Goal: Task Accomplishment & Management: Use online tool/utility

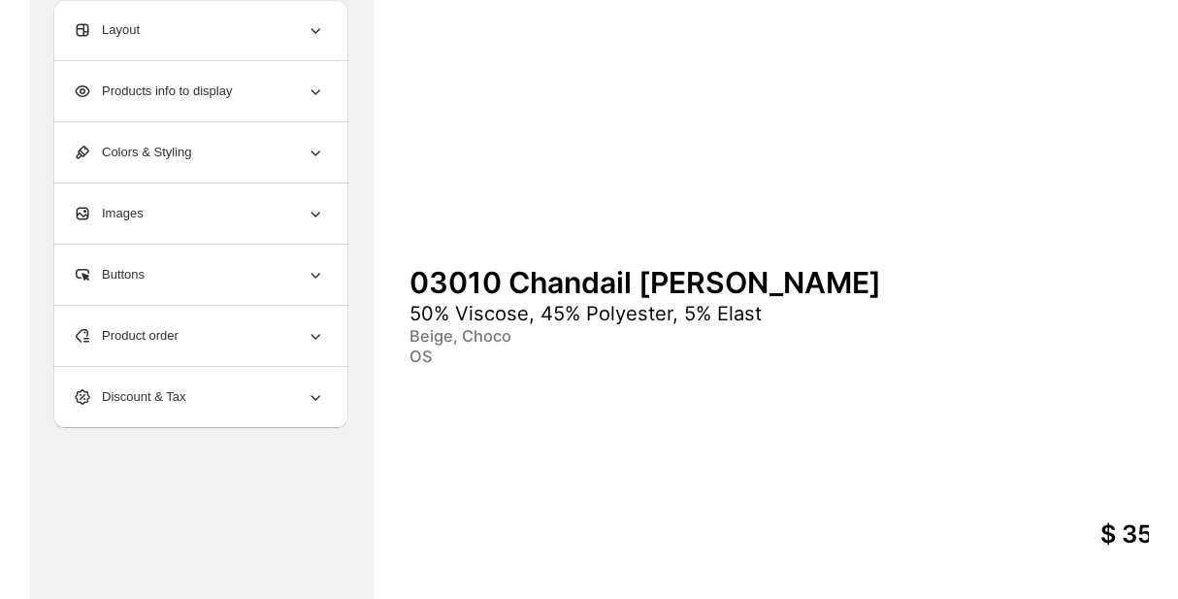
scroll to position [742, 0]
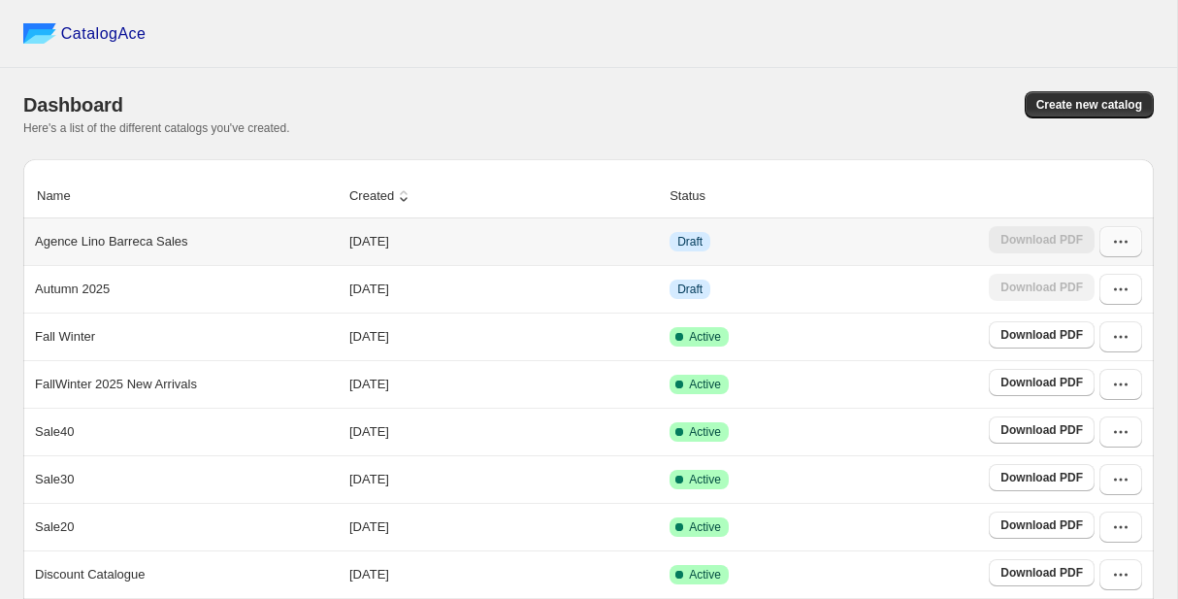
click at [1116, 252] on button "button" at bounding box center [1121, 241] width 43 height 31
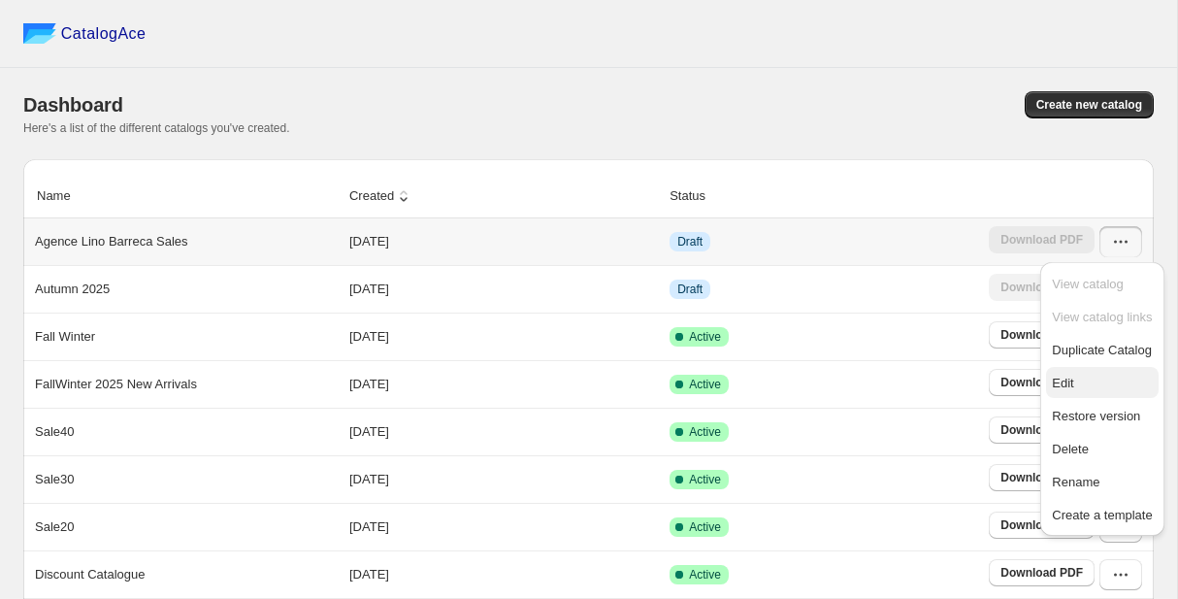
click at [1097, 389] on span "Edit" at bounding box center [1102, 383] width 100 height 19
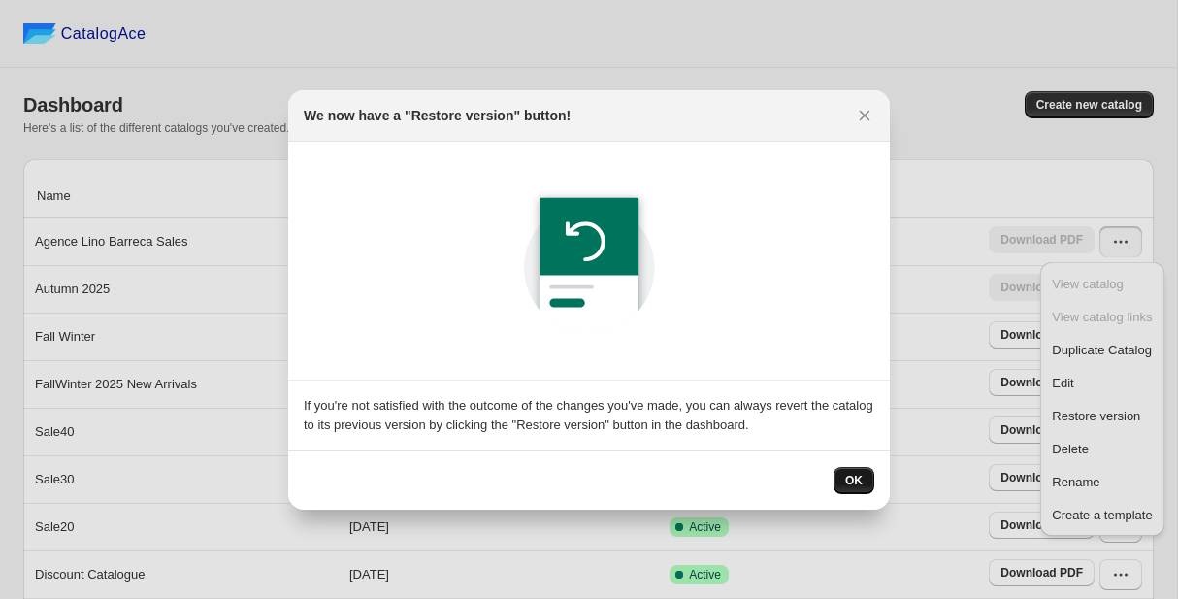
click at [858, 481] on span "OK" at bounding box center [853, 481] width 17 height 16
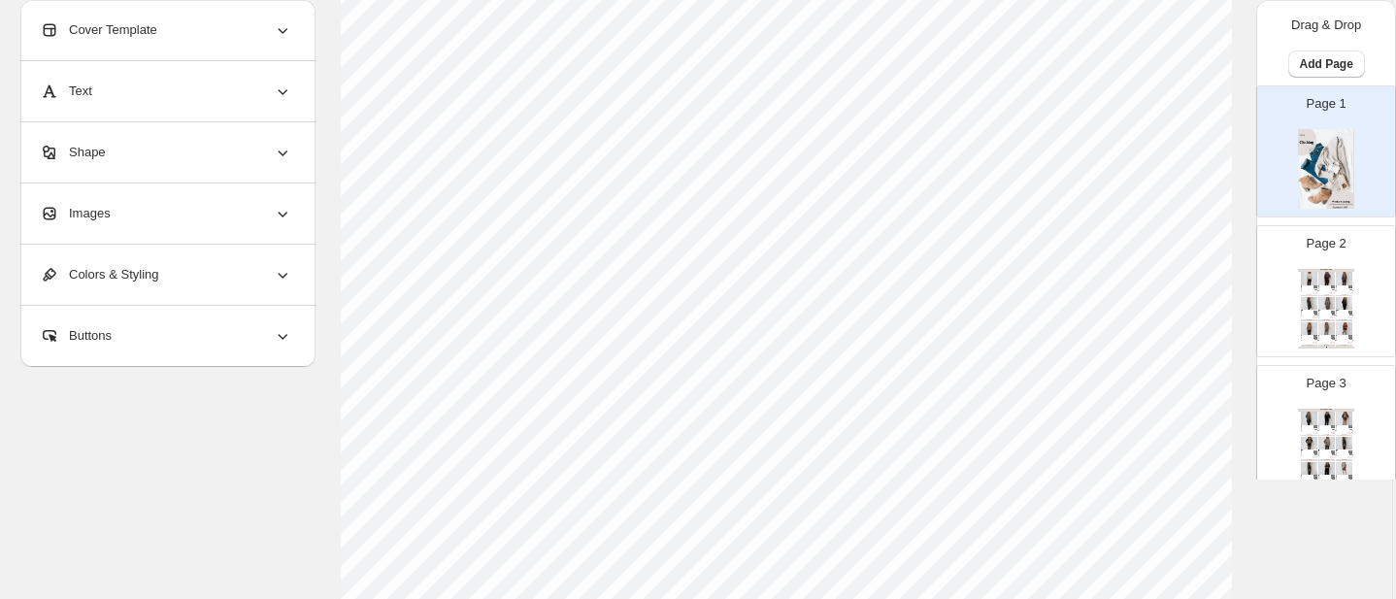
scroll to position [784, 3]
click at [153, 544] on span "Return to Catalog options" at bounding box center [113, 551] width 162 height 19
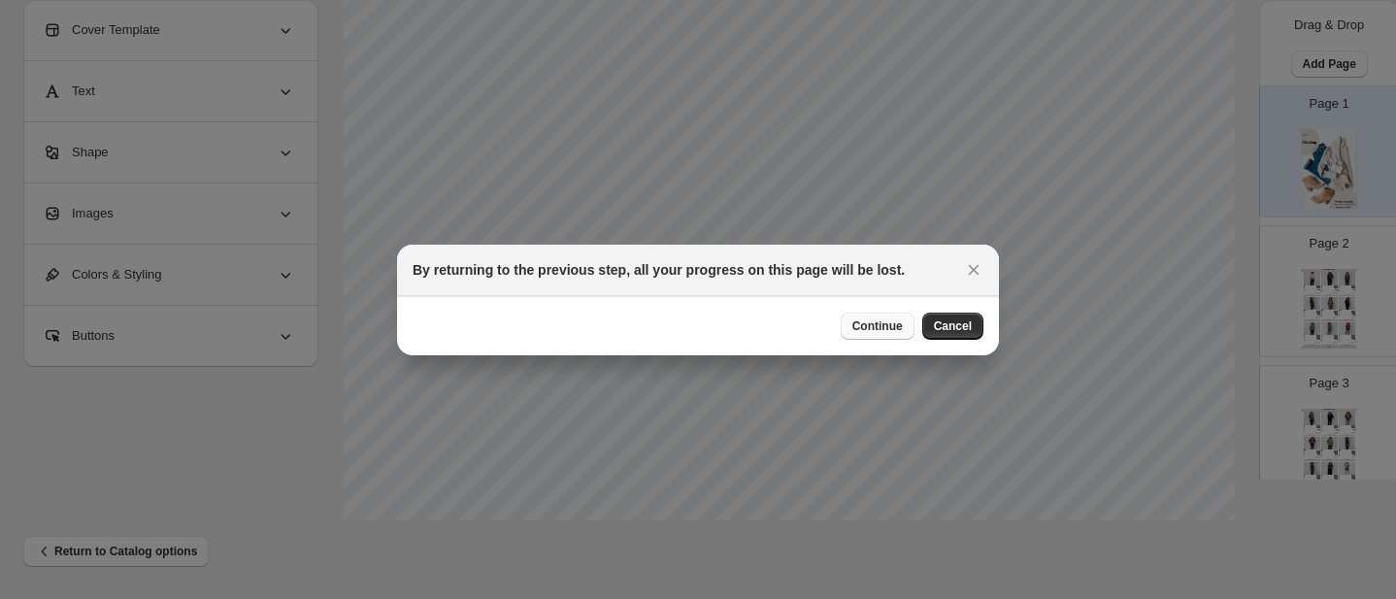
click at [904, 327] on button "Continue" at bounding box center [878, 326] width 74 height 27
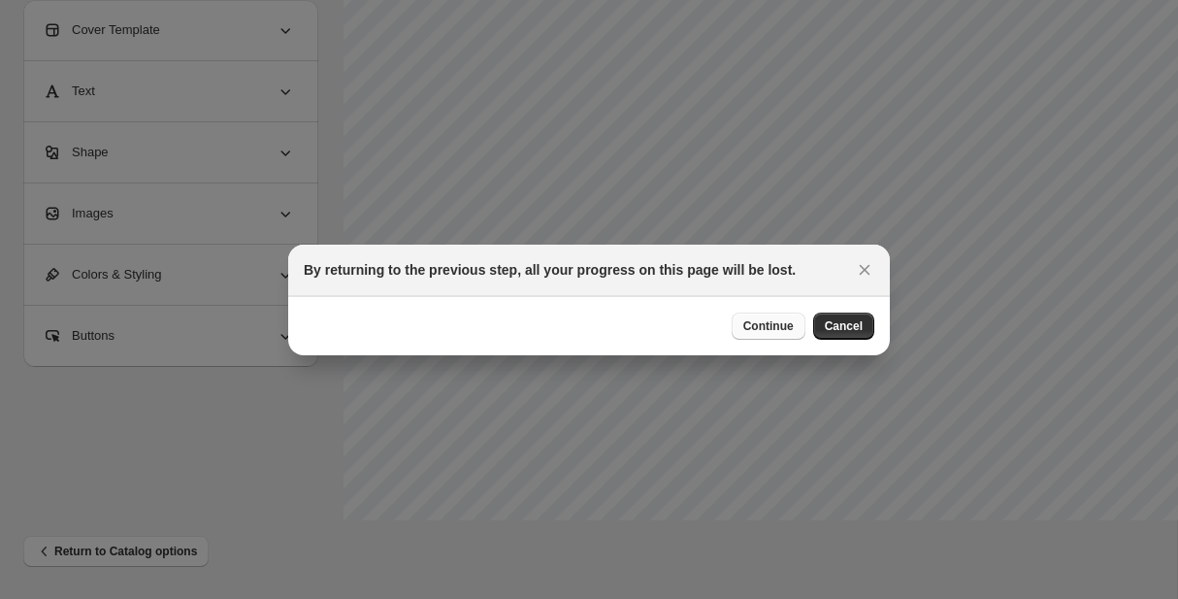
select select "**********"
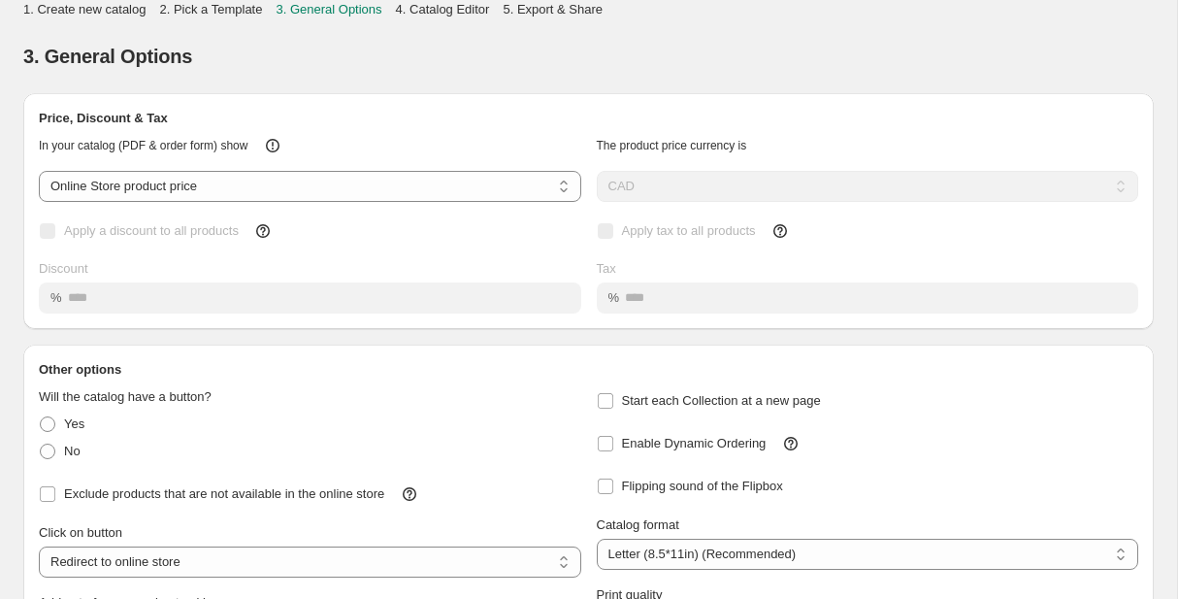
scroll to position [179, 0]
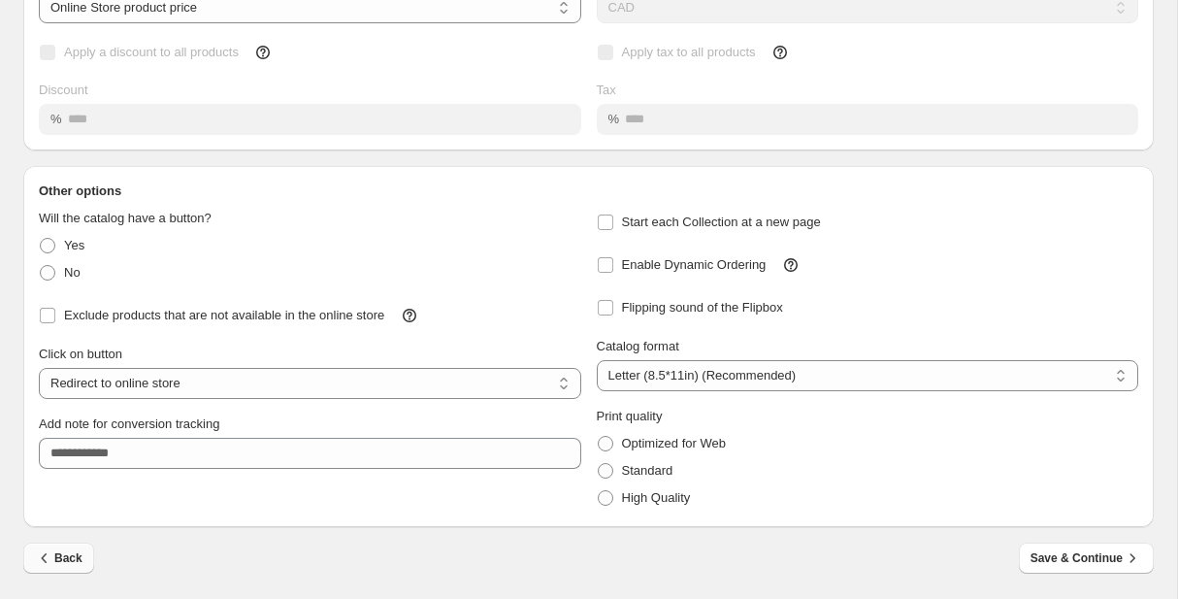
click at [79, 556] on span "Back" at bounding box center [59, 557] width 48 height 19
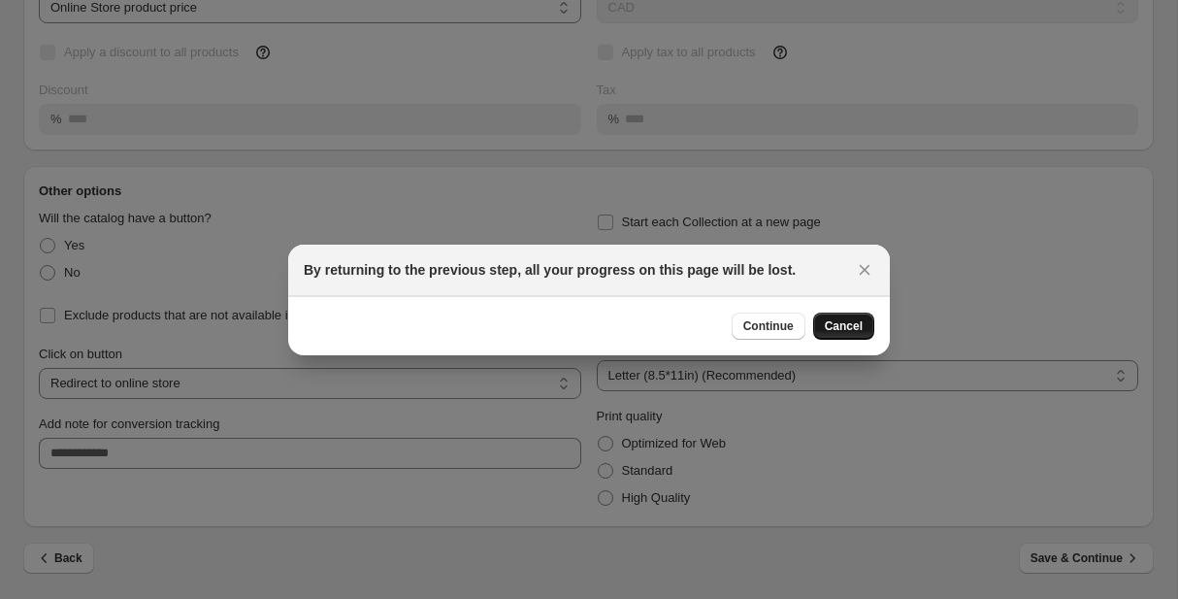
click at [864, 330] on button "Cancel" at bounding box center [843, 326] width 61 height 27
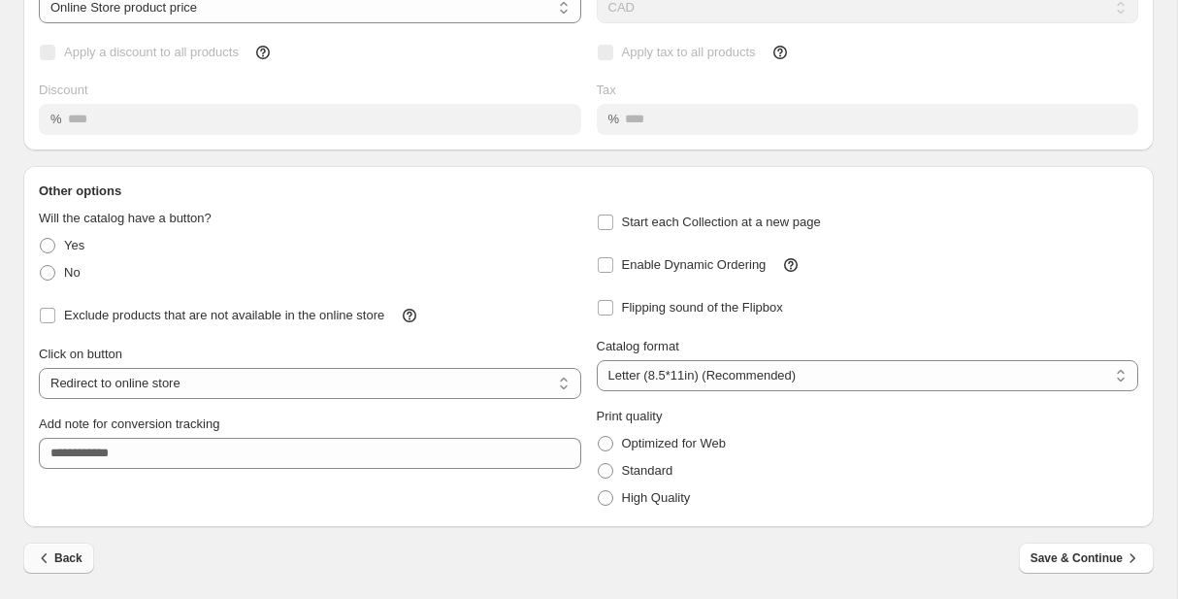
click at [64, 563] on span "Back" at bounding box center [59, 557] width 48 height 19
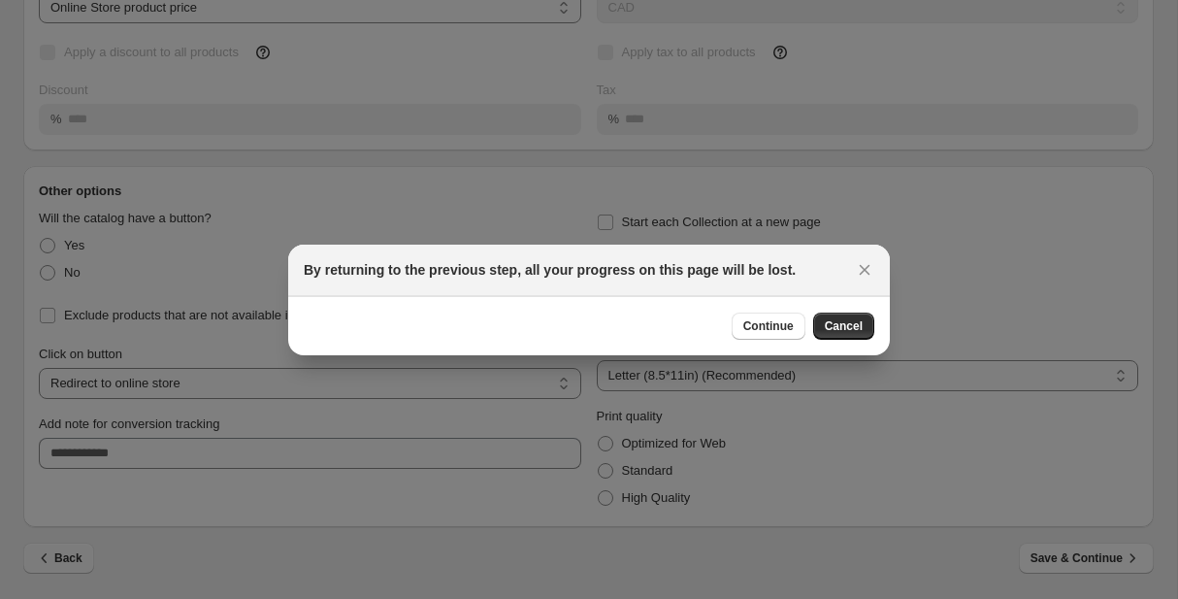
scroll to position [0, 0]
click at [783, 317] on button "Continue" at bounding box center [769, 326] width 74 height 27
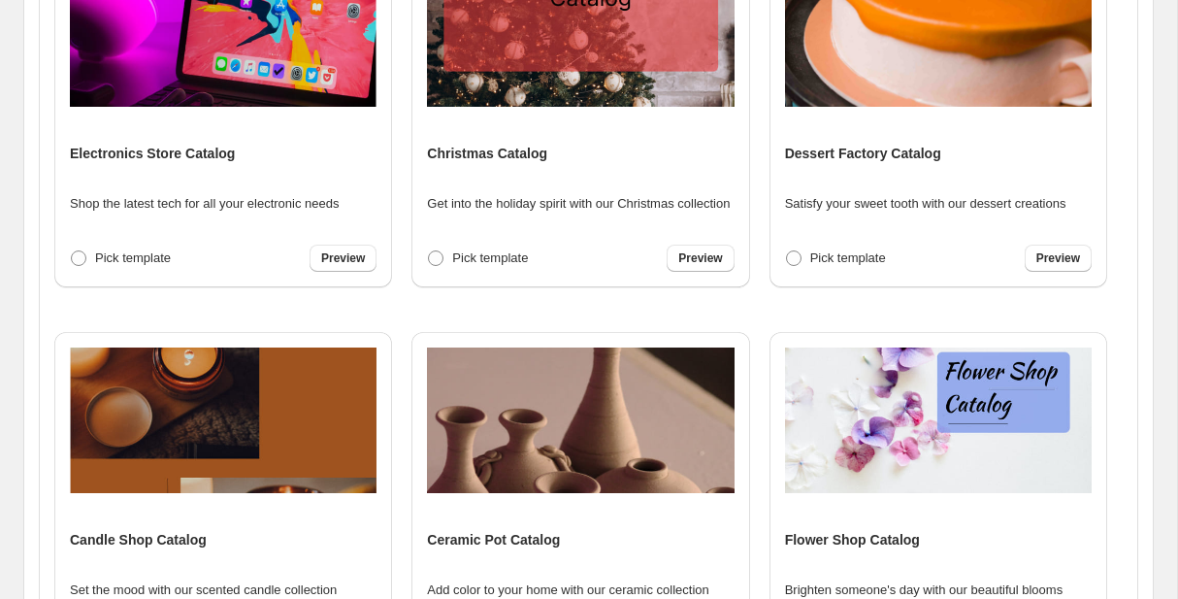
scroll to position [738, 0]
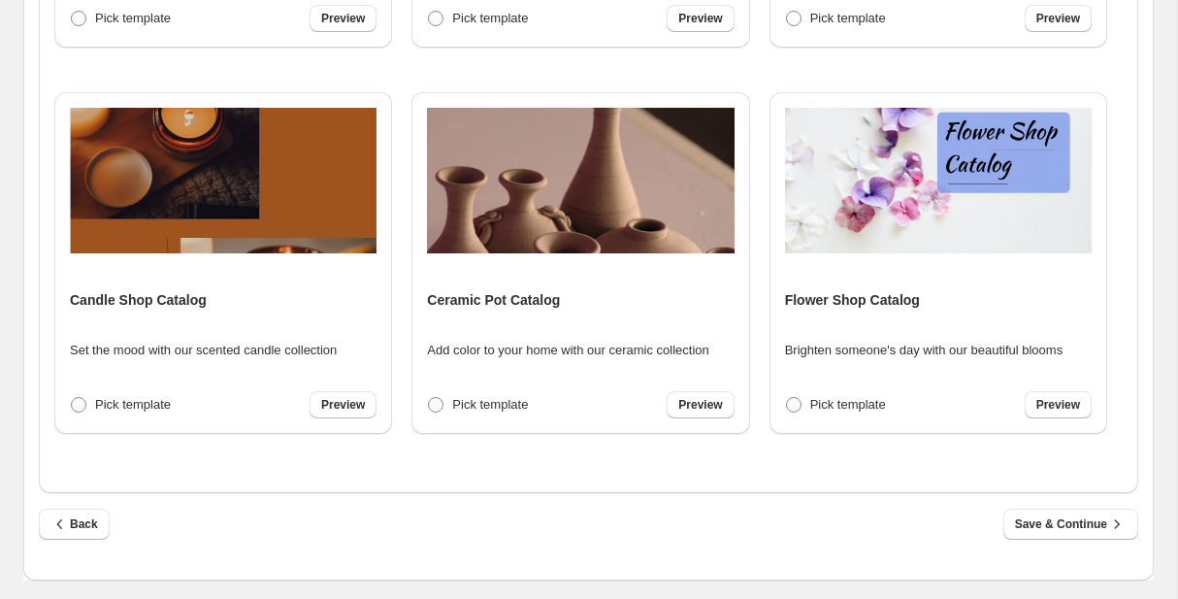
click at [75, 541] on div "Back Save & Continue" at bounding box center [589, 537] width 1100 height 56
click at [68, 521] on icon "button" at bounding box center [59, 523] width 19 height 19
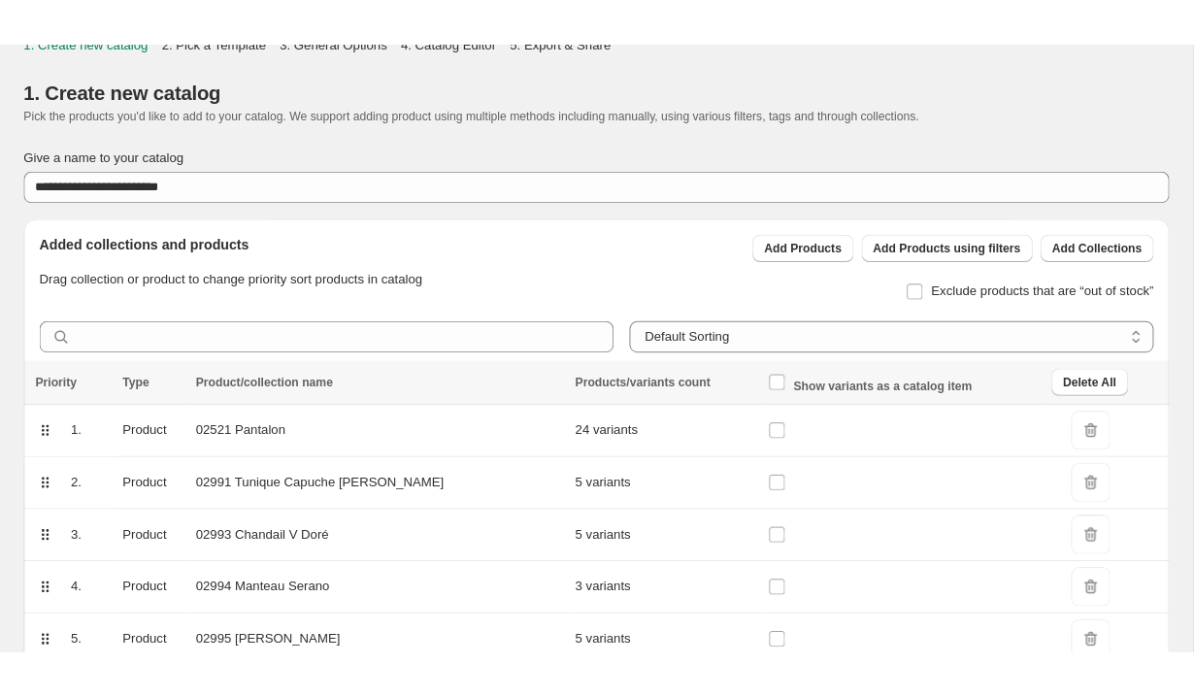
scroll to position [0, 0]
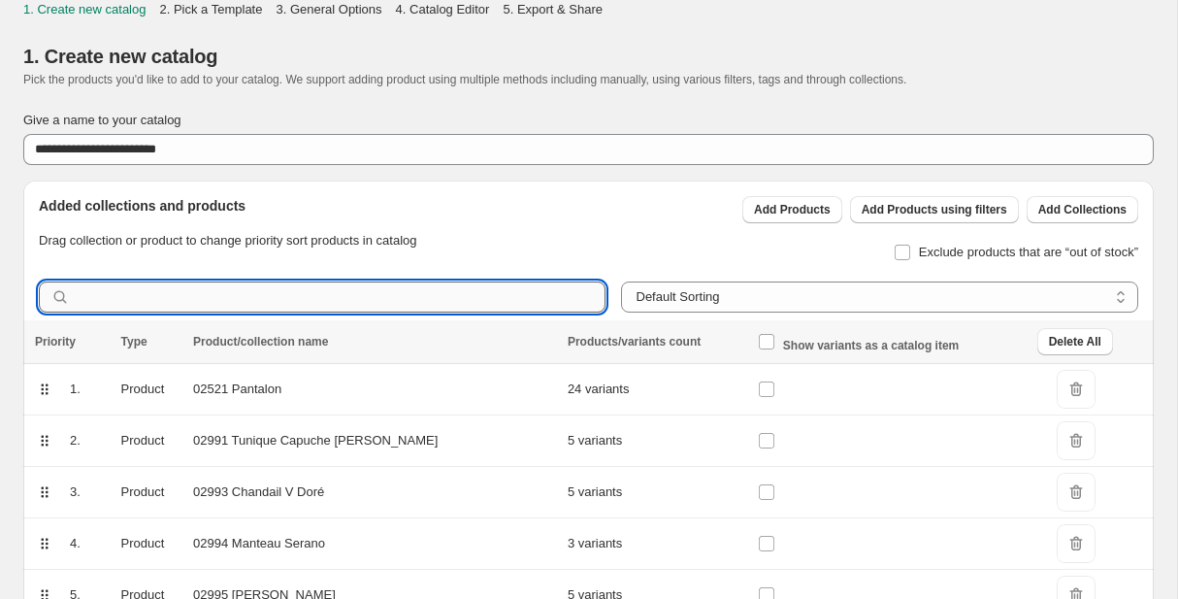
click at [153, 298] on input "text" at bounding box center [341, 296] width 530 height 31
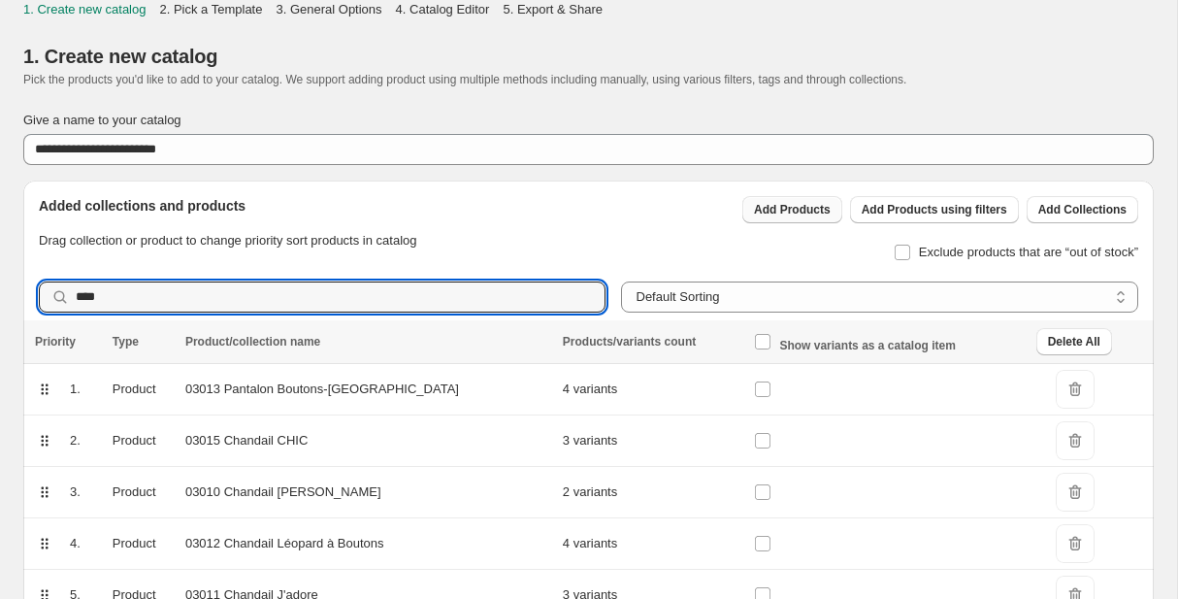
click at [791, 218] on button "Add Products" at bounding box center [793, 209] width 100 height 27
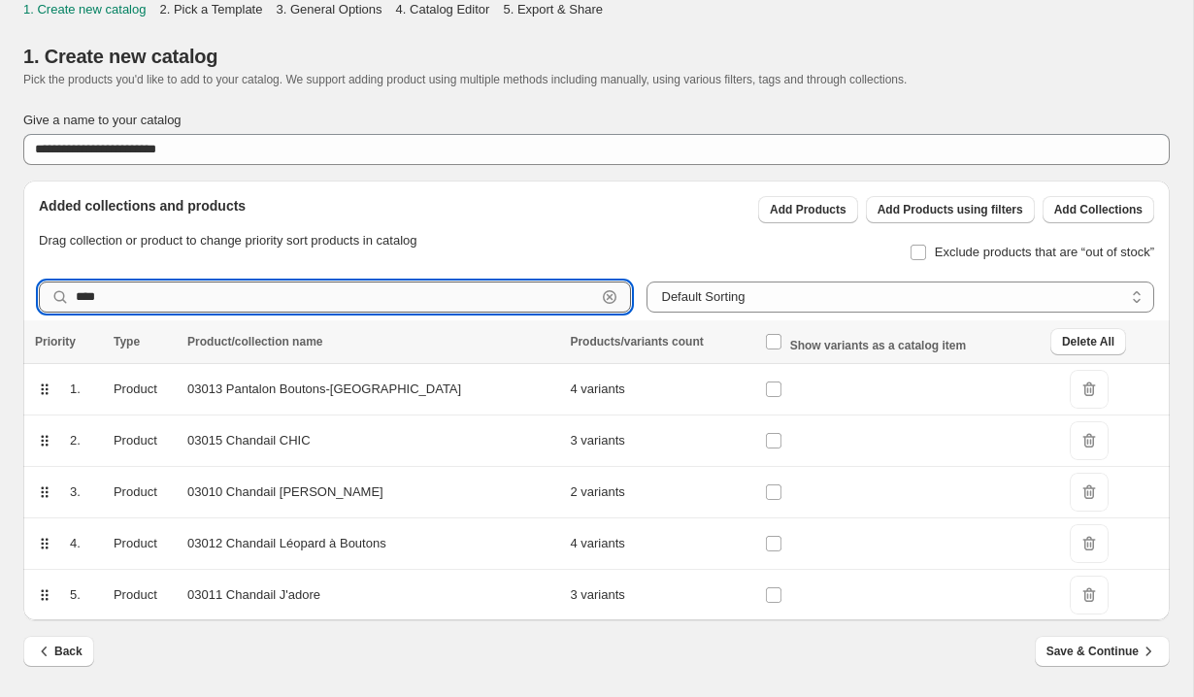
click at [406, 299] on input "****" at bounding box center [336, 296] width 520 height 31
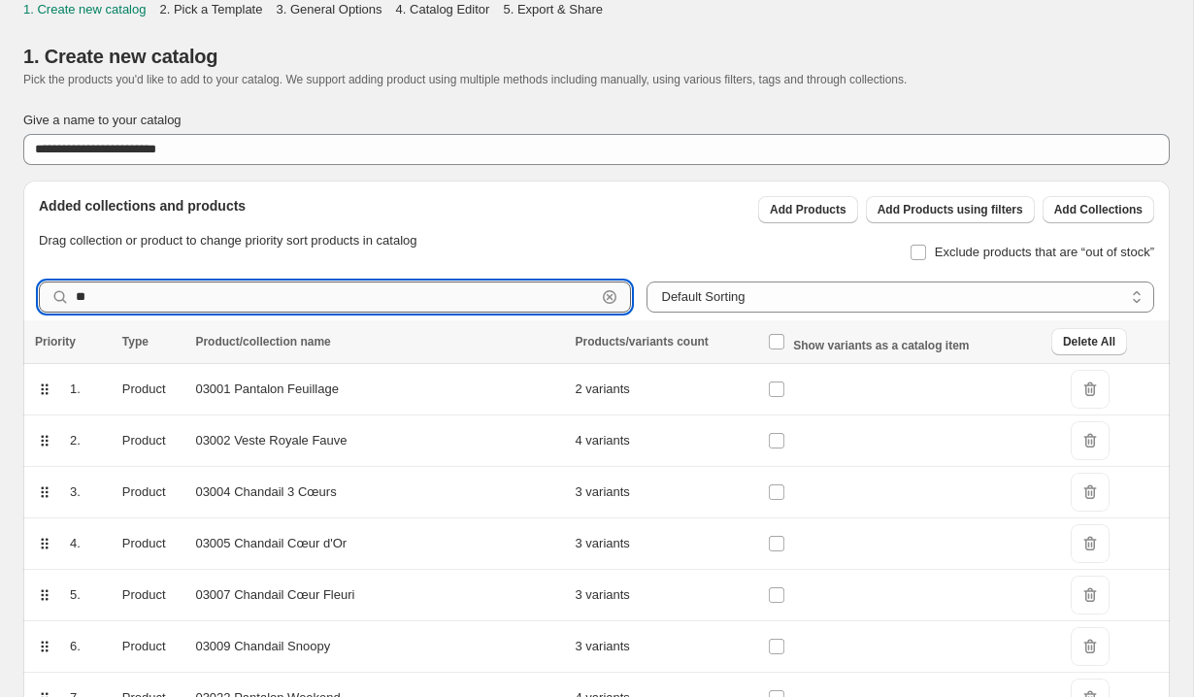
type input "*"
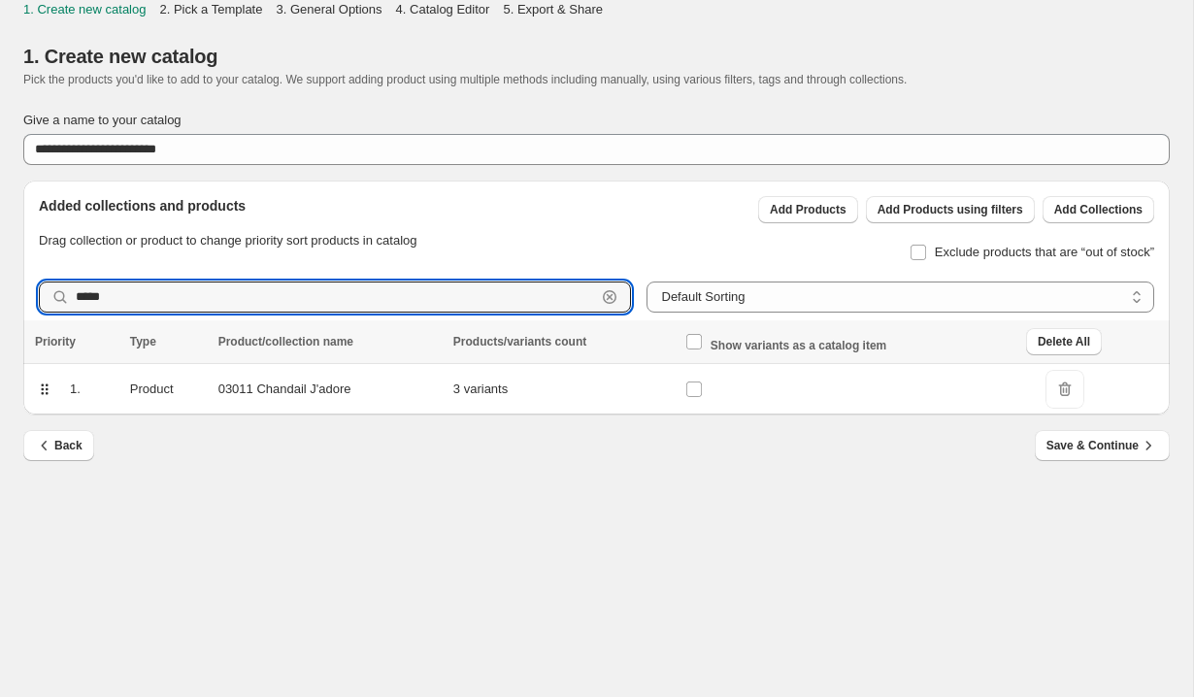
type input "*****"
click at [1052, 383] on span "DeleteIcon" at bounding box center [1064, 389] width 39 height 39
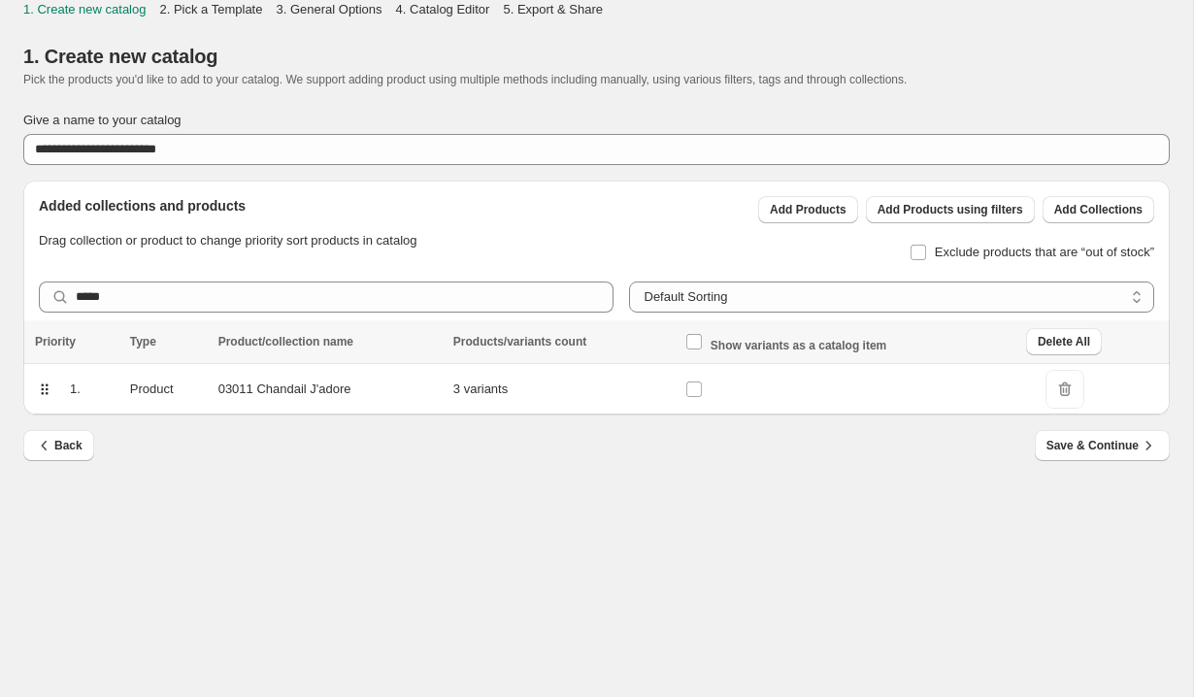
click at [1065, 393] on span "DeleteIcon" at bounding box center [1064, 389] width 39 height 39
click at [1067, 383] on span "DeleteIcon" at bounding box center [1064, 389] width 39 height 39
click at [881, 469] on div "Back Save & Continue" at bounding box center [596, 458] width 1146 height 56
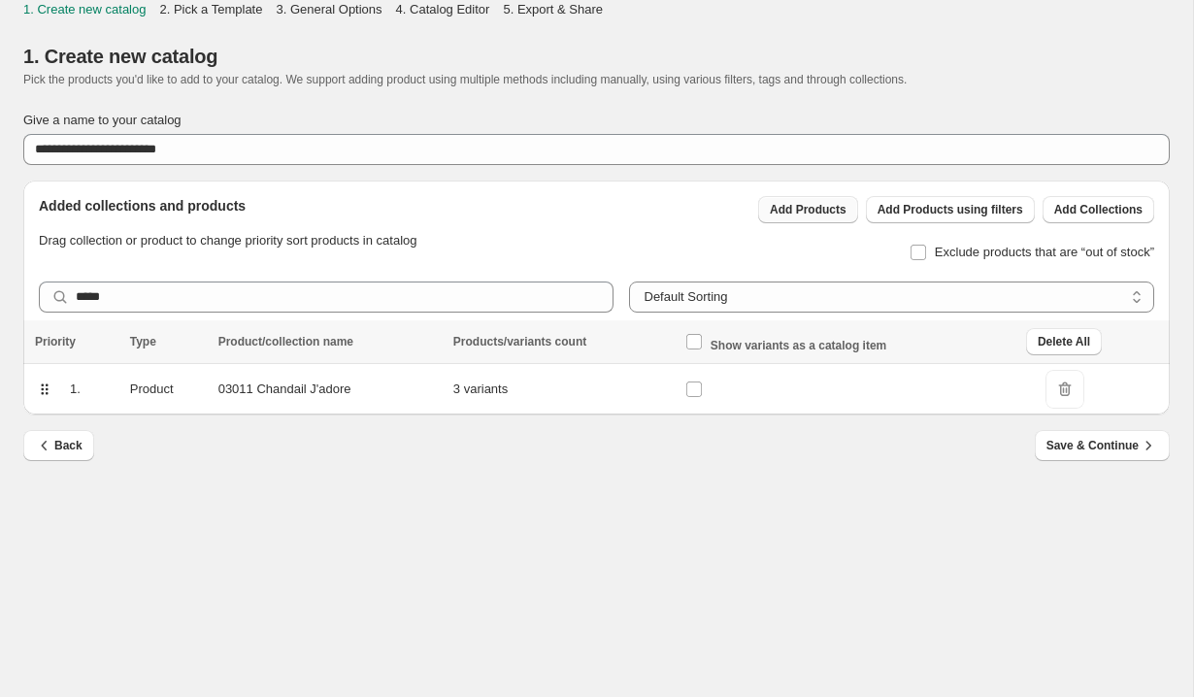
click at [800, 216] on span "Add Products" at bounding box center [808, 210] width 77 height 16
click at [793, 215] on span "Add Products" at bounding box center [808, 210] width 77 height 16
click at [794, 218] on button "Add Products" at bounding box center [808, 209] width 100 height 27
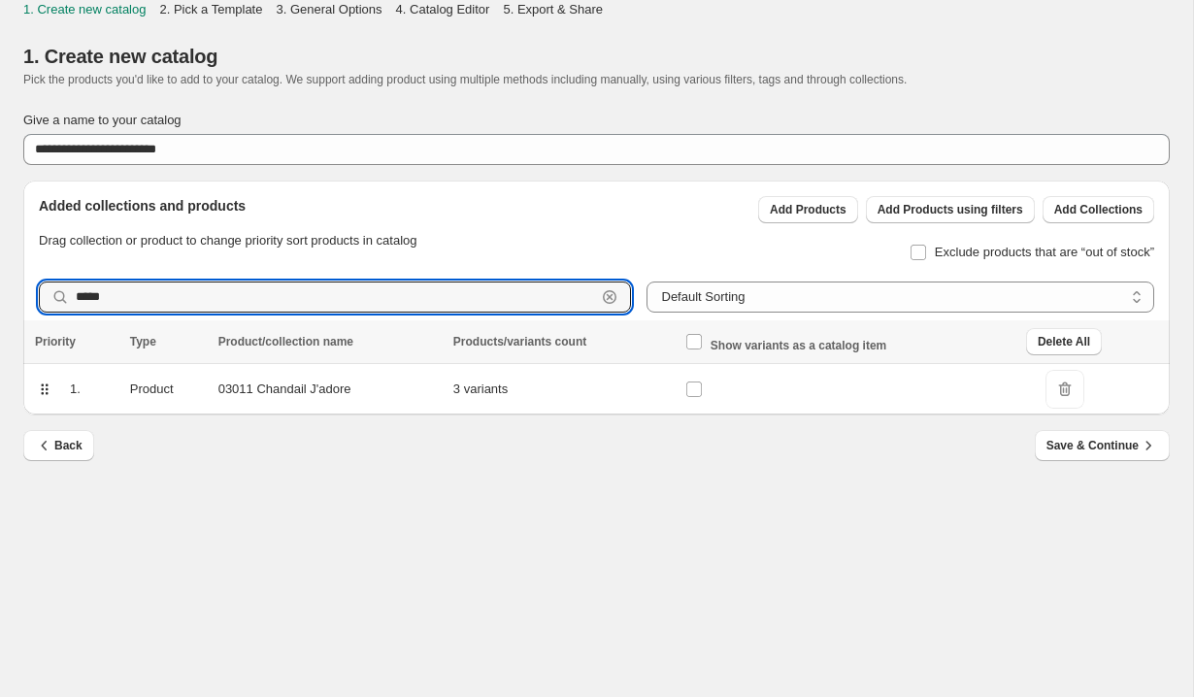
drag, startPoint x: 128, startPoint y: 300, endPoint x: -40, endPoint y: 300, distance: 167.9
click at [0, 300] on html "**********" at bounding box center [597, 348] width 1194 height 697
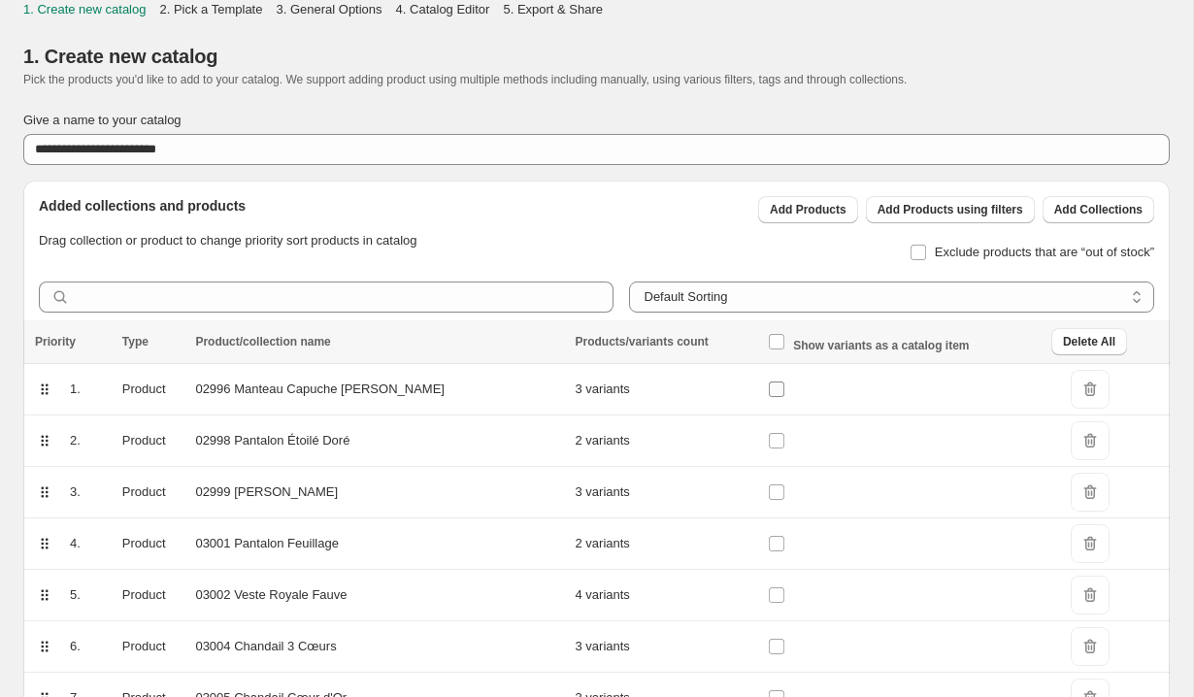
click at [768, 398] on label at bounding box center [780, 389] width 25 height 25
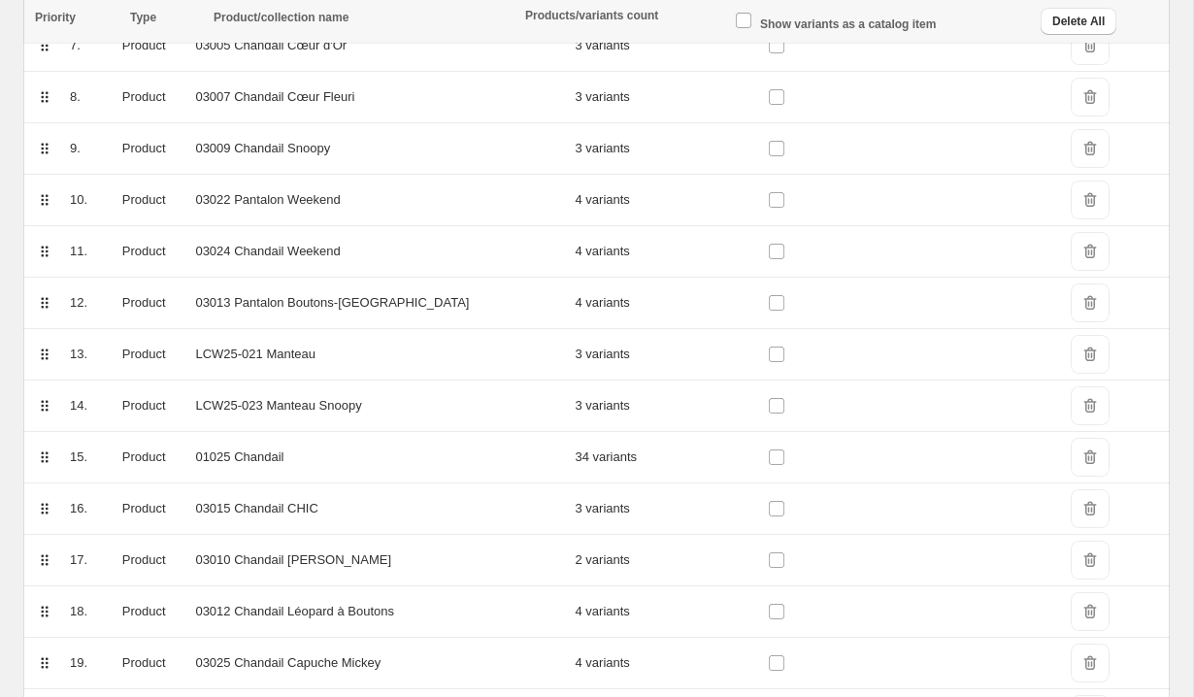
scroll to position [920, 0]
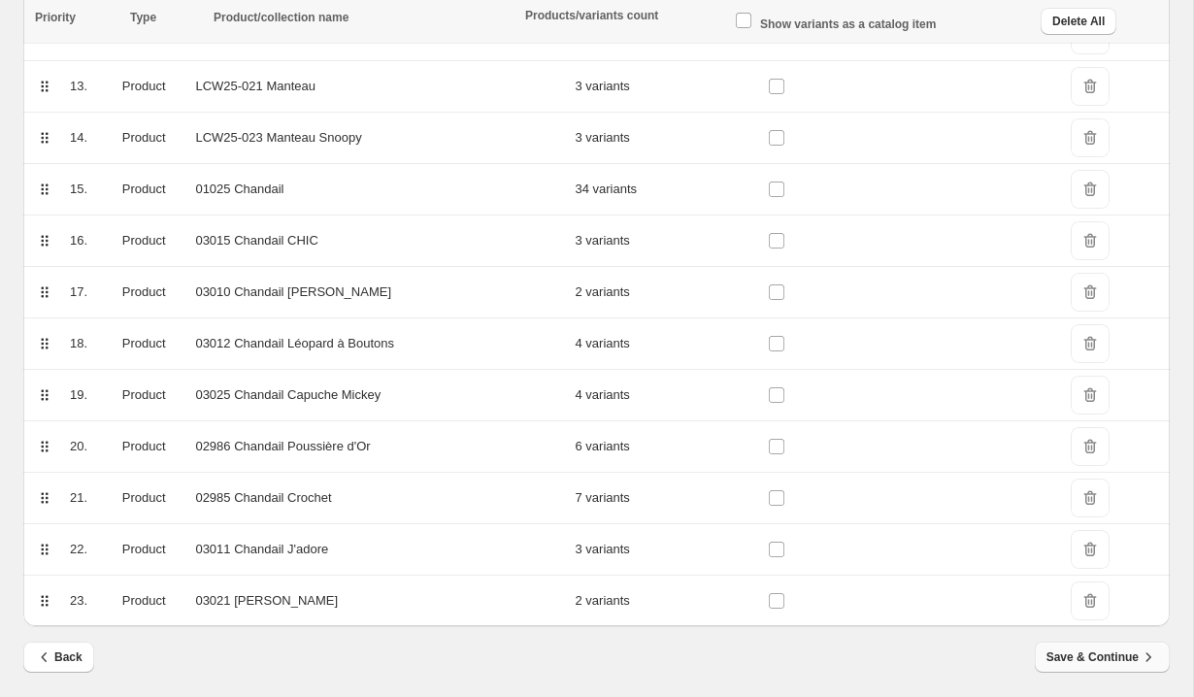
click at [1087, 598] on span "Save & Continue" at bounding box center [1102, 656] width 112 height 19
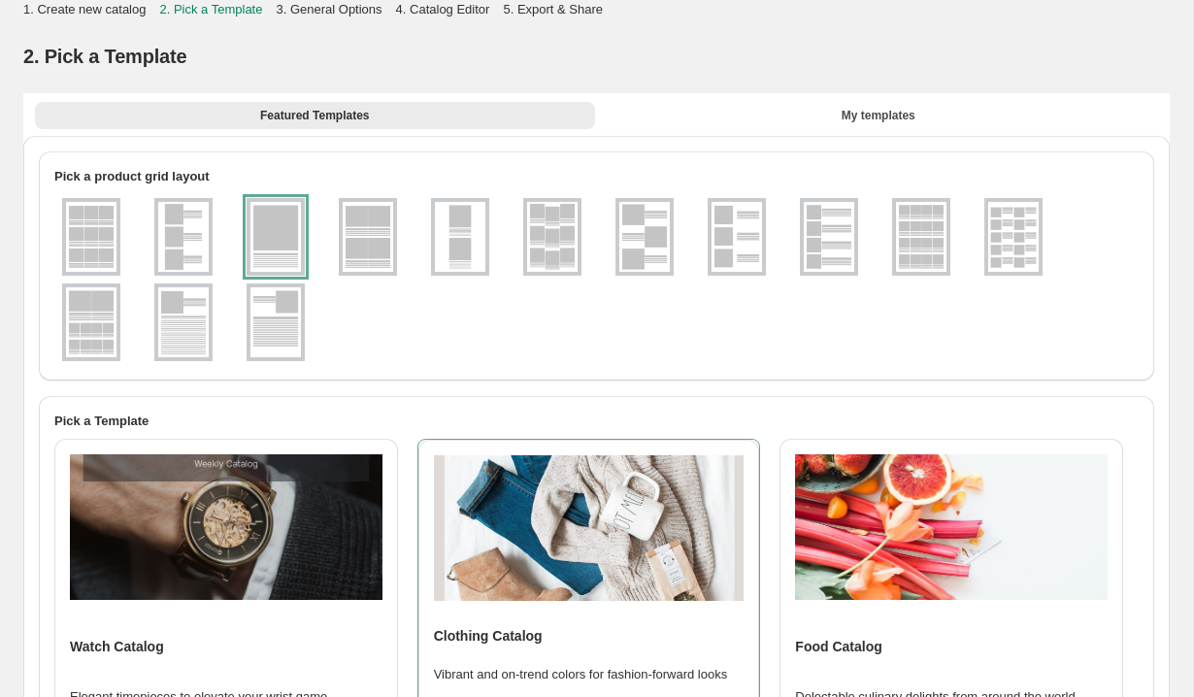
scroll to position [390, 0]
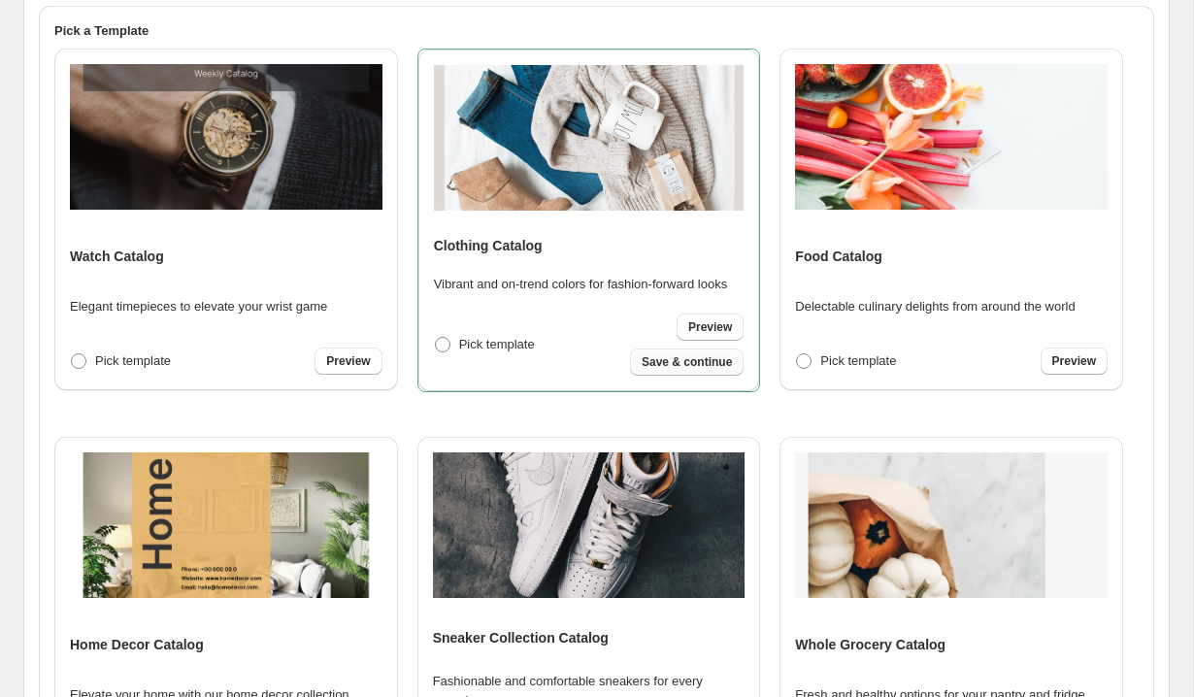
click at [691, 359] on span "Save & continue" at bounding box center [687, 362] width 90 height 16
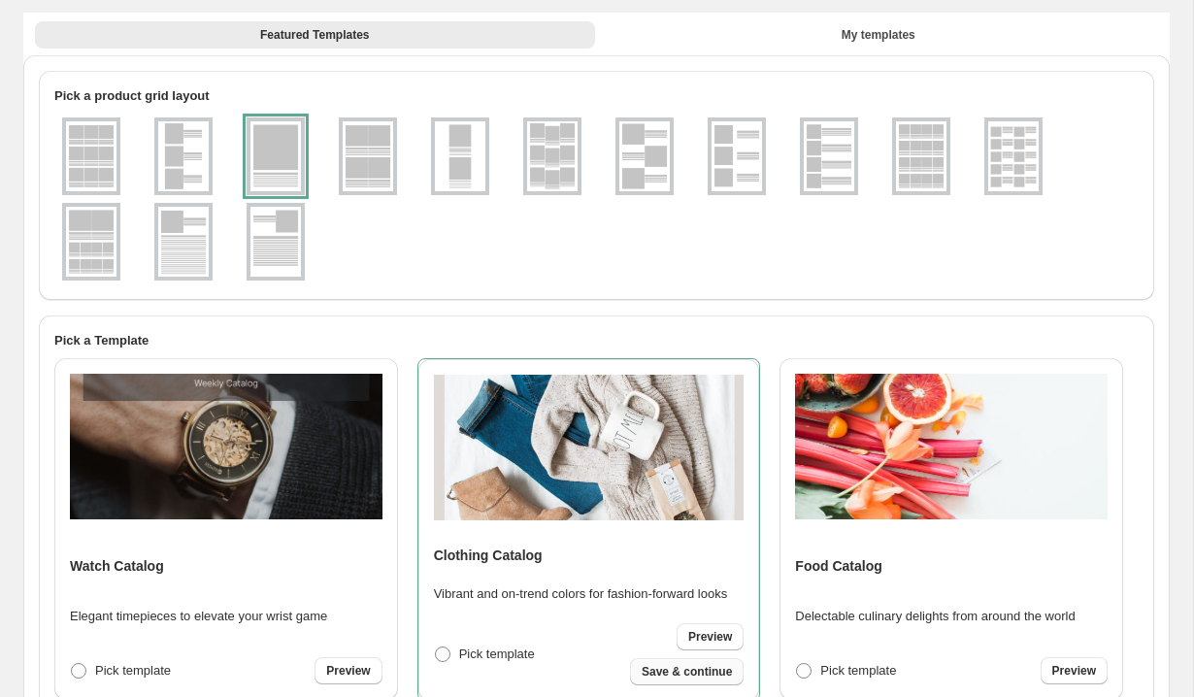
scroll to position [14, 0]
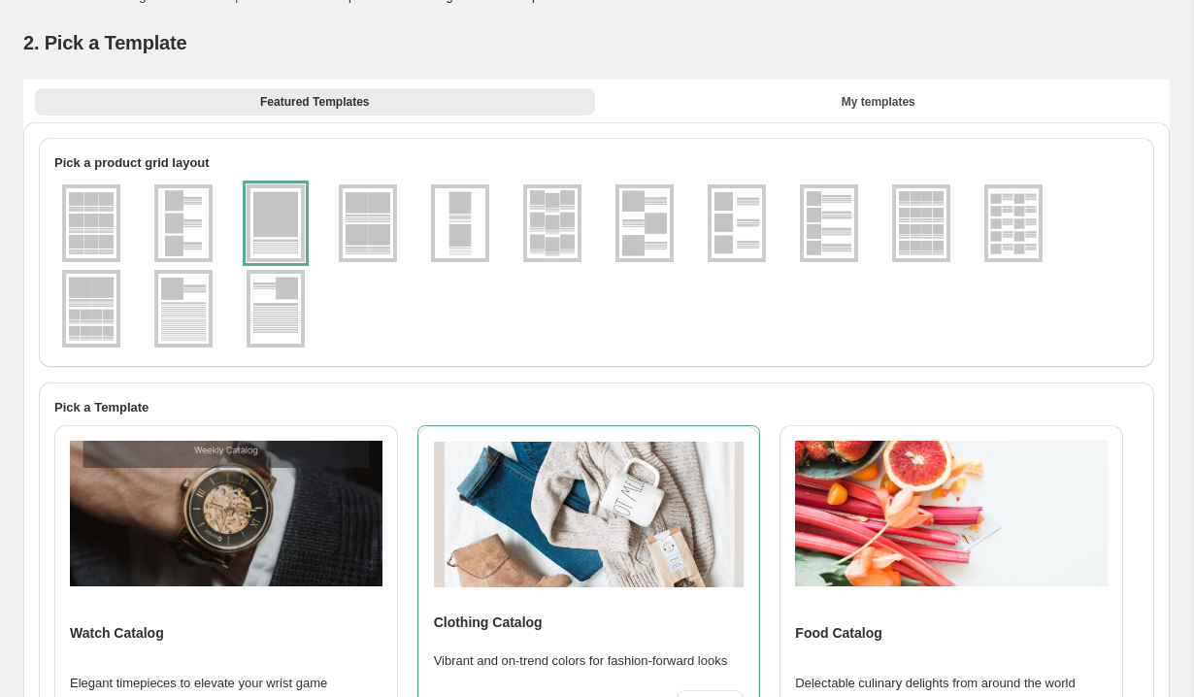
select select "**********"
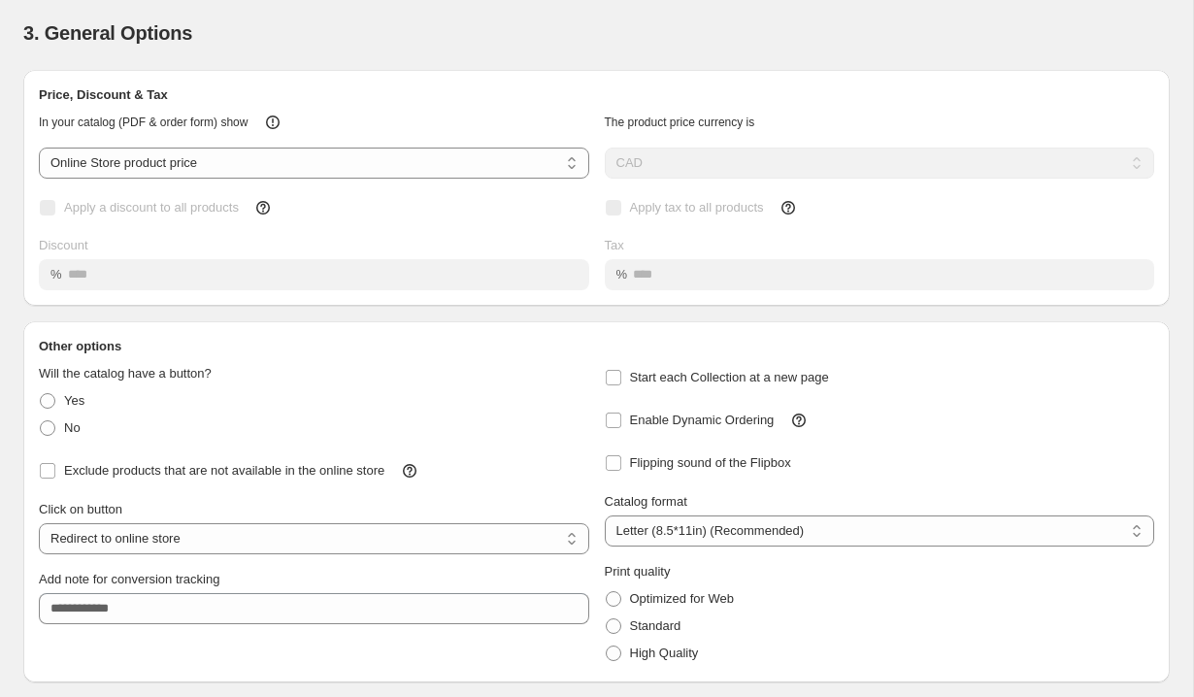
scroll to position [81, 0]
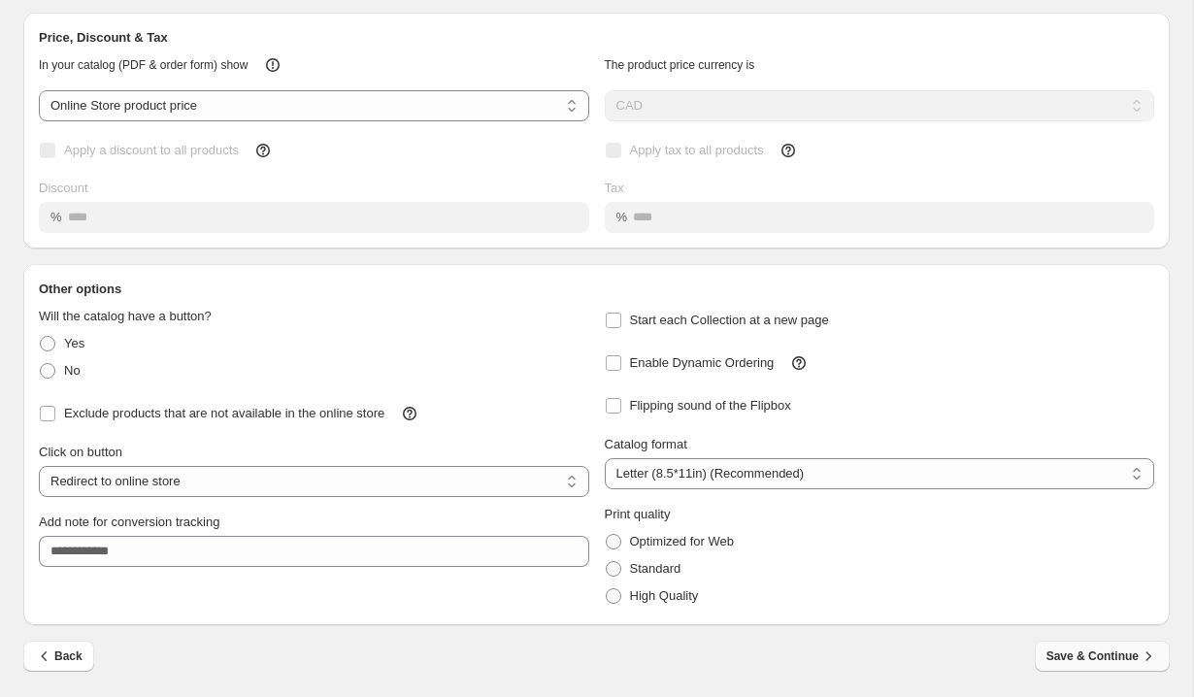
click at [1129, 598] on span "Save & Continue" at bounding box center [1102, 655] width 112 height 19
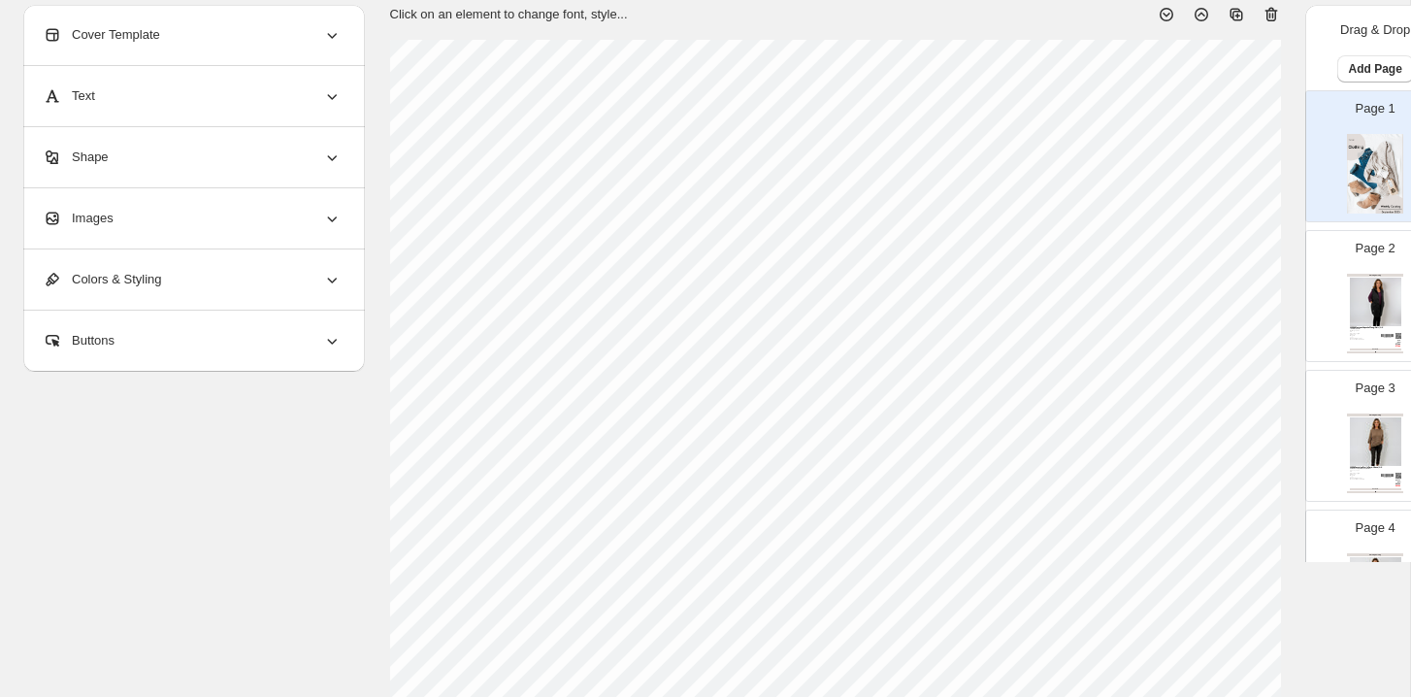
scroll to position [132, 0]
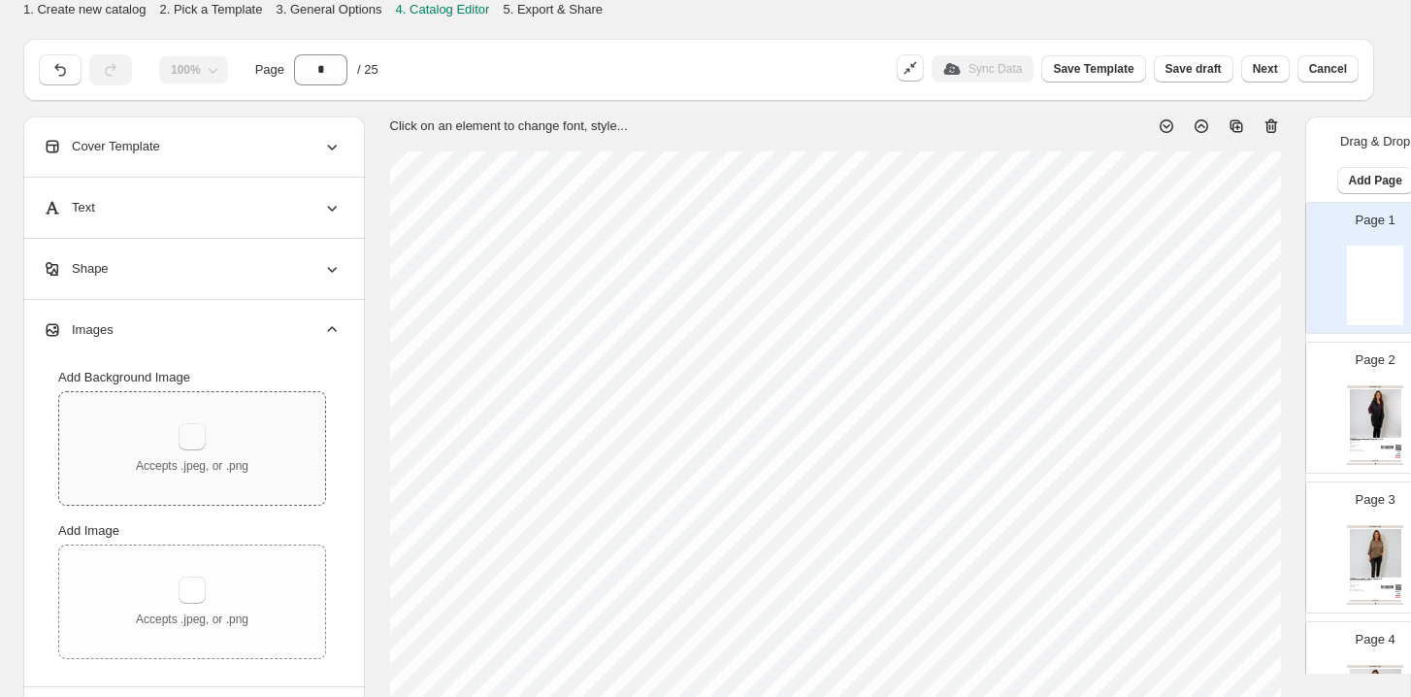
click at [195, 447] on button "button" at bounding box center [192, 436] width 27 height 27
type input "**********"
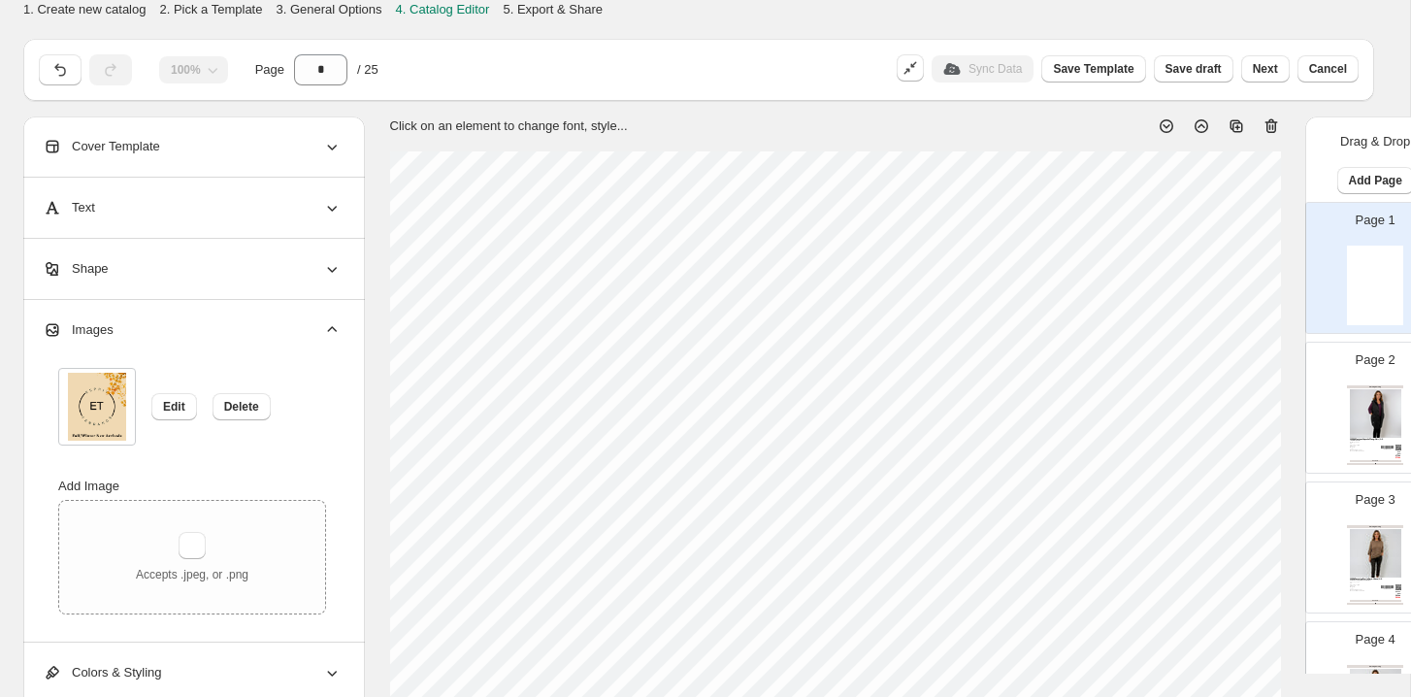
click at [1404, 398] on div "Page 2 Clothing Catalog 02996 Manteau Capuche Wang - Noir / OS 100% Polyester N…" at bounding box center [1368, 400] width 122 height 130
type input "*"
select select "**********"
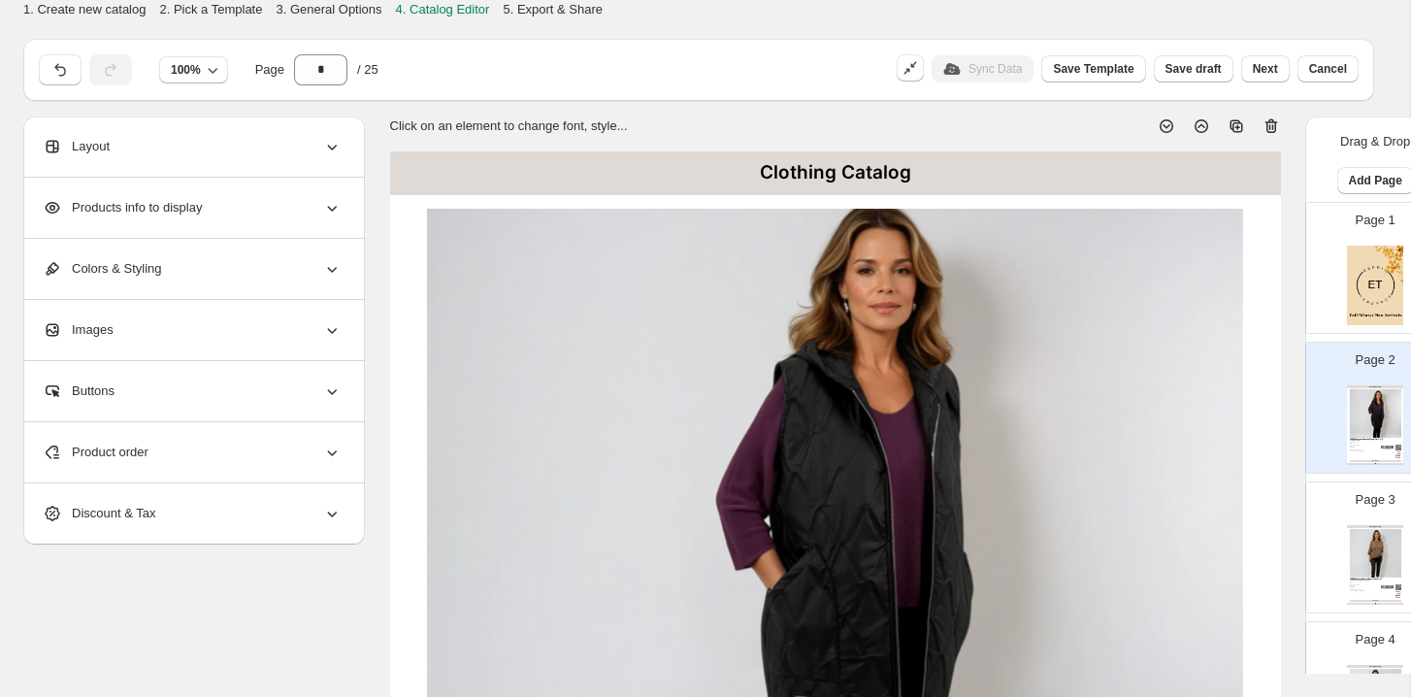
click at [170, 165] on div "Layout" at bounding box center [192, 146] width 299 height 60
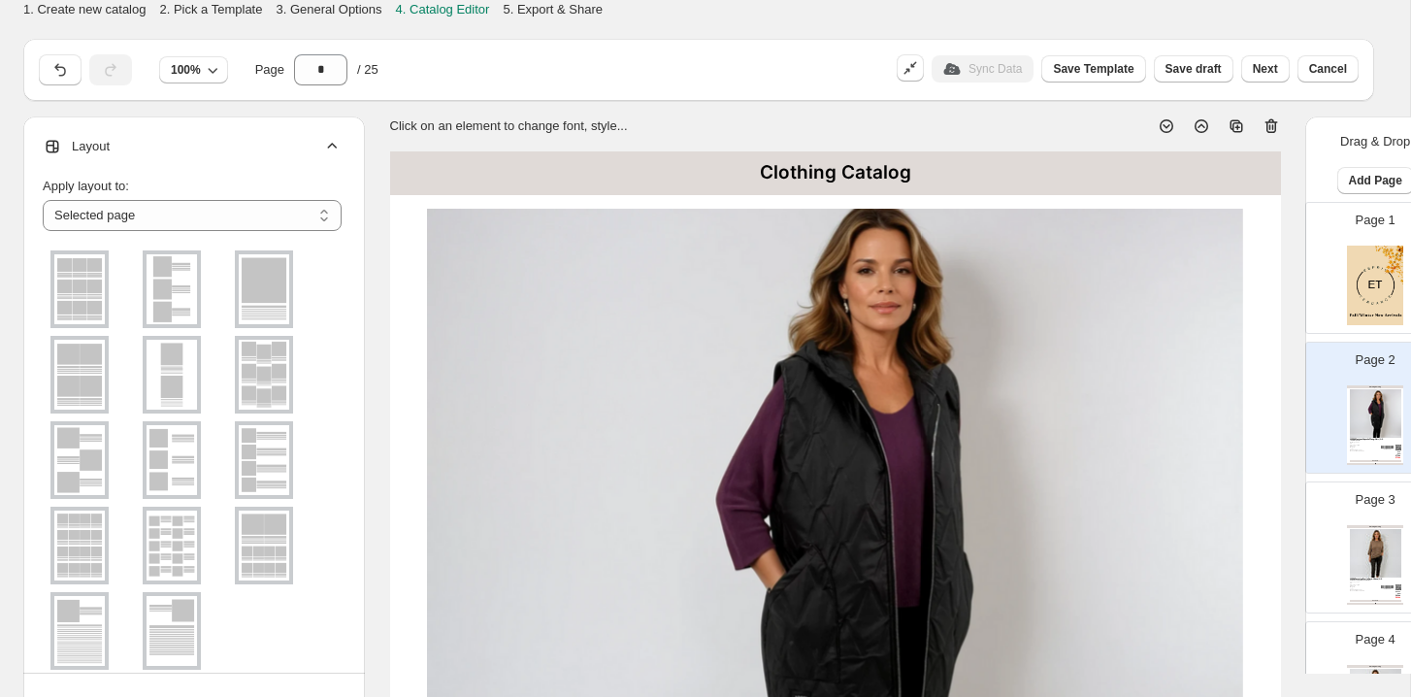
click at [171, 162] on div "**********" at bounding box center [192, 446] width 299 height 571
click at [267, 154] on div "Layout" at bounding box center [192, 146] width 299 height 60
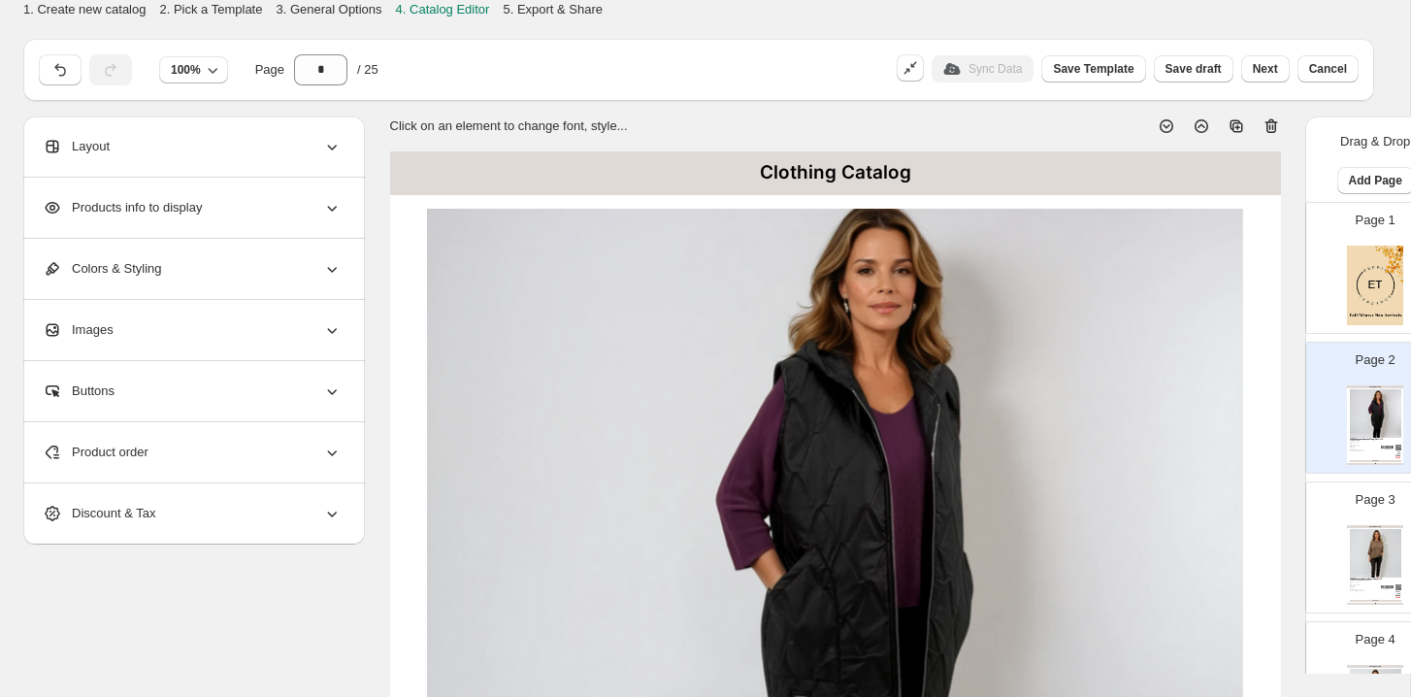
click at [267, 212] on div "Products info to display" at bounding box center [192, 208] width 299 height 60
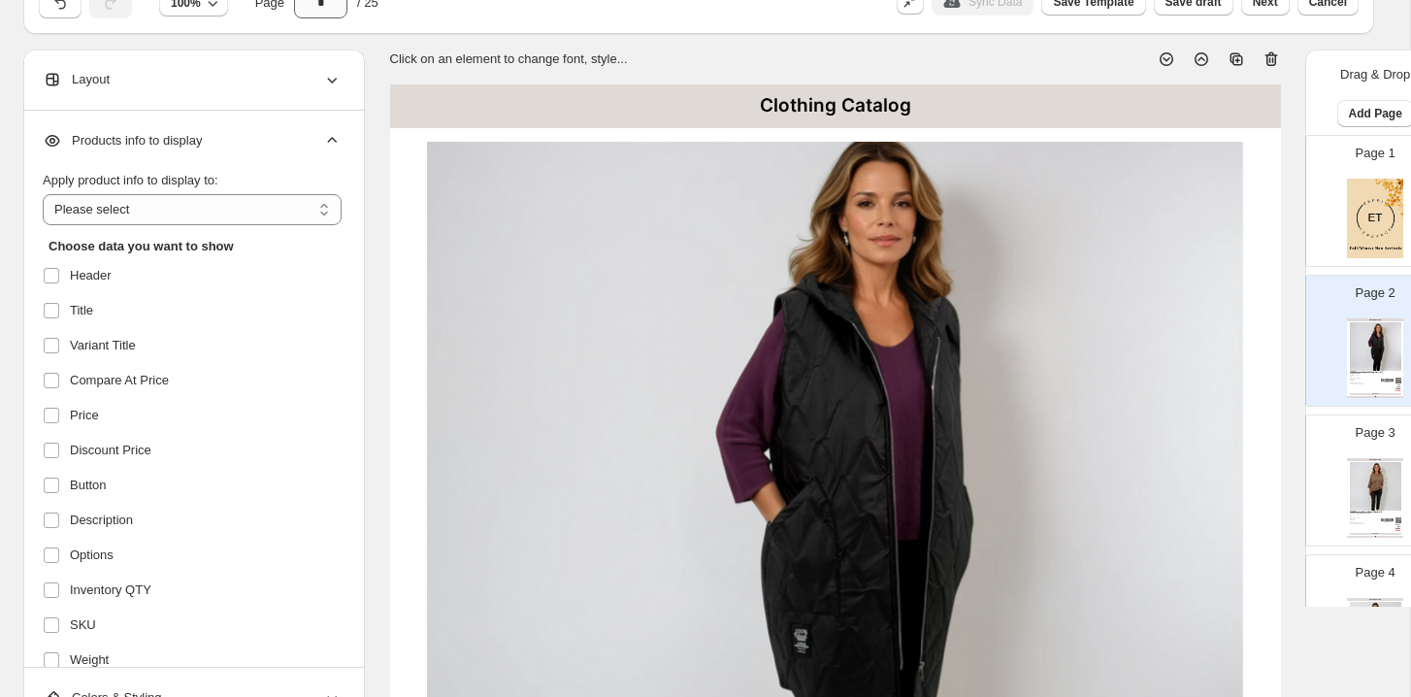
scroll to position [141, 0]
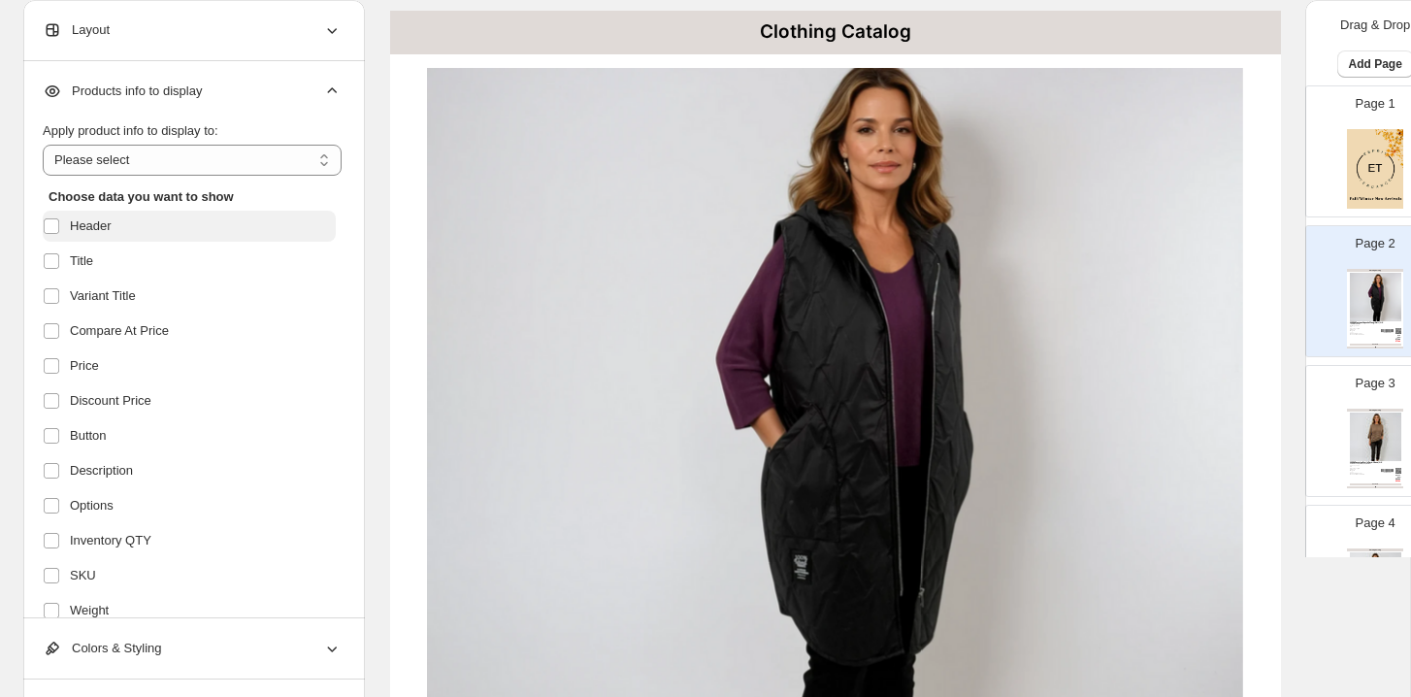
click at [98, 229] on span "Header" at bounding box center [91, 225] width 42 height 19
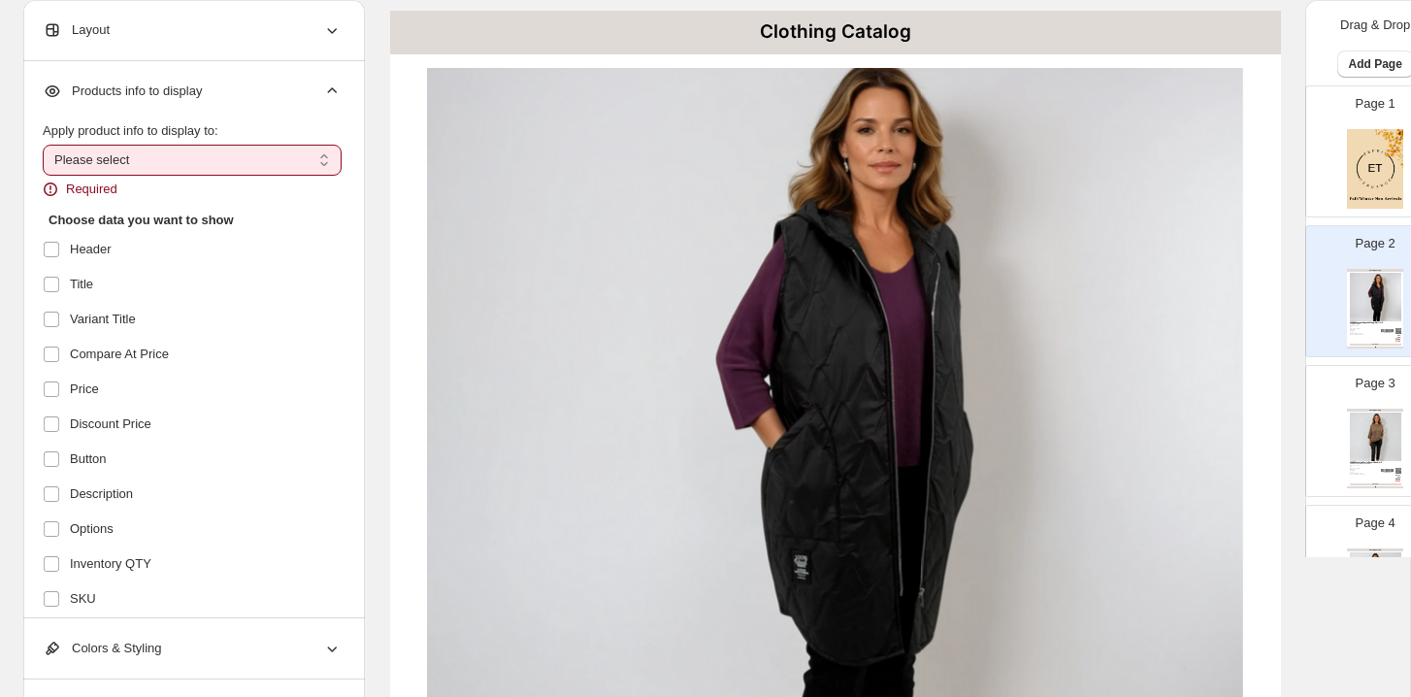
click at [94, 176] on div "**********" at bounding box center [192, 160] width 299 height 78
click at [123, 172] on select "**********" at bounding box center [192, 160] width 299 height 31
select select "*********"
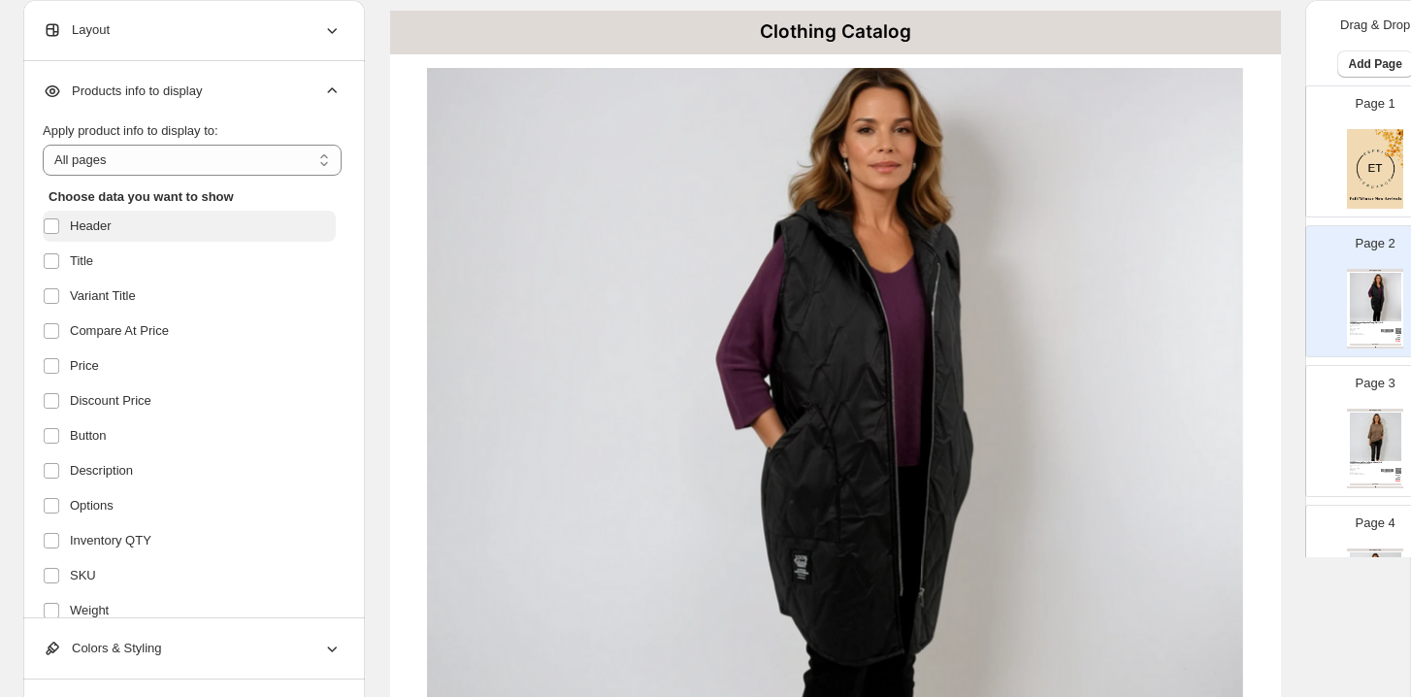
click at [102, 234] on span "Header" at bounding box center [91, 225] width 42 height 19
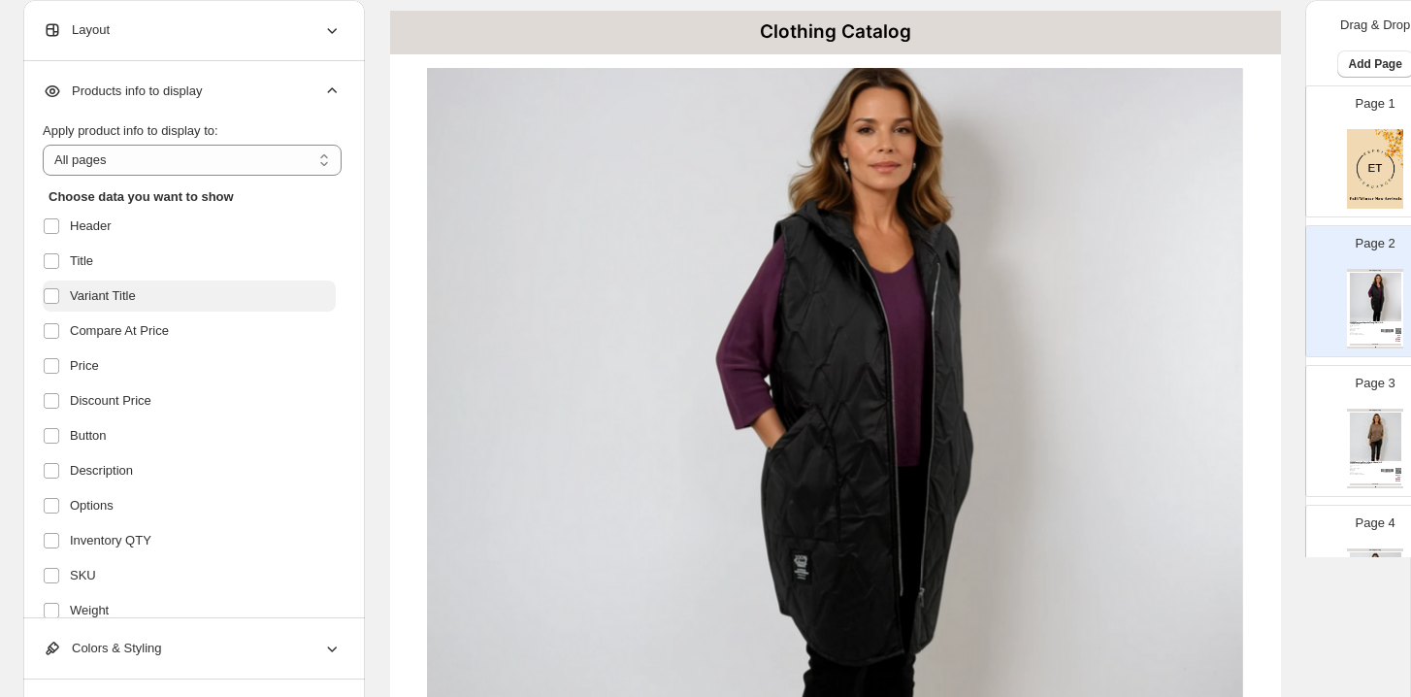
click at [113, 299] on span "Variant Title" at bounding box center [103, 295] width 66 height 19
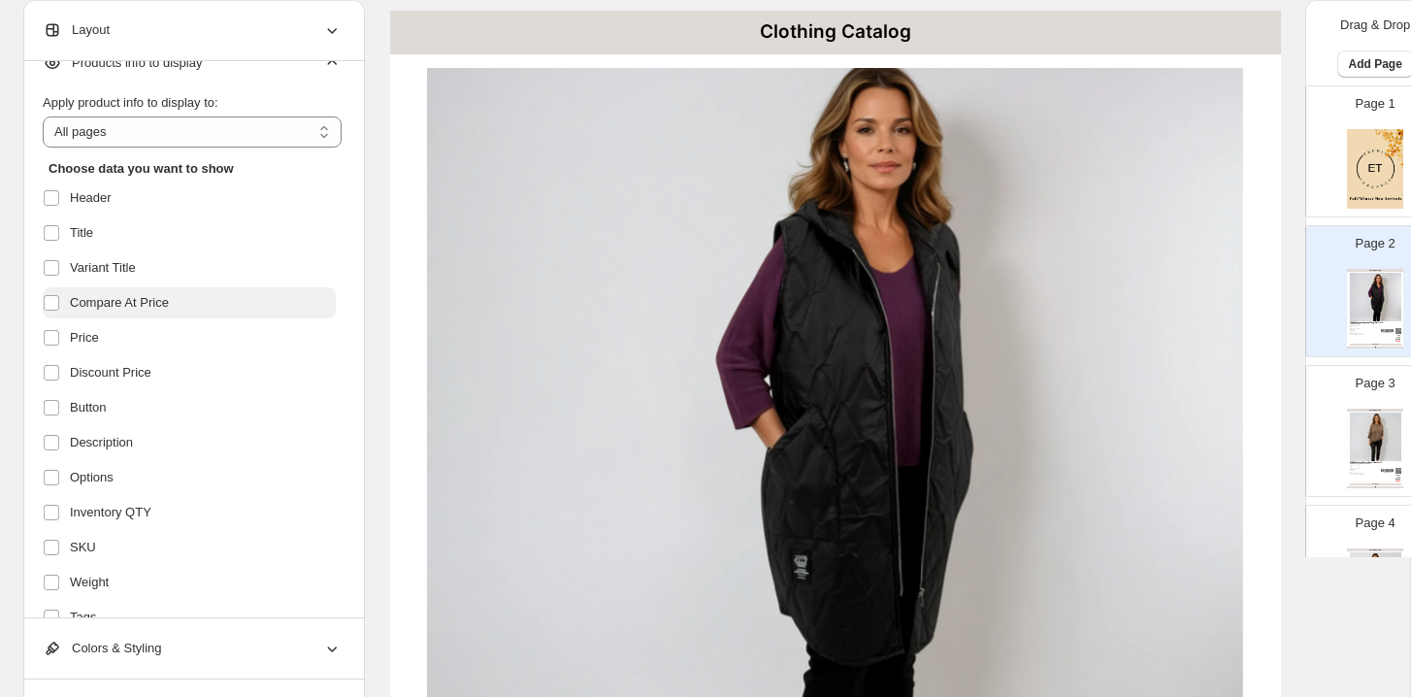
scroll to position [35, 0]
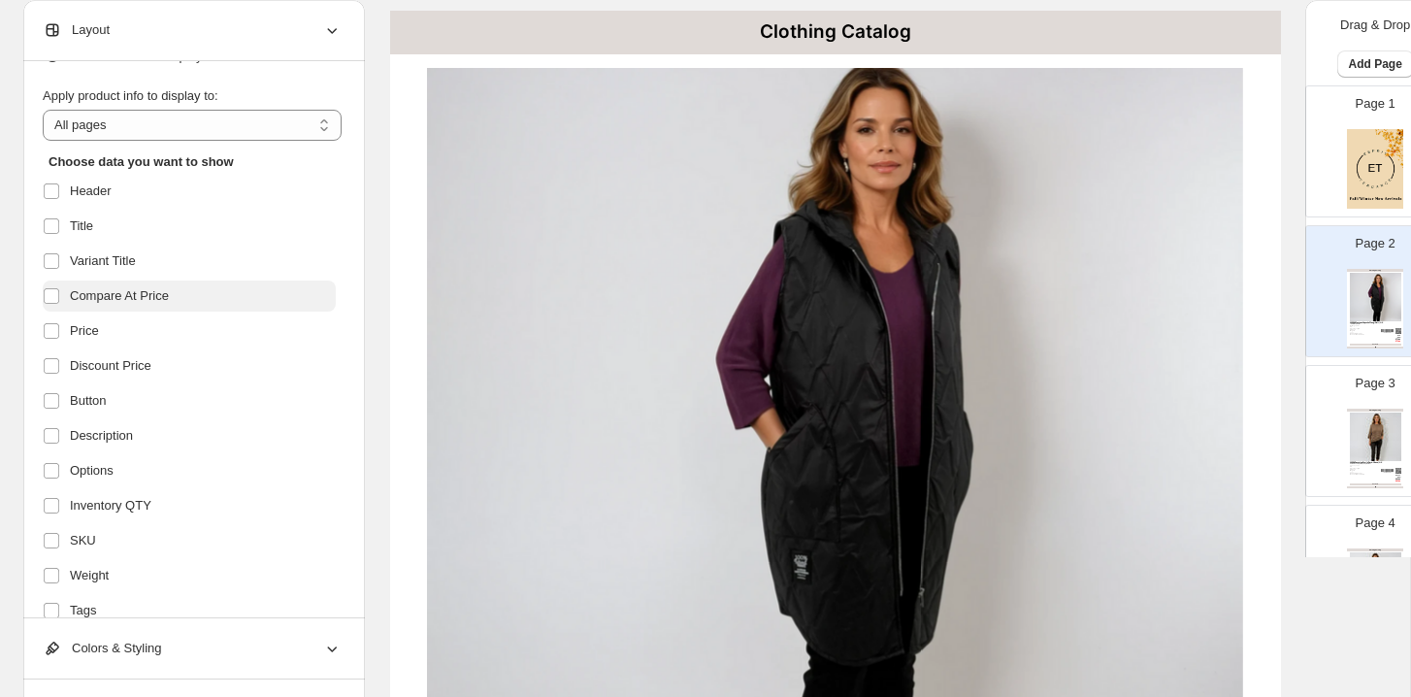
click at [143, 296] on span "Compare At Price" at bounding box center [119, 295] width 99 height 19
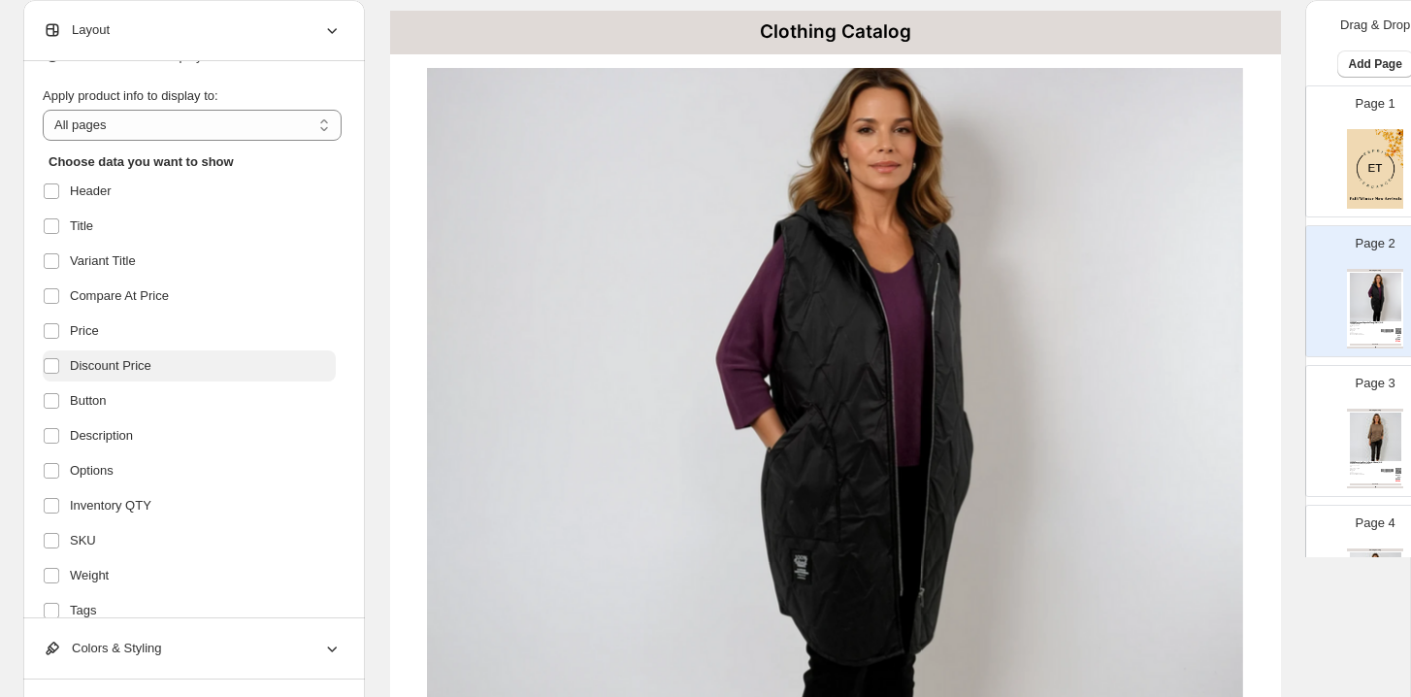
click at [146, 361] on span "Discount Price" at bounding box center [111, 365] width 82 height 19
click at [143, 392] on label "Button" at bounding box center [189, 400] width 293 height 31
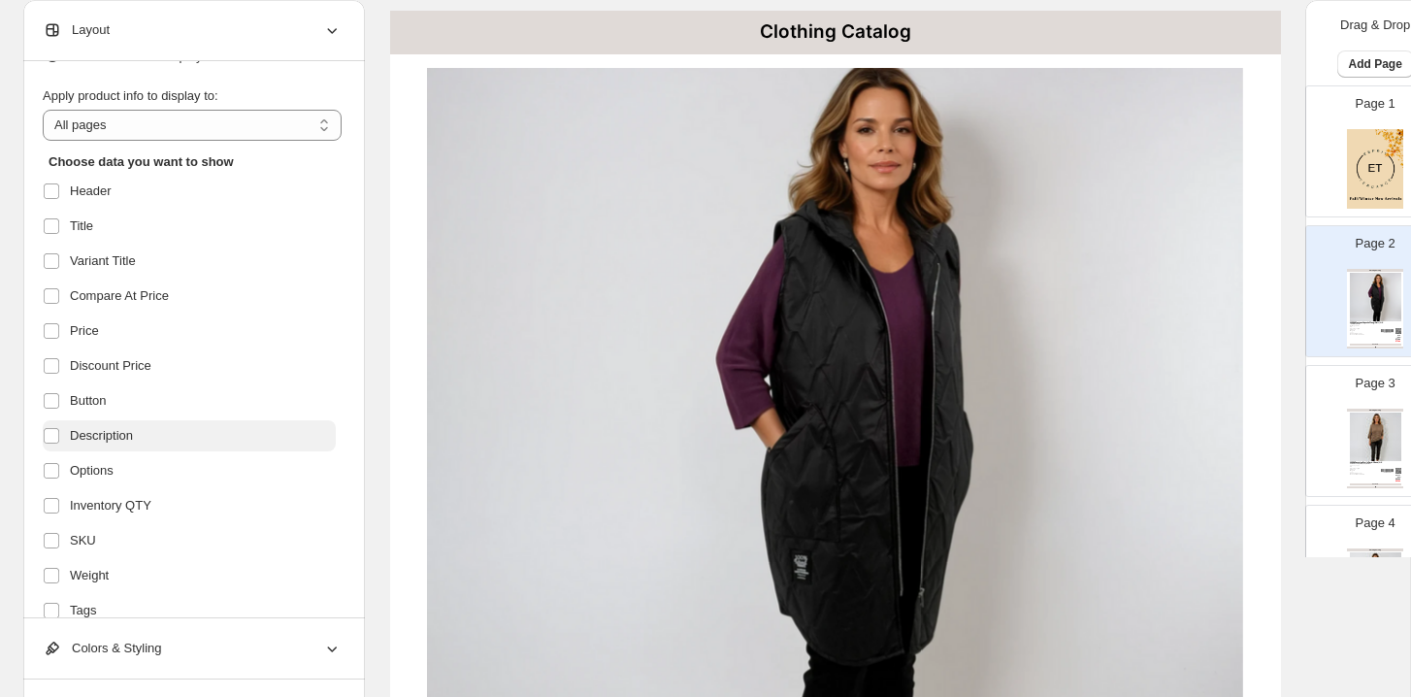
click at [144, 434] on label "Description" at bounding box center [189, 435] width 293 height 31
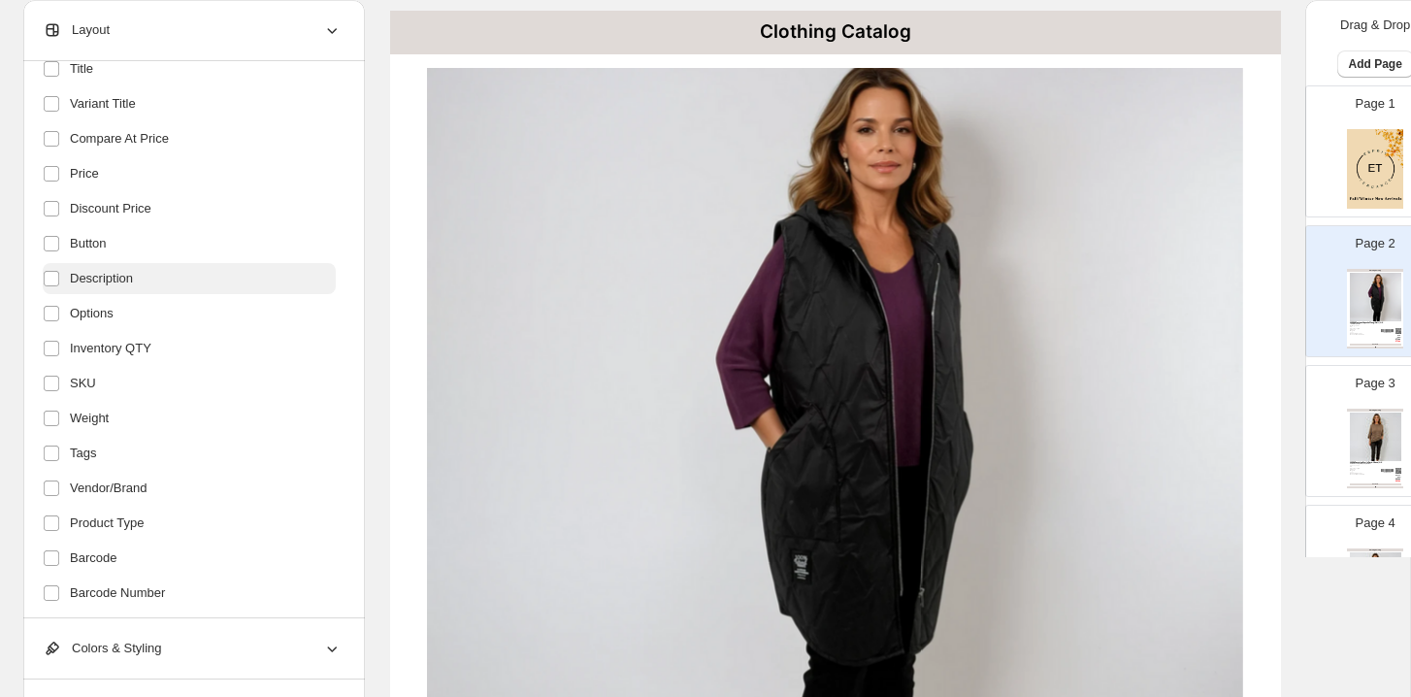
scroll to position [194, 0]
click at [170, 292] on ul "Header Title Variant Title Compare At Price Price Discount Price Button Descrip…" at bounding box center [189, 364] width 293 height 695
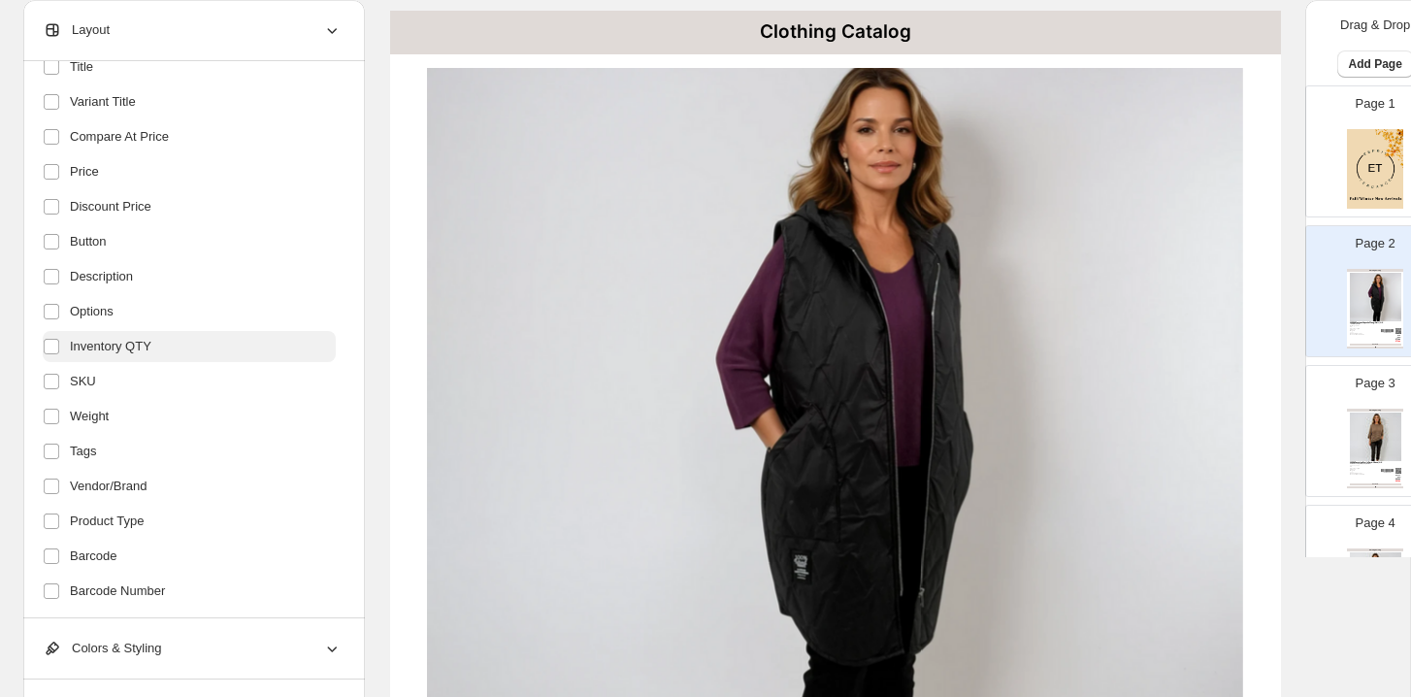
click at [159, 355] on label "Inventory QTY" at bounding box center [189, 346] width 293 height 31
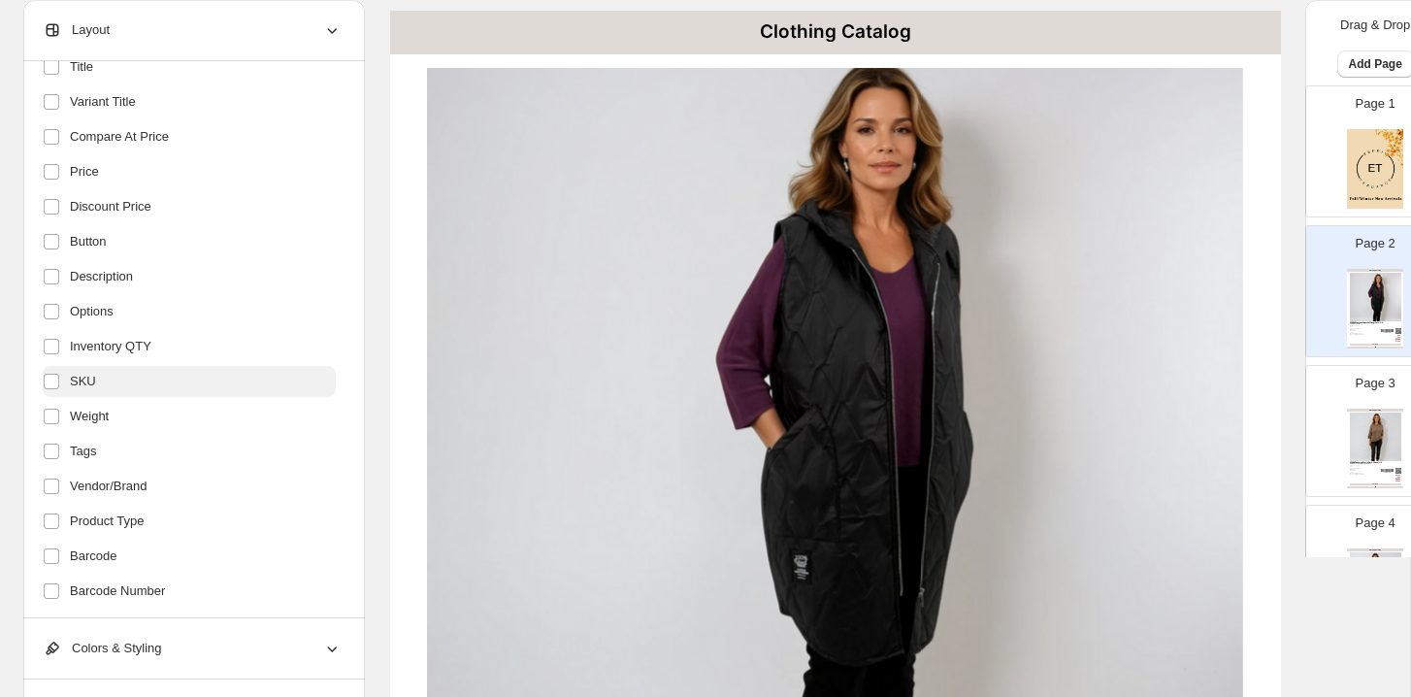
click at [157, 388] on label "SKU" at bounding box center [189, 381] width 293 height 31
click at [157, 414] on label "Weight" at bounding box center [189, 416] width 293 height 31
click at [153, 439] on label "Tags" at bounding box center [189, 451] width 293 height 31
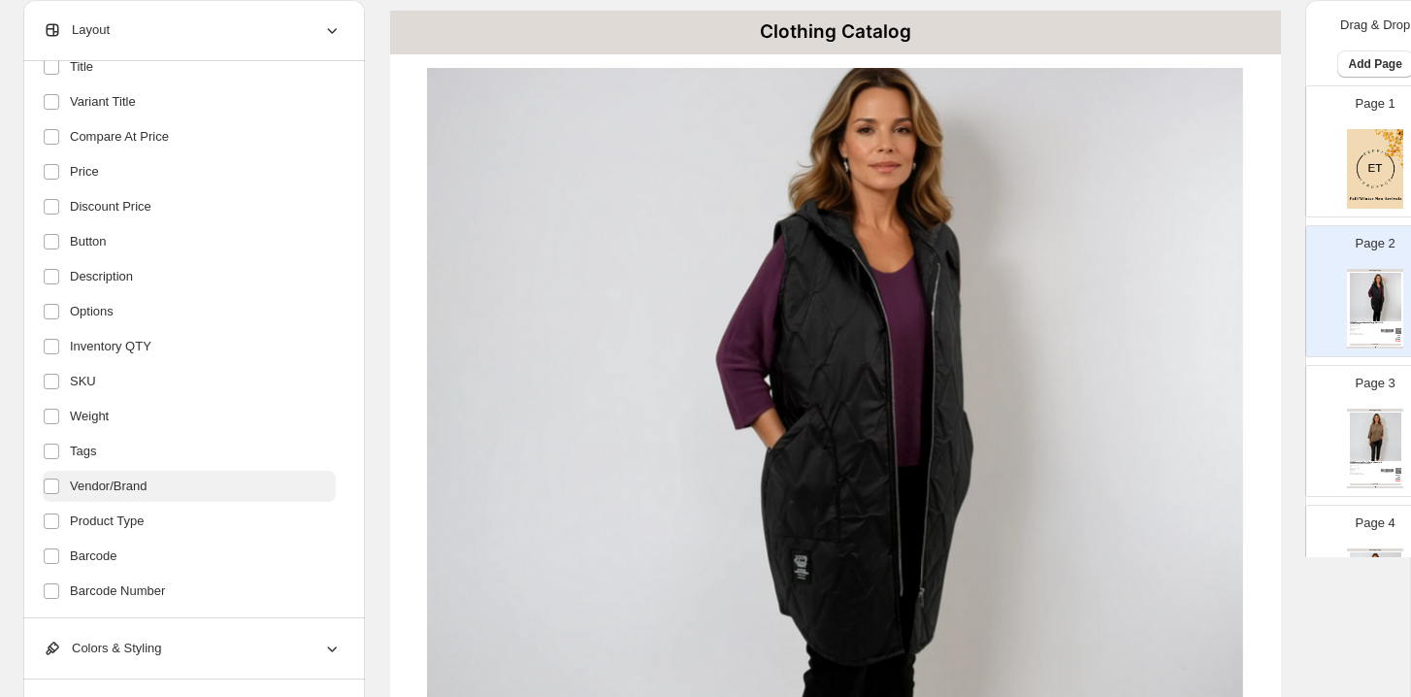
click at [153, 475] on label "Vendor/Brand" at bounding box center [189, 486] width 293 height 31
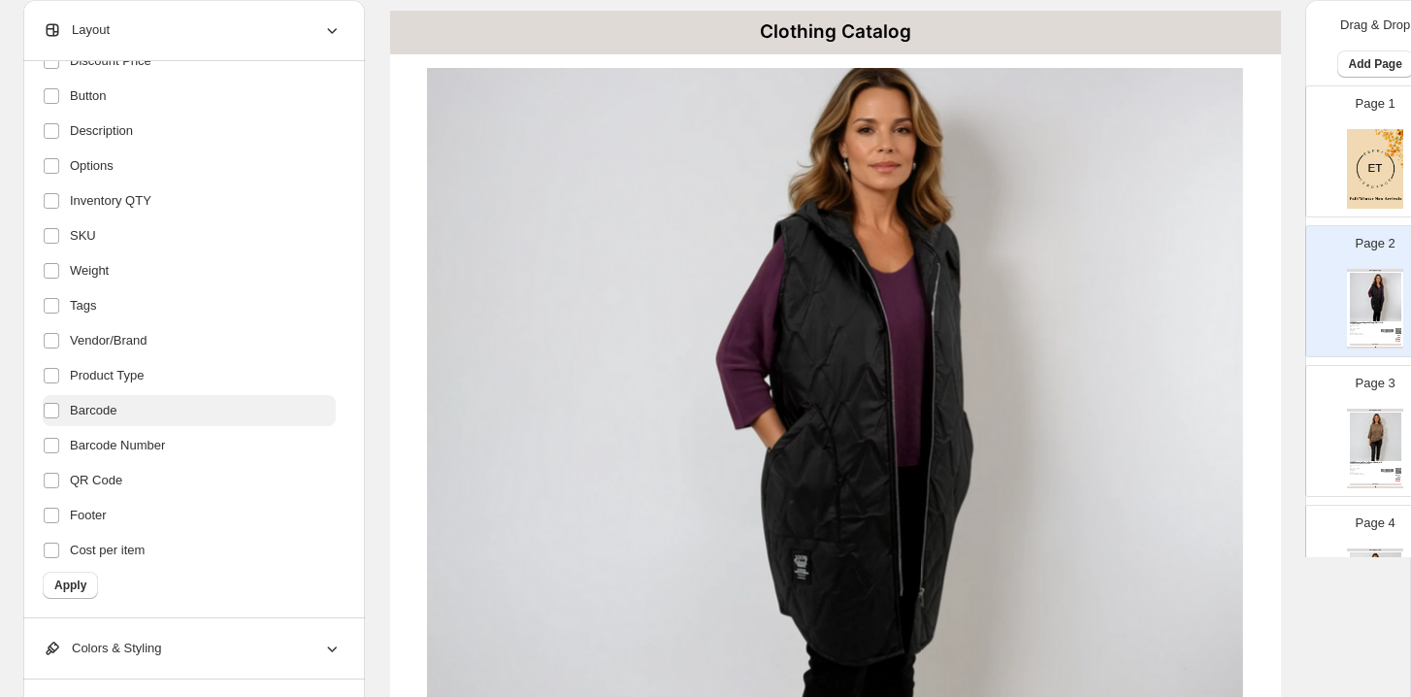
click at [160, 405] on label "Barcode" at bounding box center [189, 410] width 293 height 31
click at [160, 442] on span "Barcode Number" at bounding box center [117, 445] width 95 height 19
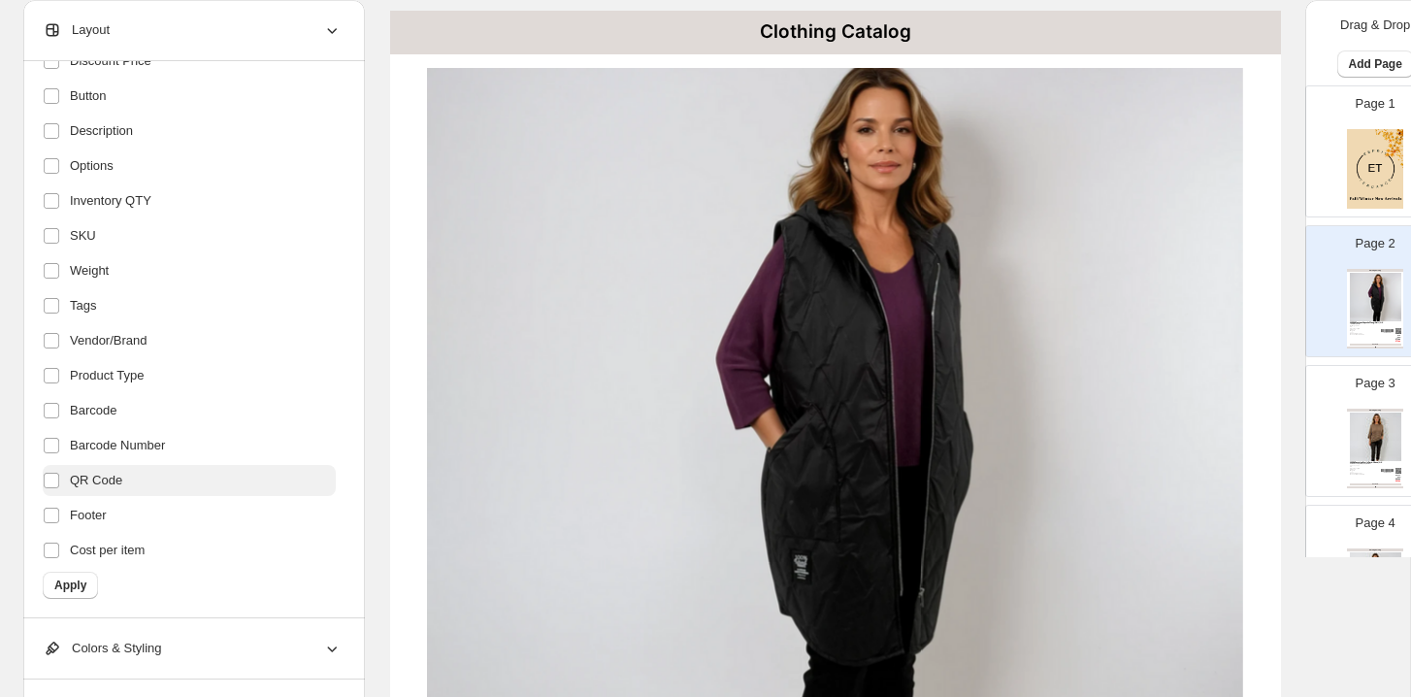
click at [159, 481] on label "QR Code" at bounding box center [189, 480] width 293 height 31
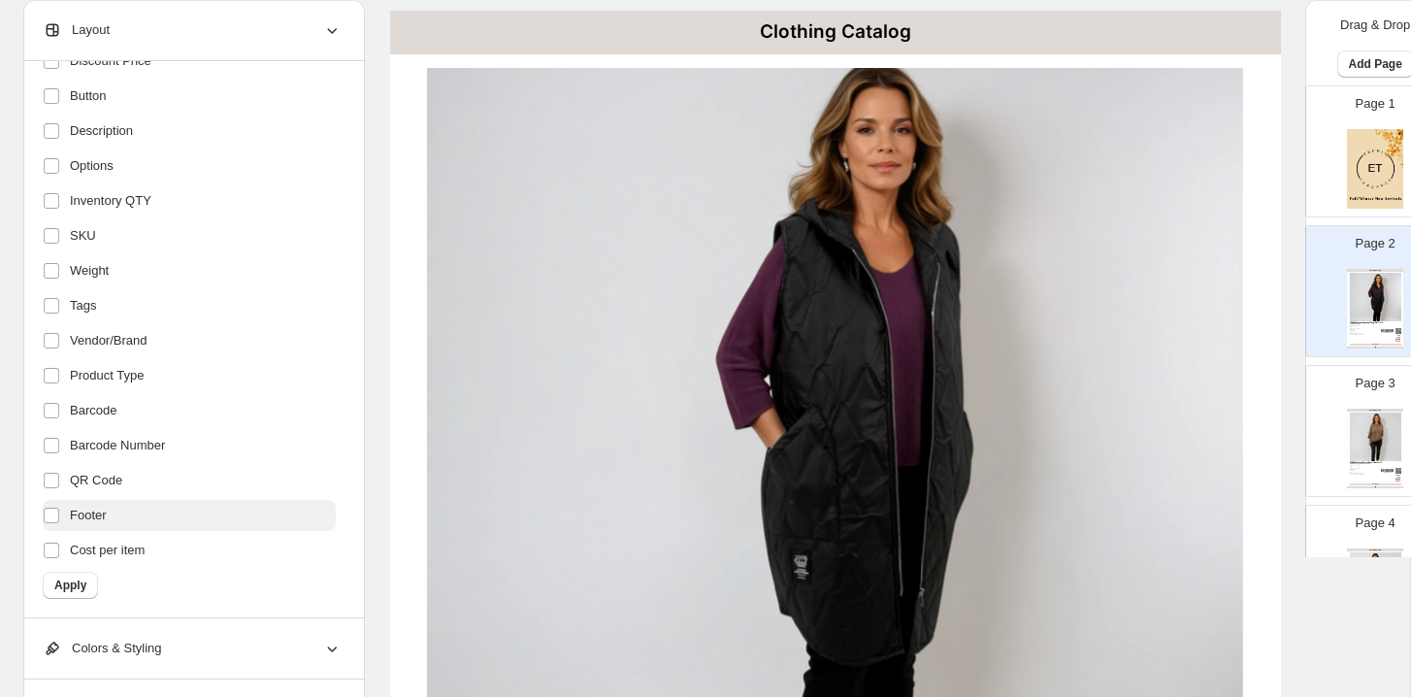
click at [148, 513] on label "Footer" at bounding box center [189, 515] width 293 height 31
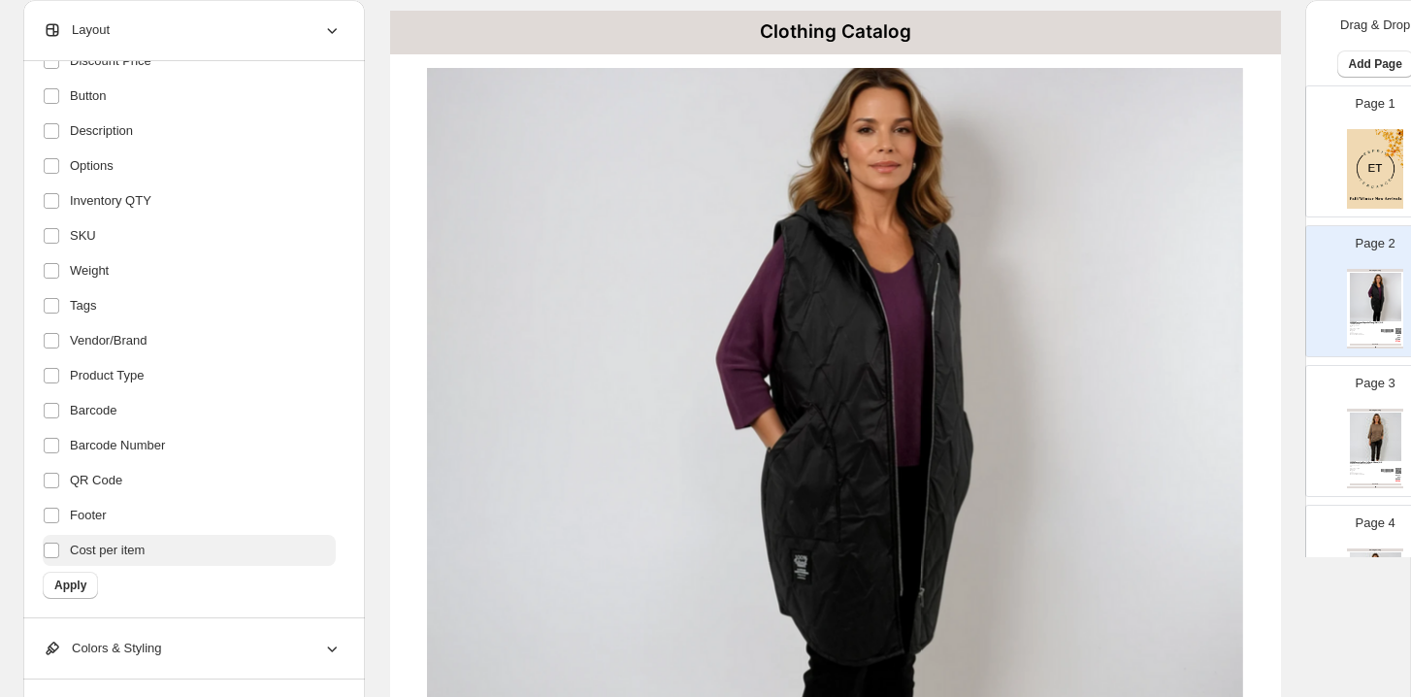
click at [145, 545] on span "Cost per item" at bounding box center [107, 550] width 75 height 19
click at [84, 579] on span "Apply" at bounding box center [70, 586] width 32 height 16
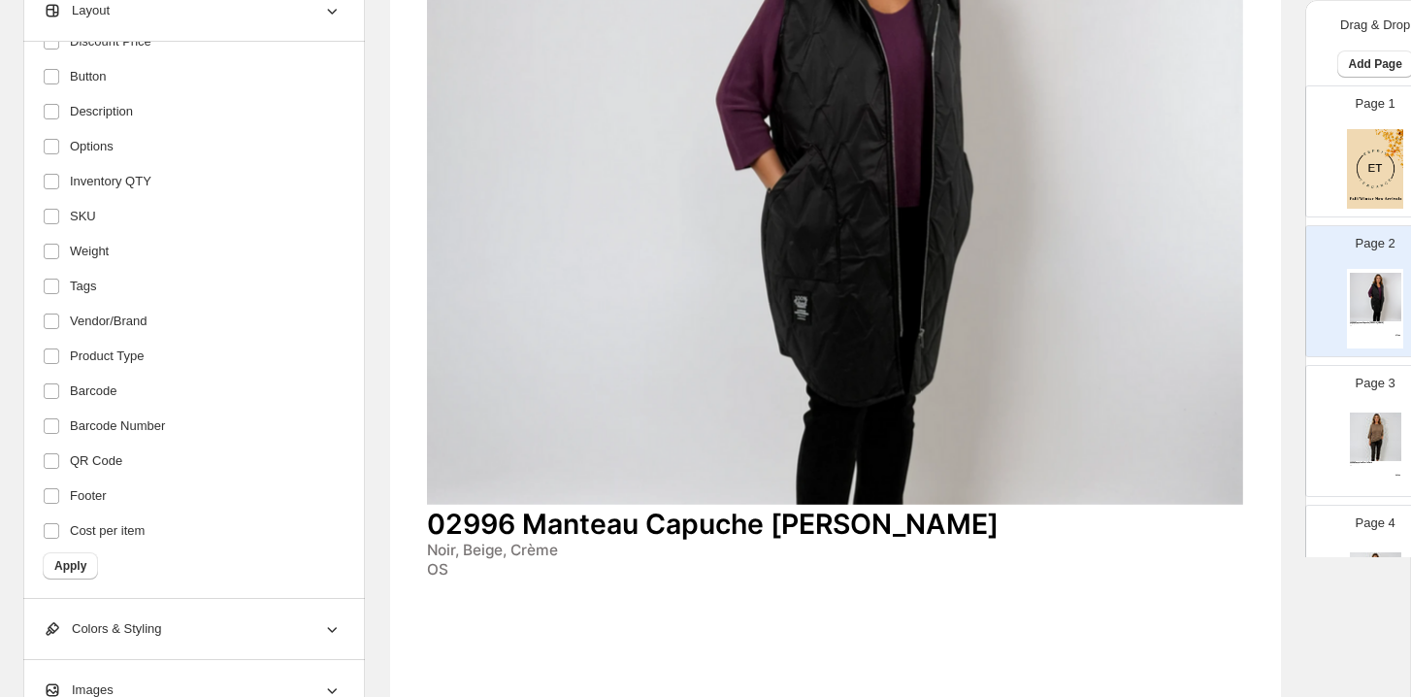
scroll to position [281, 0]
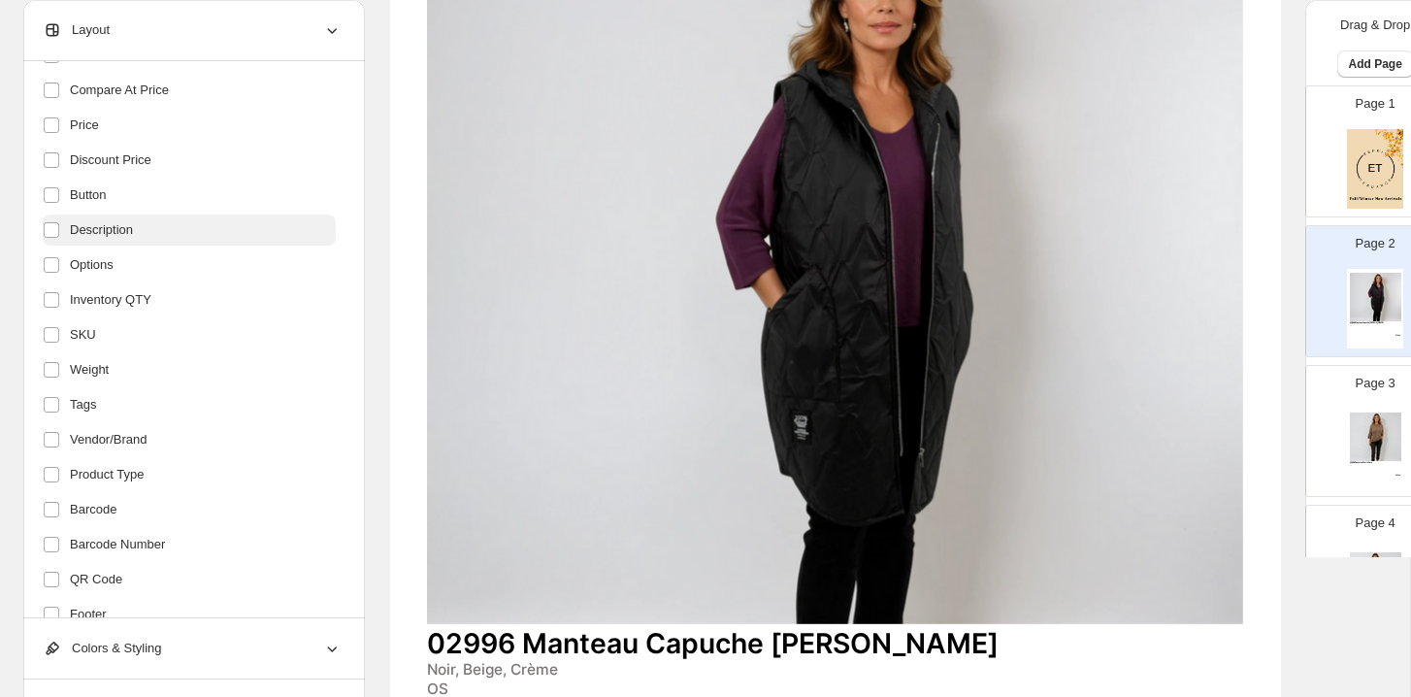
click at [131, 238] on span "Description" at bounding box center [101, 229] width 63 height 19
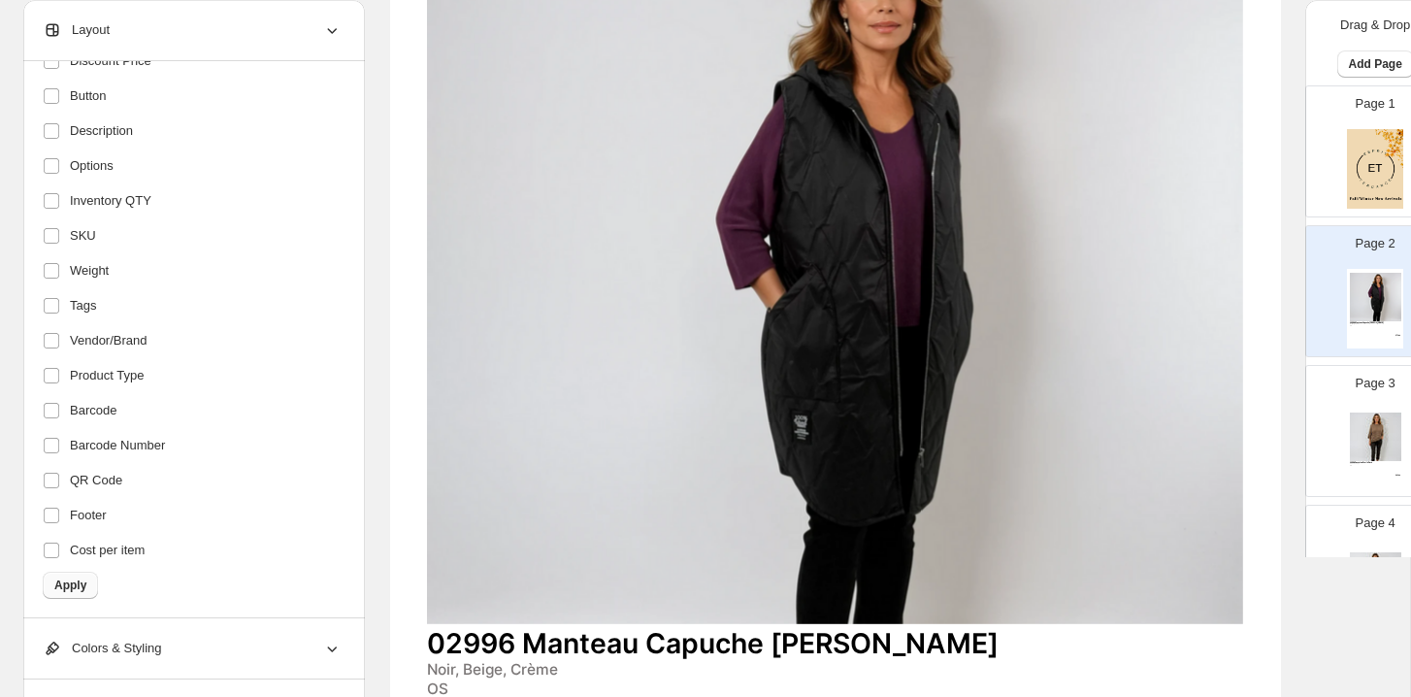
click at [89, 572] on button "Apply" at bounding box center [70, 585] width 55 height 27
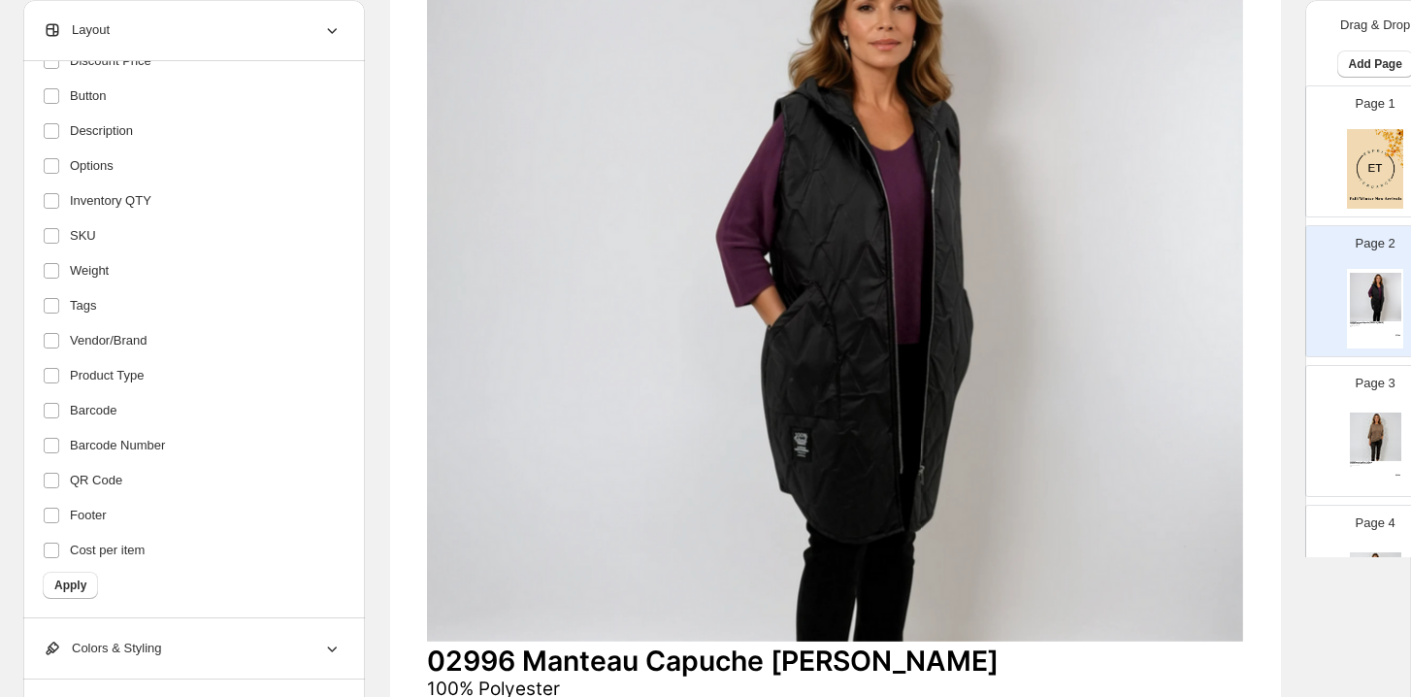
scroll to position [296, 0]
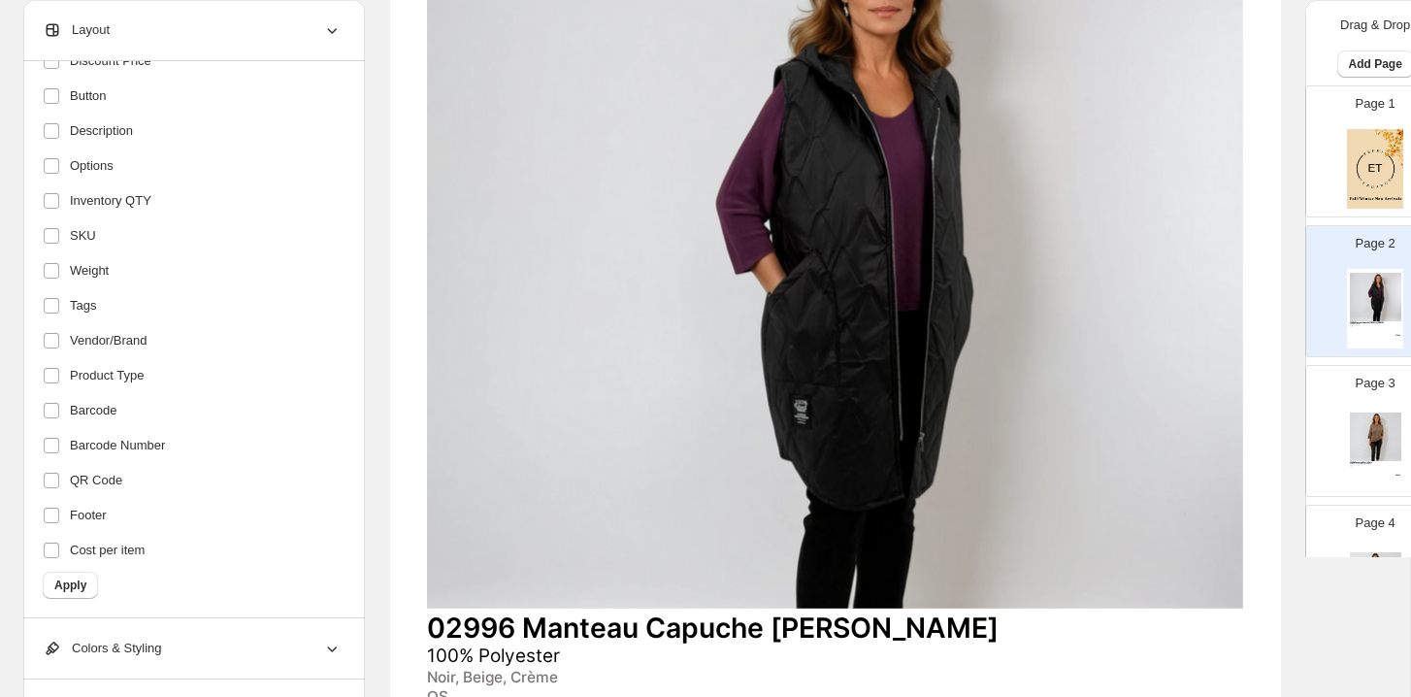
click at [654, 354] on img at bounding box center [834, 261] width 815 height 696
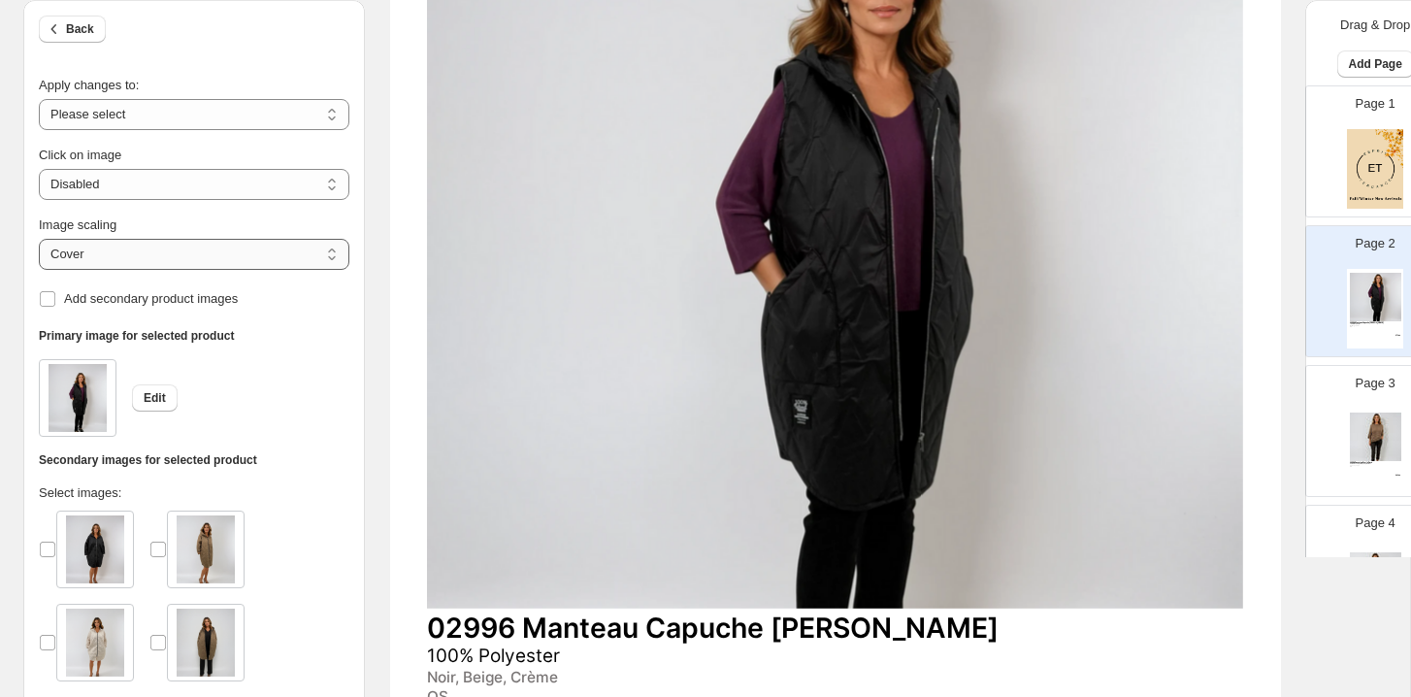
click at [167, 247] on select "***** *******" at bounding box center [194, 254] width 311 height 31
click at [201, 110] on select "**********" at bounding box center [194, 114] width 311 height 31
select select "**********"
click at [120, 248] on select "***** *******" at bounding box center [194, 254] width 311 height 31
select select "*******"
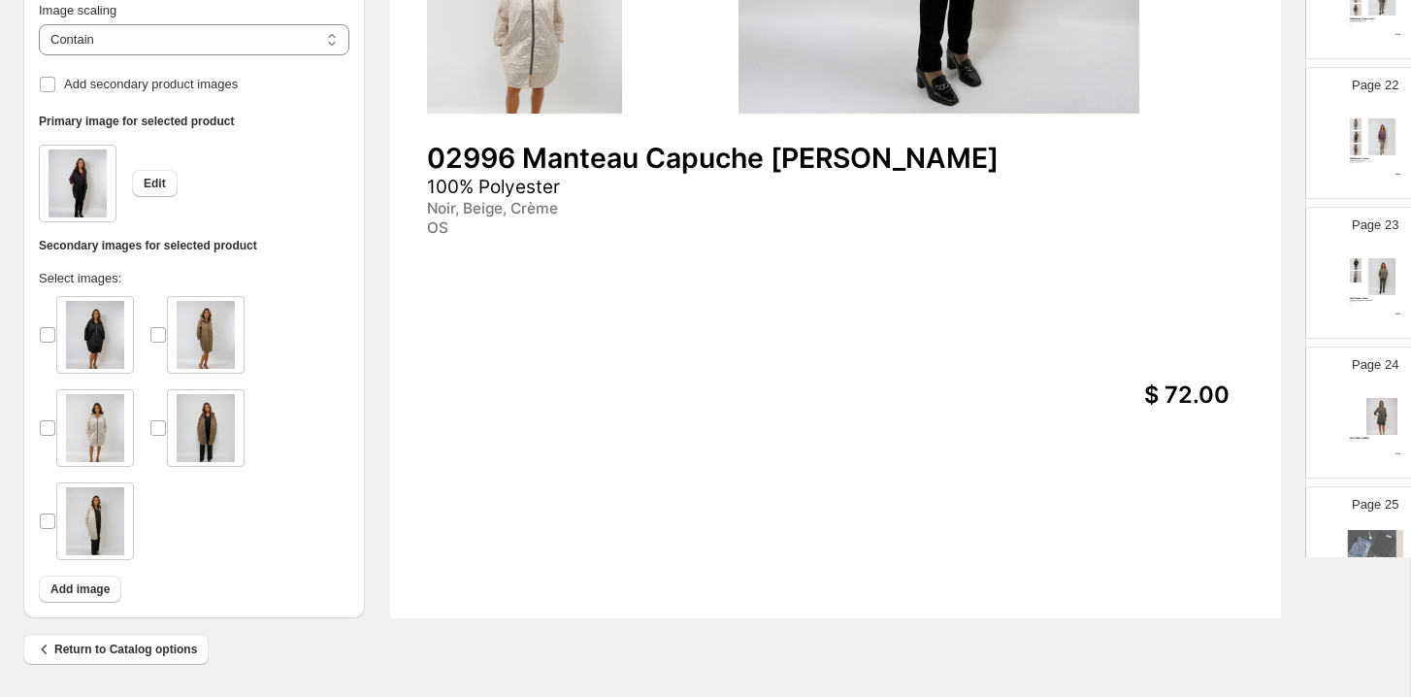
scroll to position [3064, 0]
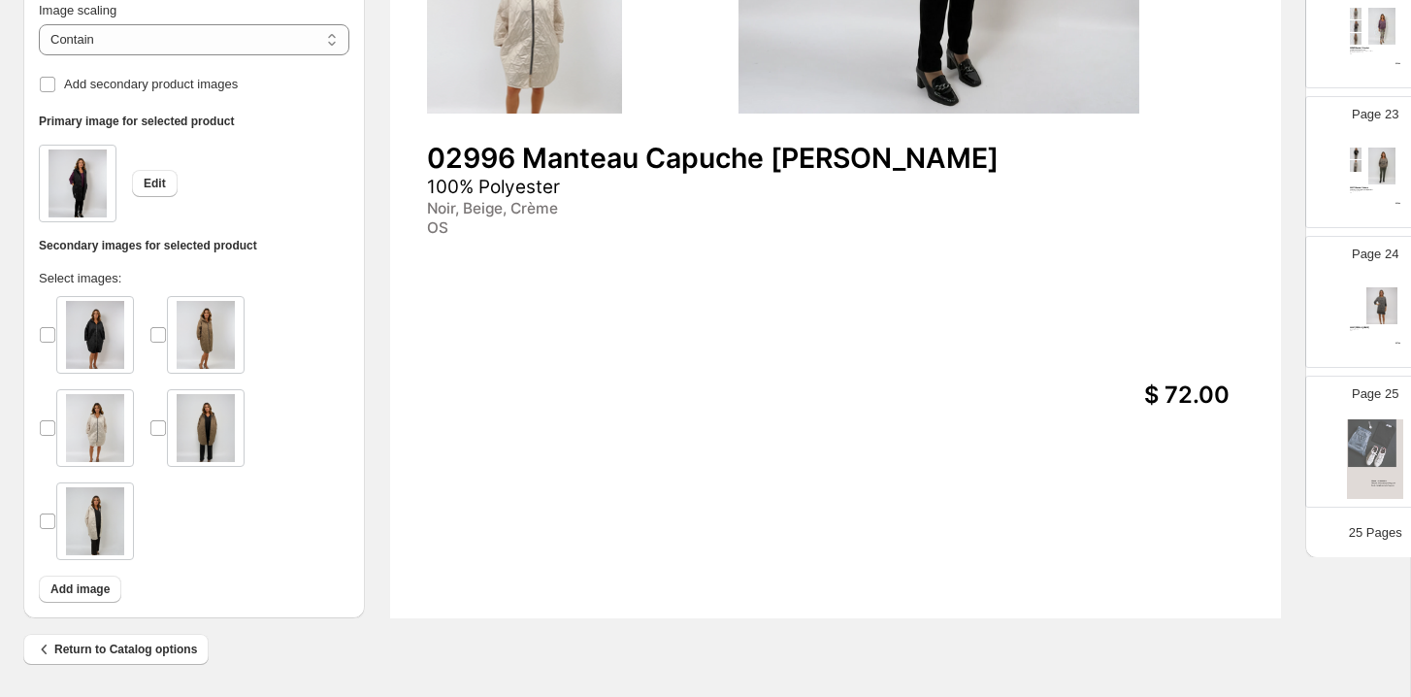
click at [1375, 424] on img at bounding box center [1375, 459] width 56 height 80
type input "**"
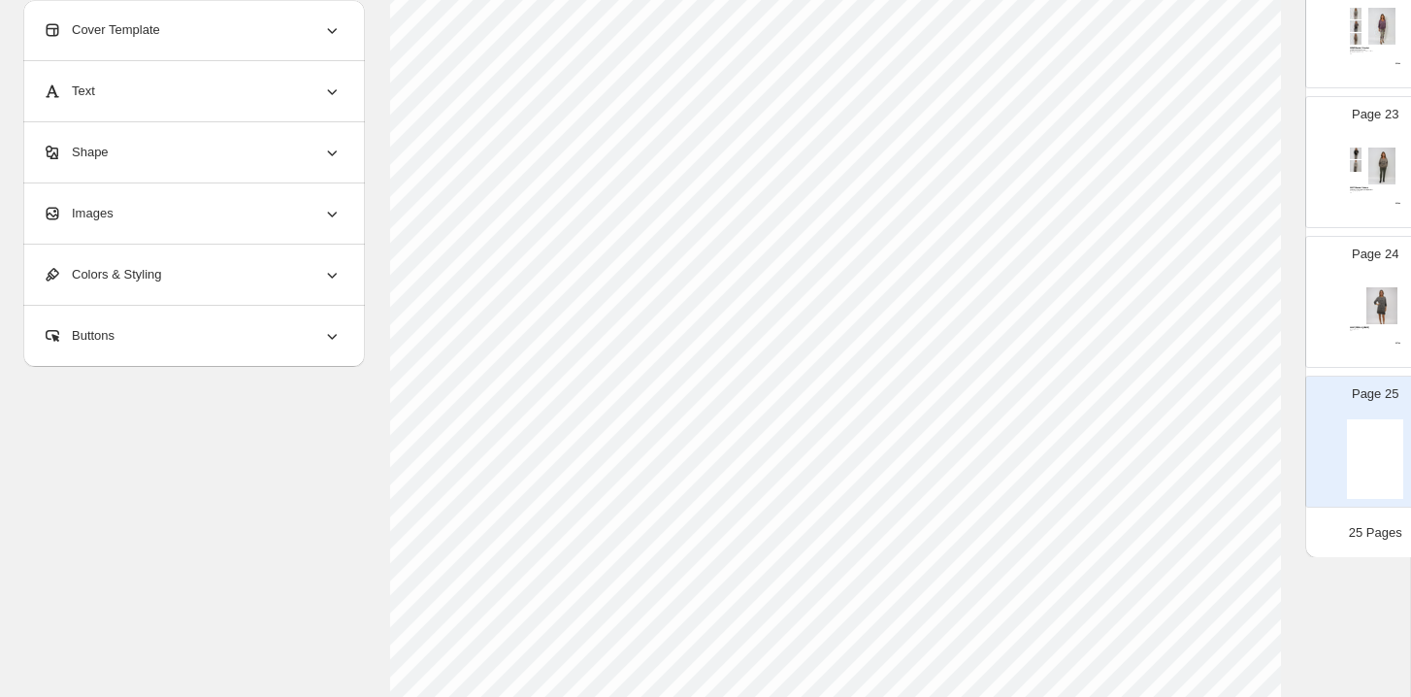
scroll to position [25, 0]
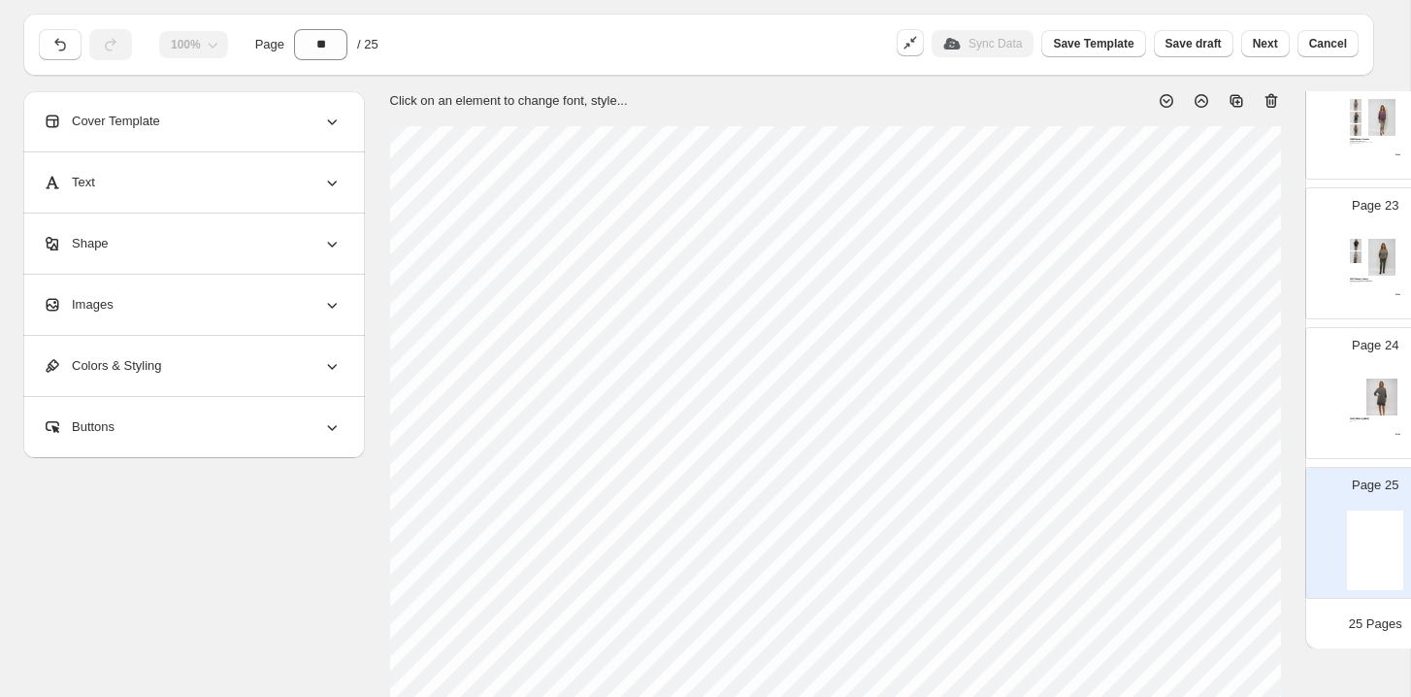
click at [223, 250] on div "Shape" at bounding box center [192, 244] width 299 height 60
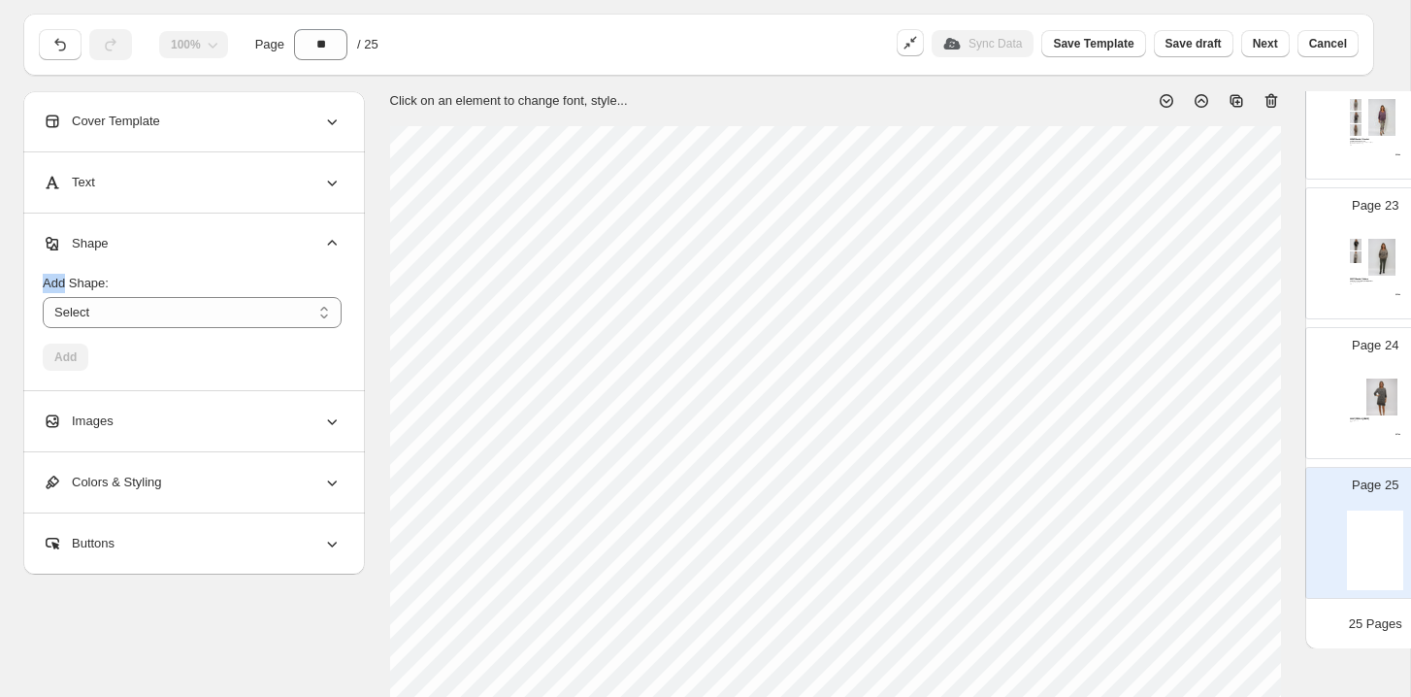
click at [223, 250] on div "Shape" at bounding box center [192, 244] width 299 height 60
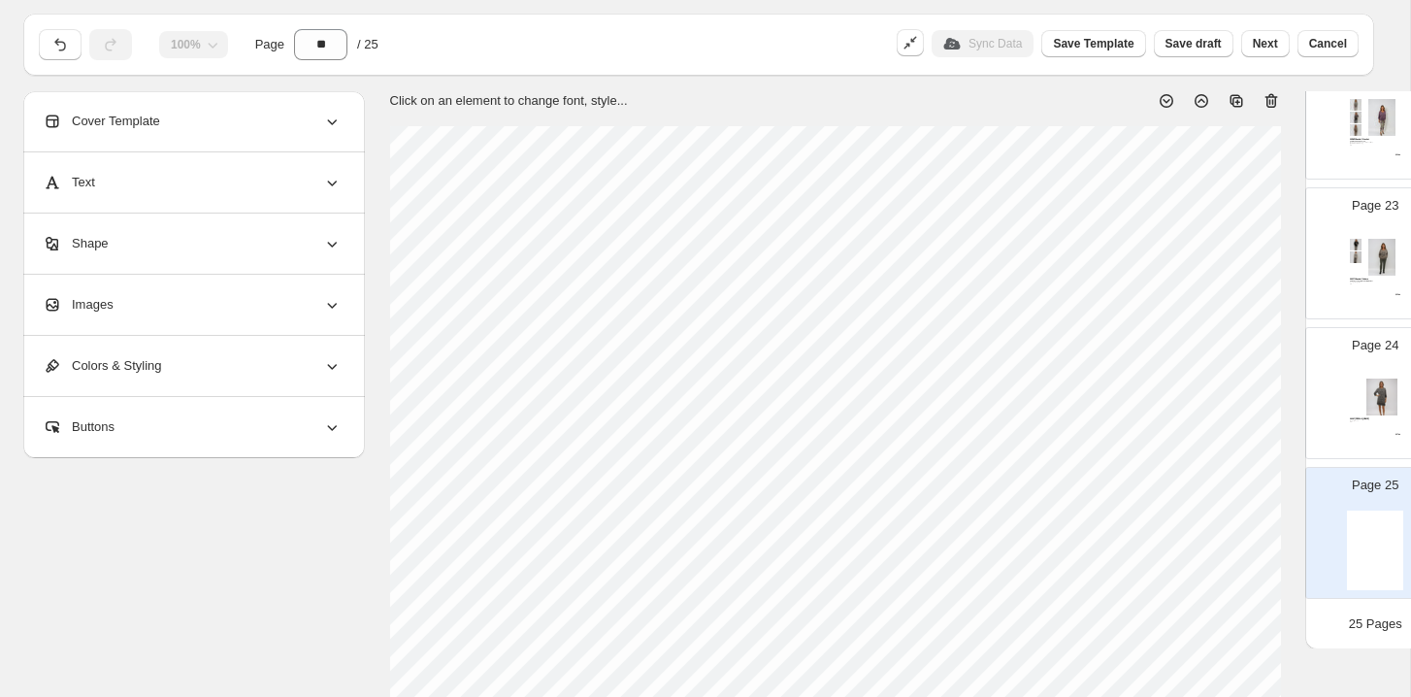
click at [218, 314] on div "Images" at bounding box center [192, 305] width 299 height 60
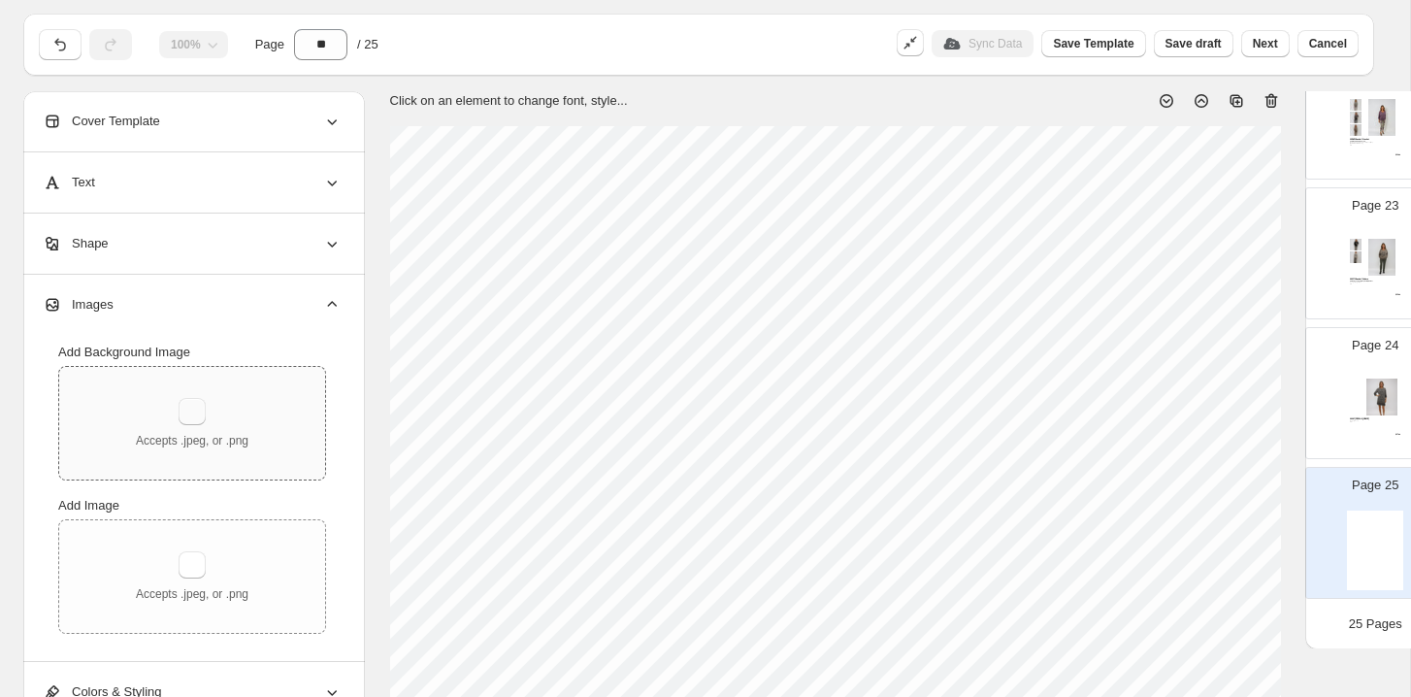
click at [204, 413] on button "button" at bounding box center [192, 411] width 27 height 27
type input "**********"
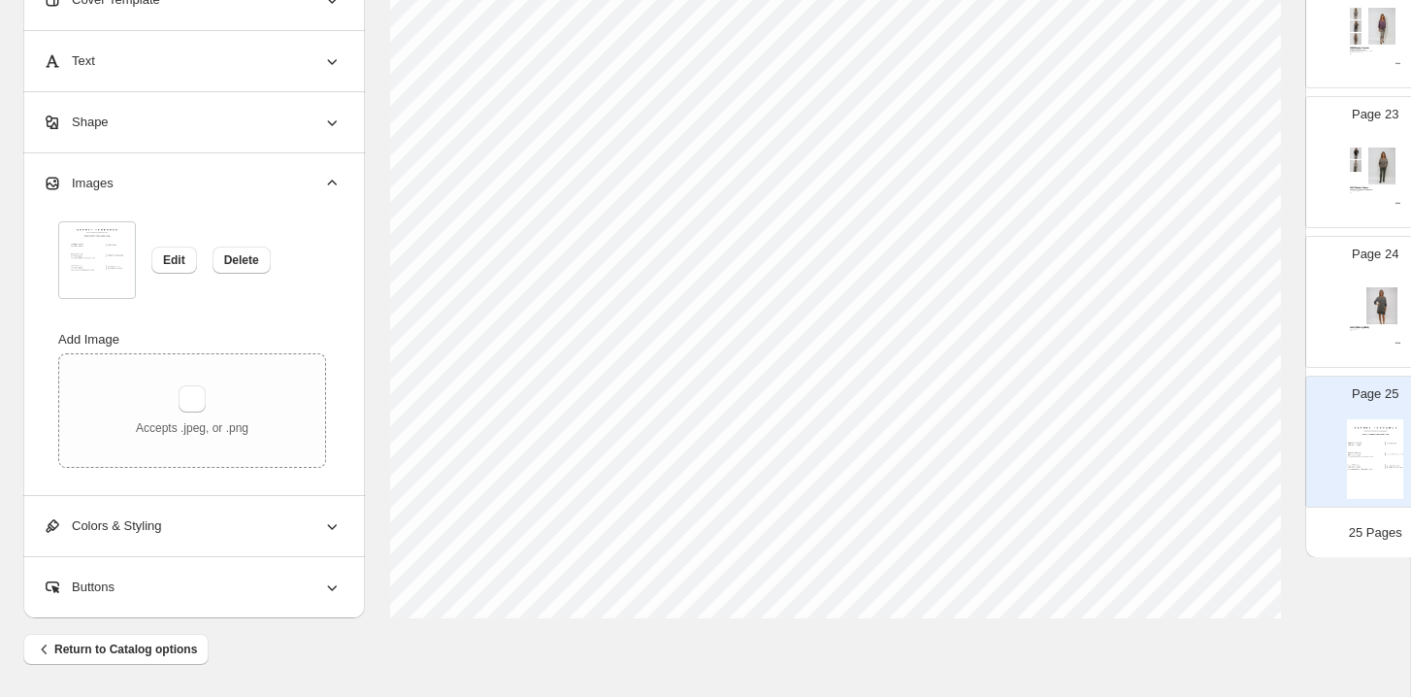
scroll to position [0, 0]
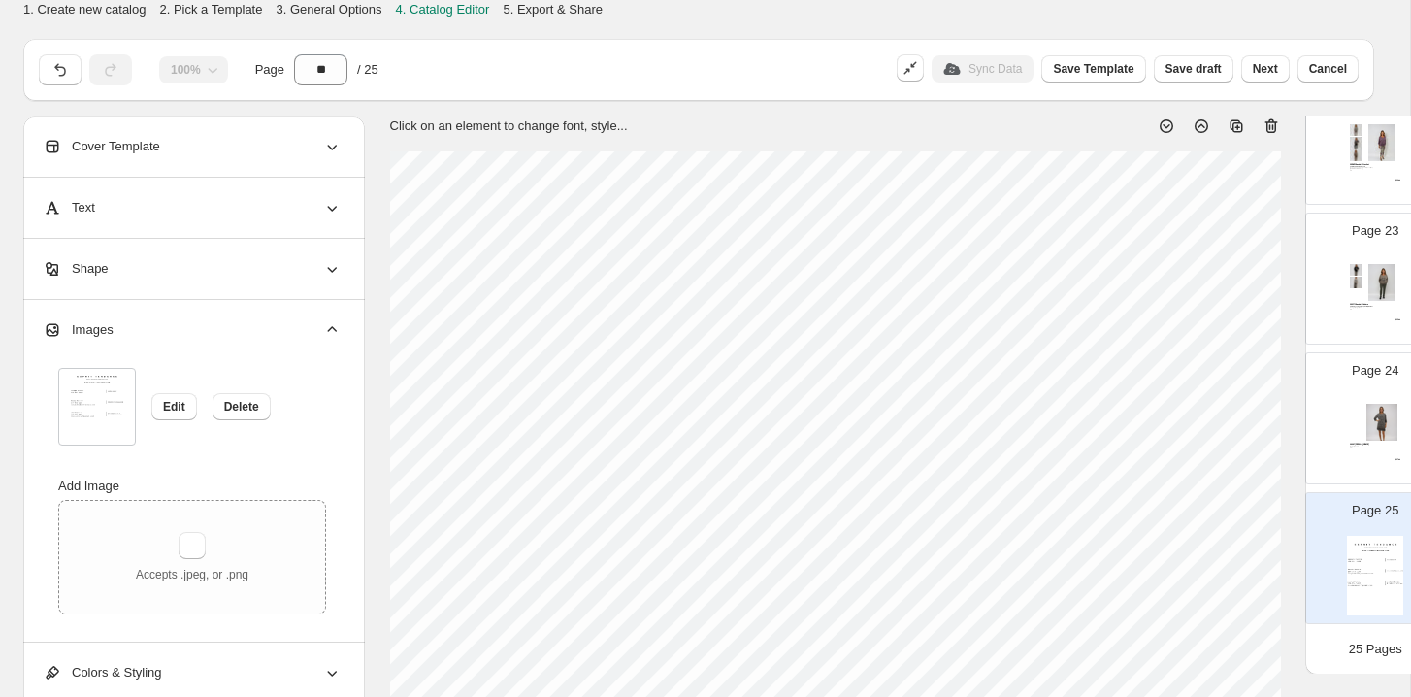
click at [1357, 414] on div at bounding box center [1356, 410] width 13 height 12
type input "**"
select select "**********"
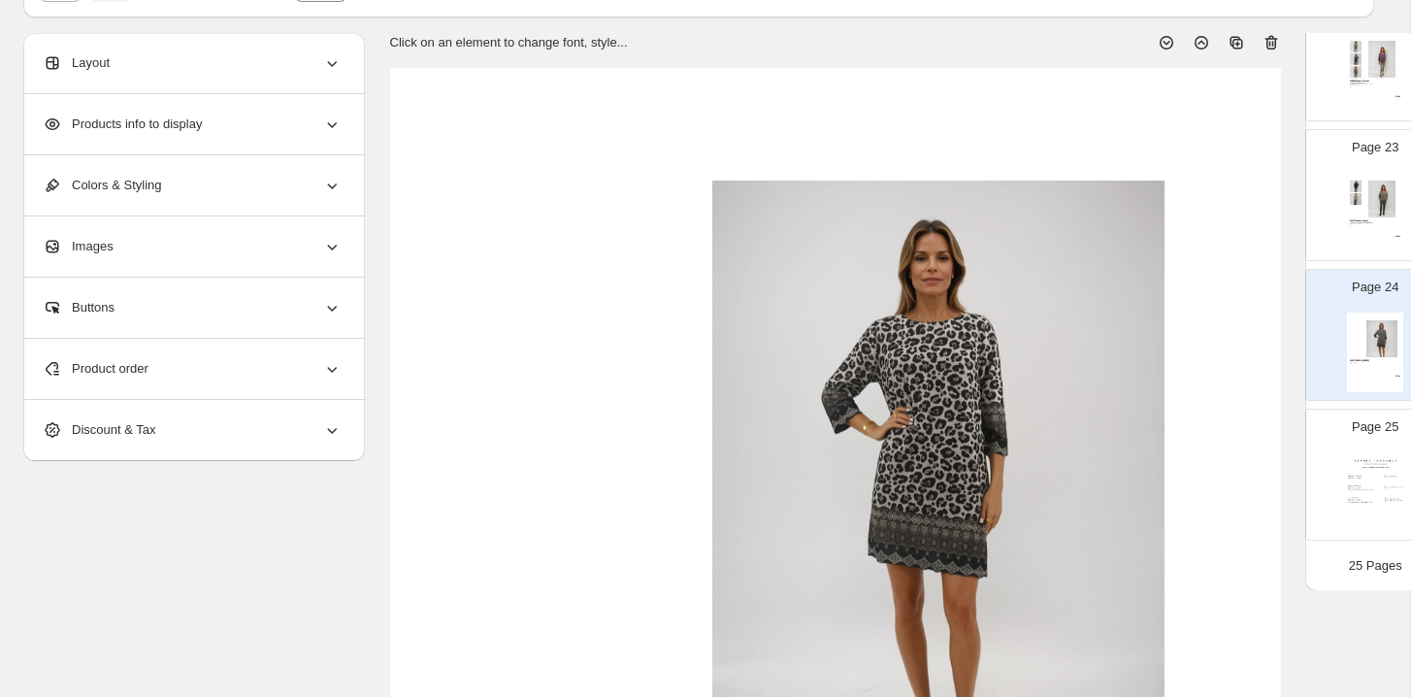
scroll to position [249, 0]
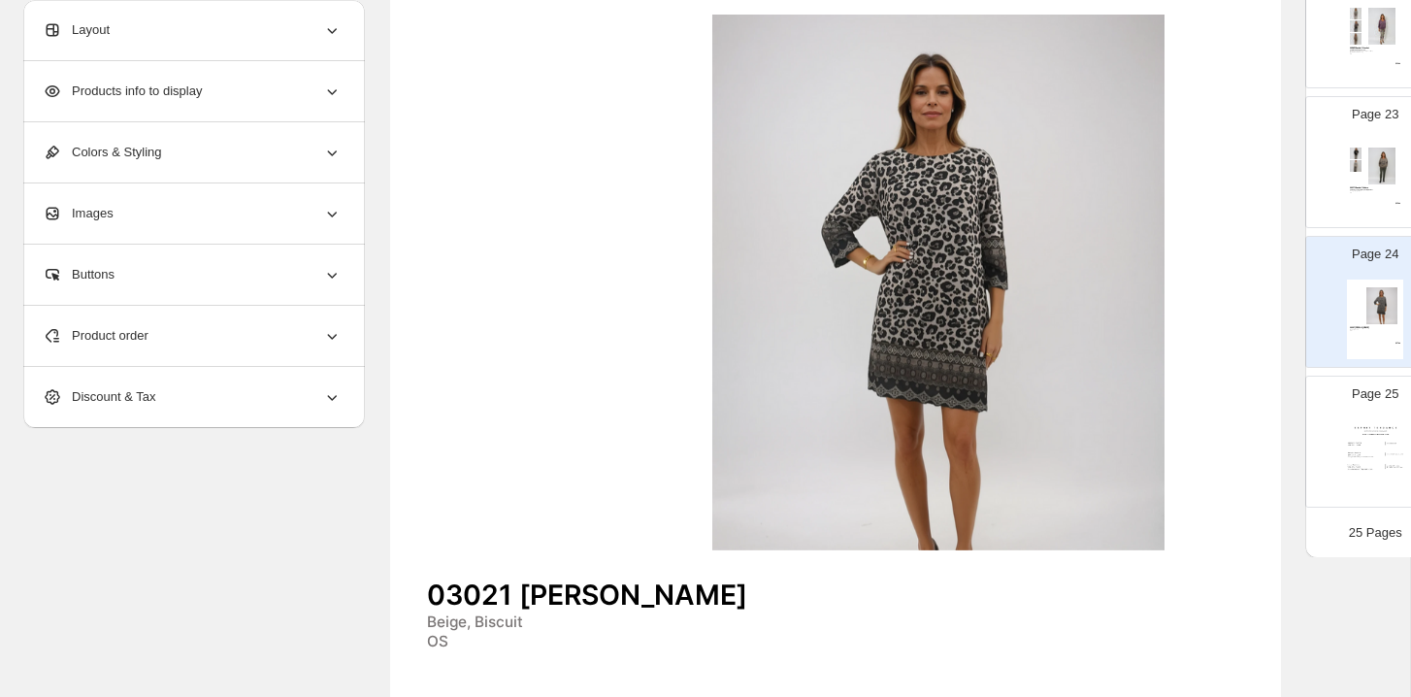
click at [1374, 183] on div "03011 Chandail J'adore 50% Viscose, 45% Polyester, 5% Elast Fango, Beige, Noir …" at bounding box center [1375, 180] width 56 height 80
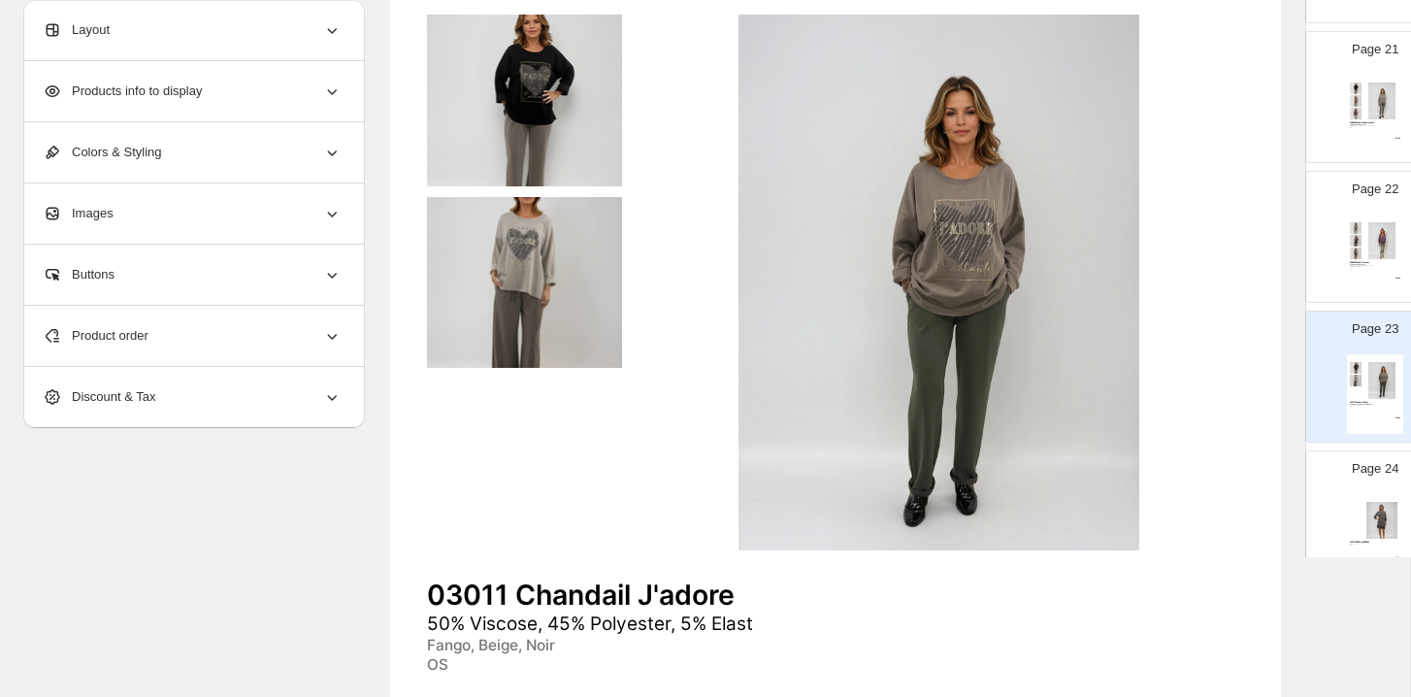
scroll to position [2800, 0]
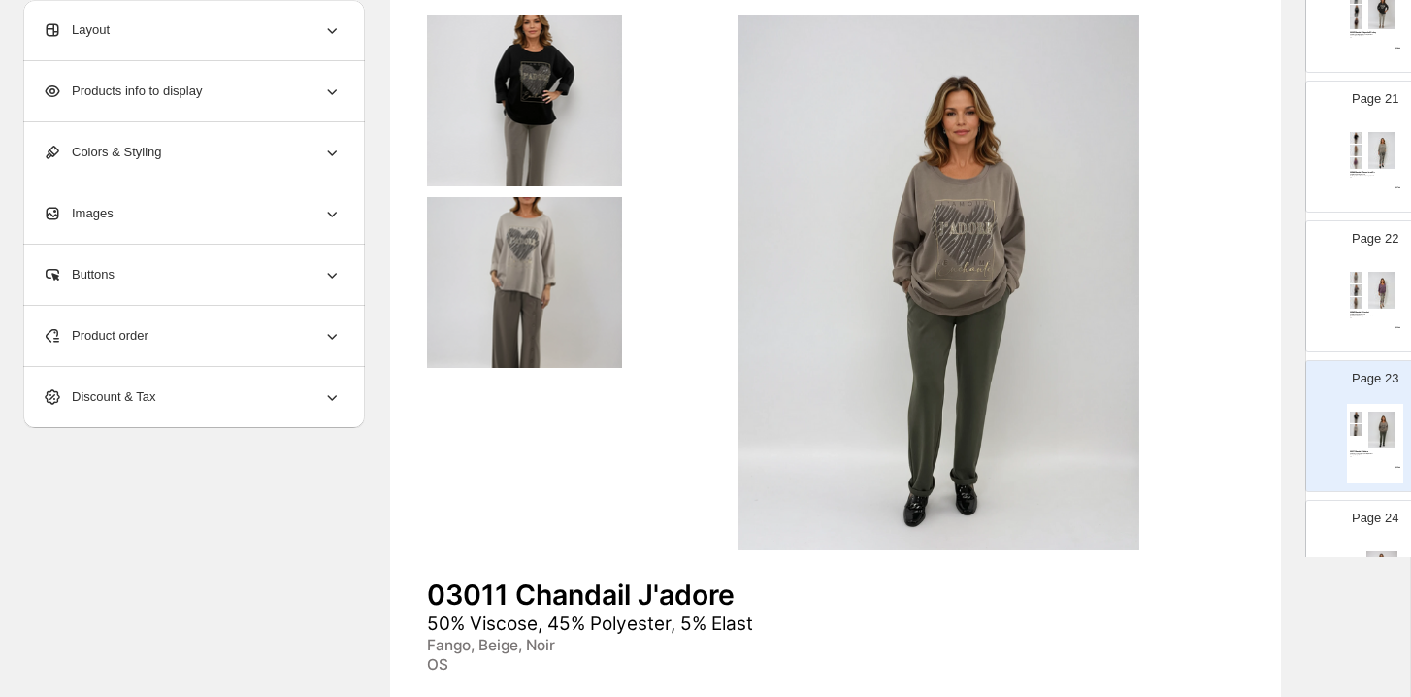
click at [1360, 238] on p "Page 22" at bounding box center [1375, 238] width 47 height 19
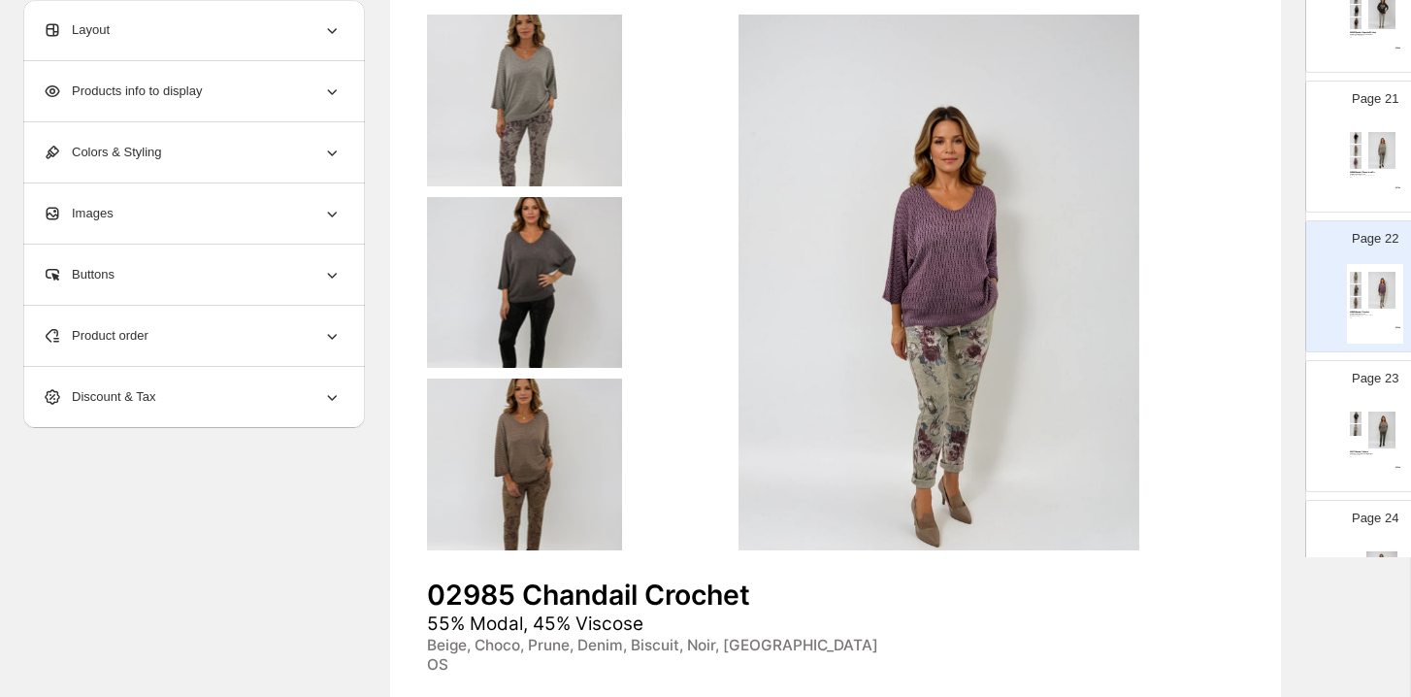
click at [1360, 171] on div "02986 Chandail Poussière d'Or" at bounding box center [1375, 172] width 51 height 2
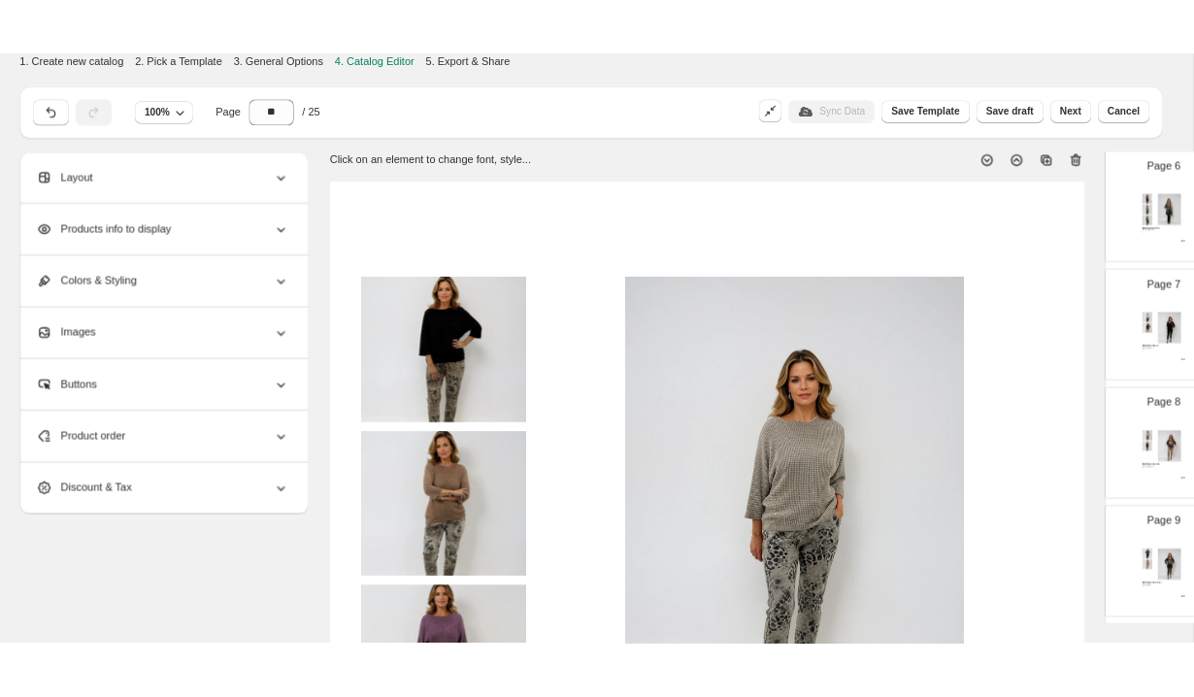
scroll to position [0, 0]
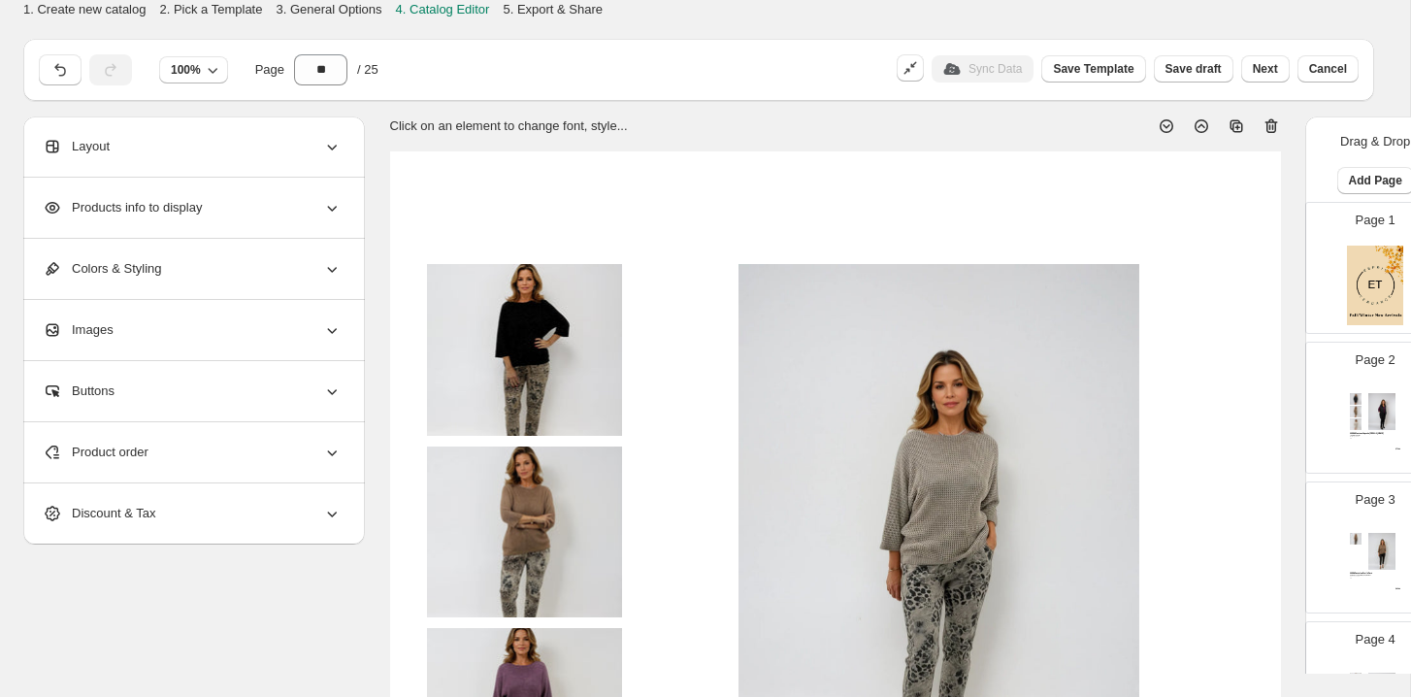
click at [1357, 256] on img at bounding box center [1375, 286] width 56 height 80
type input "*"
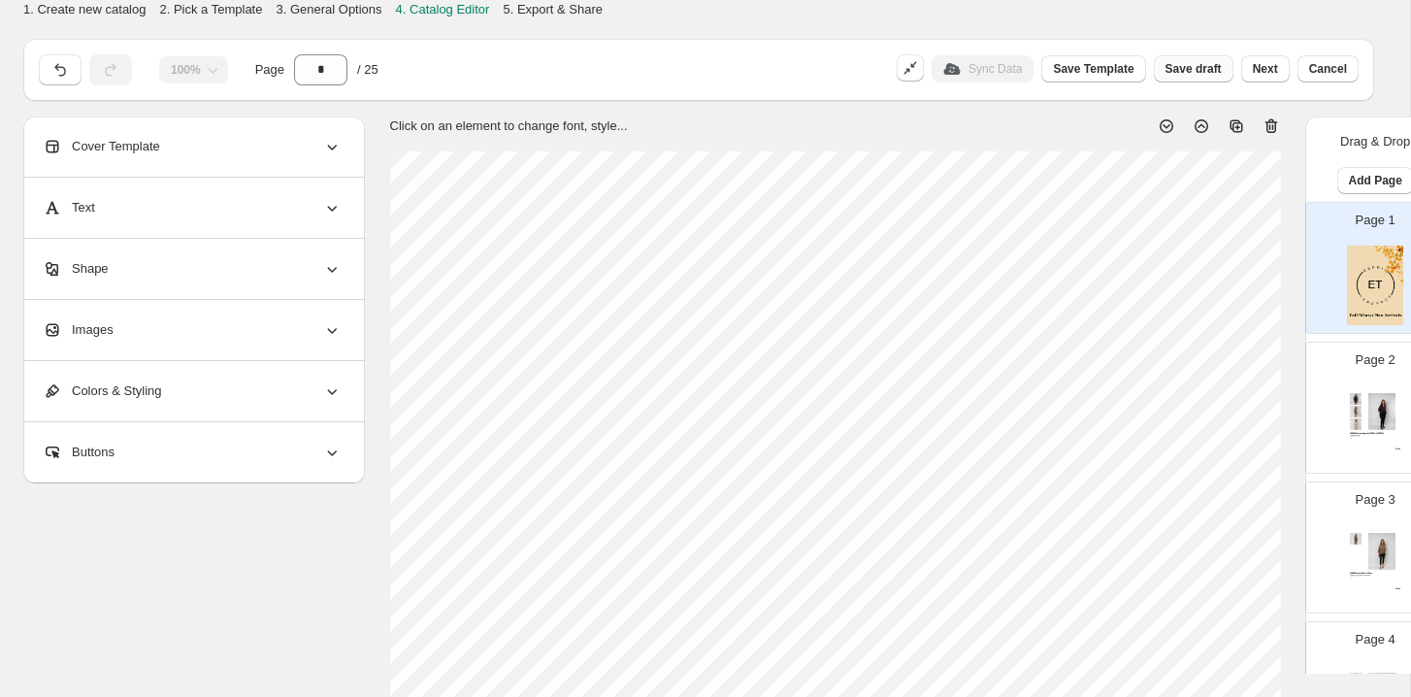
click at [1208, 77] on button "Save draft" at bounding box center [1194, 68] width 80 height 27
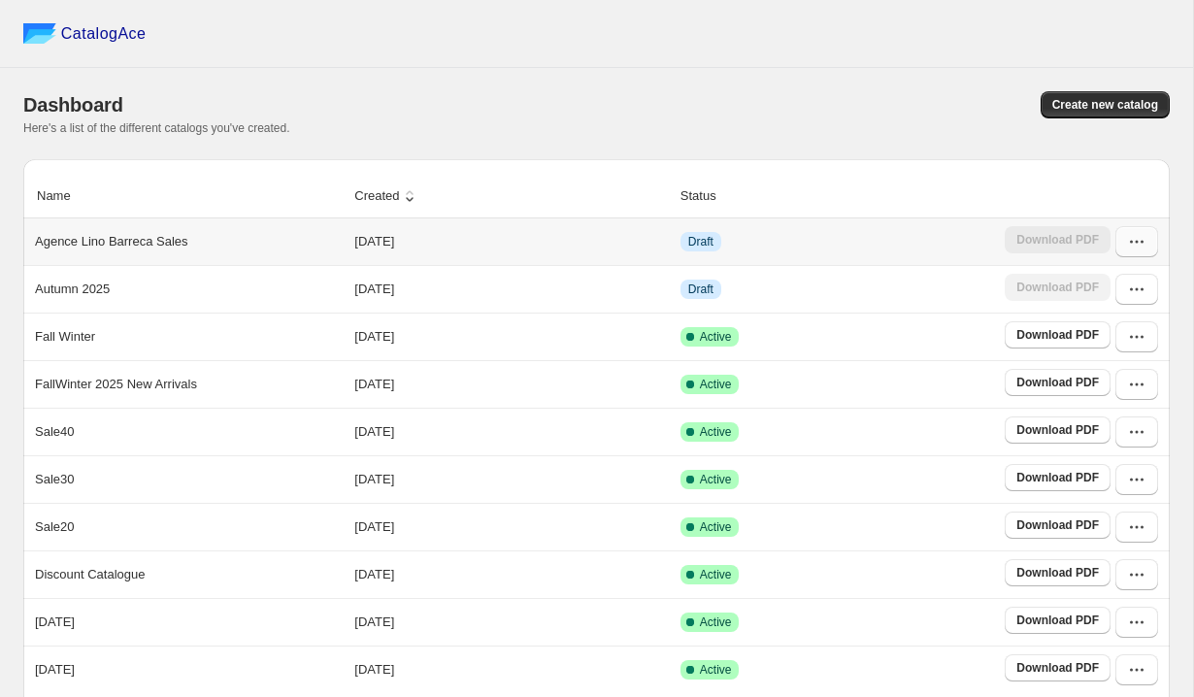
click at [1127, 233] on icon "button" at bounding box center [1136, 241] width 19 height 19
click at [1096, 388] on span "Edit" at bounding box center [1118, 383] width 100 height 19
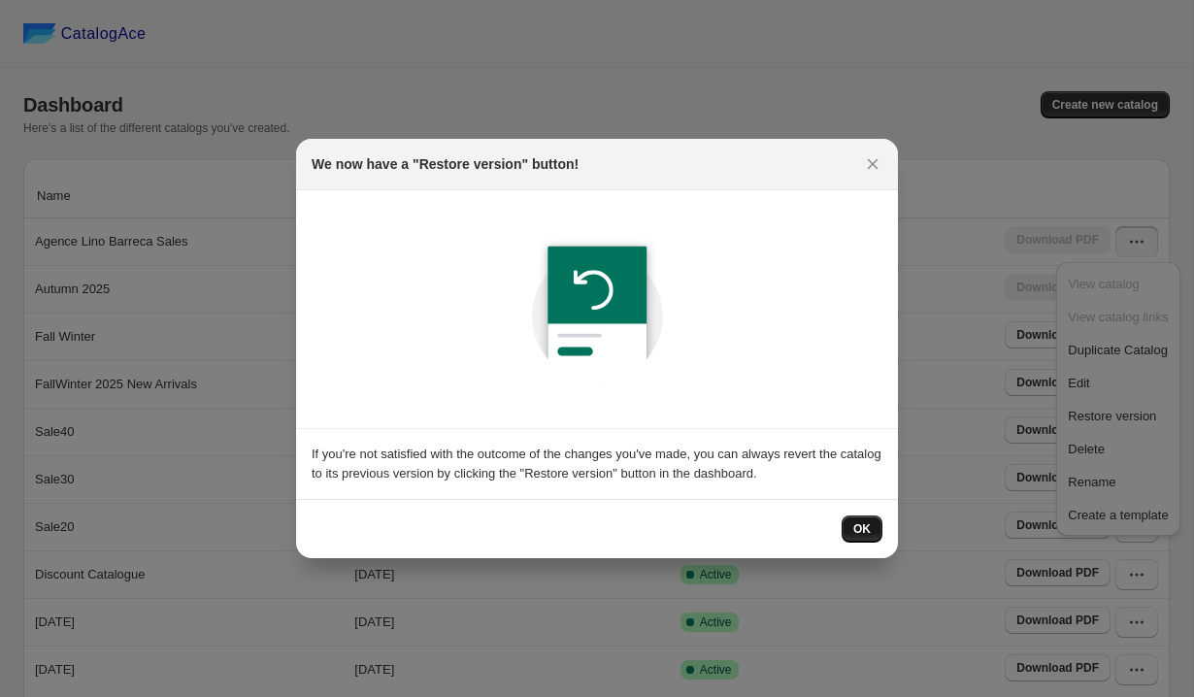
click at [860, 528] on span "OK" at bounding box center [861, 529] width 17 height 16
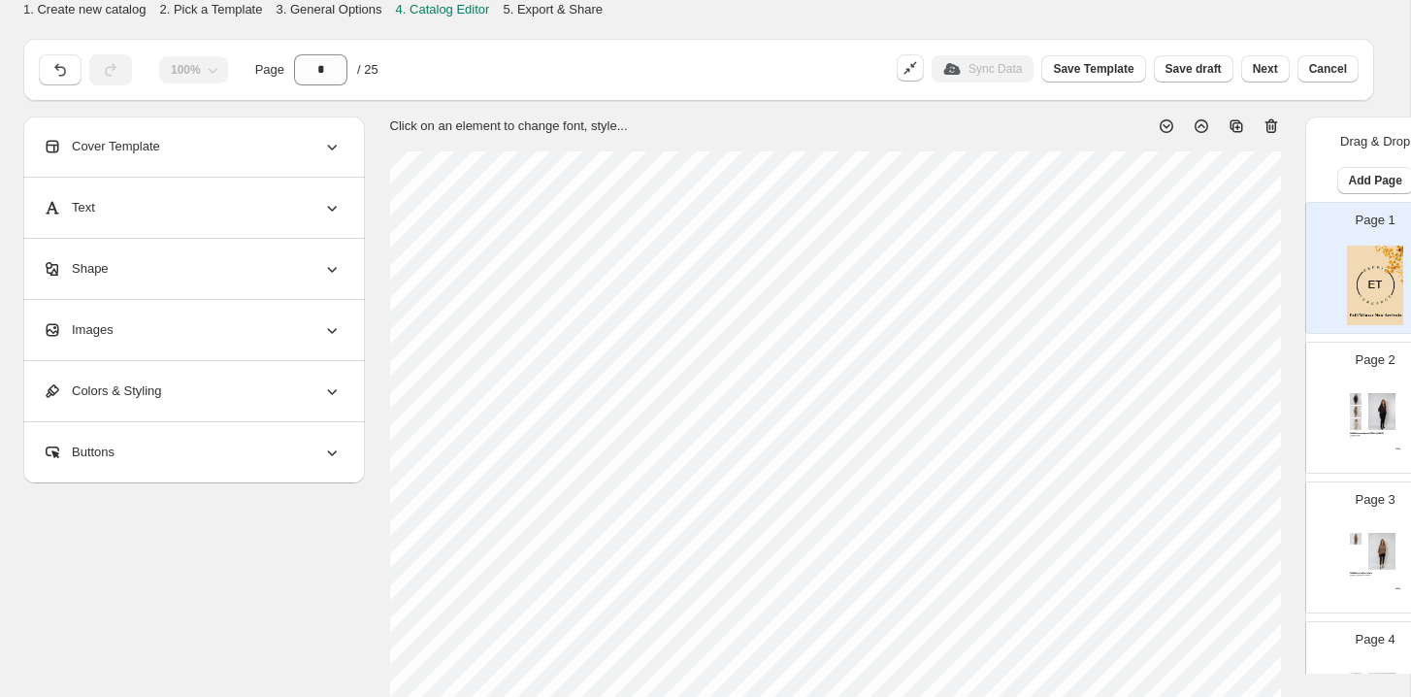
click at [1361, 370] on div "Page 2 02996 Manteau Capuche Wang 100% Polyester Noir, Beige, Crème OS $ 72.00" at bounding box center [1368, 400] width 122 height 130
type input "*"
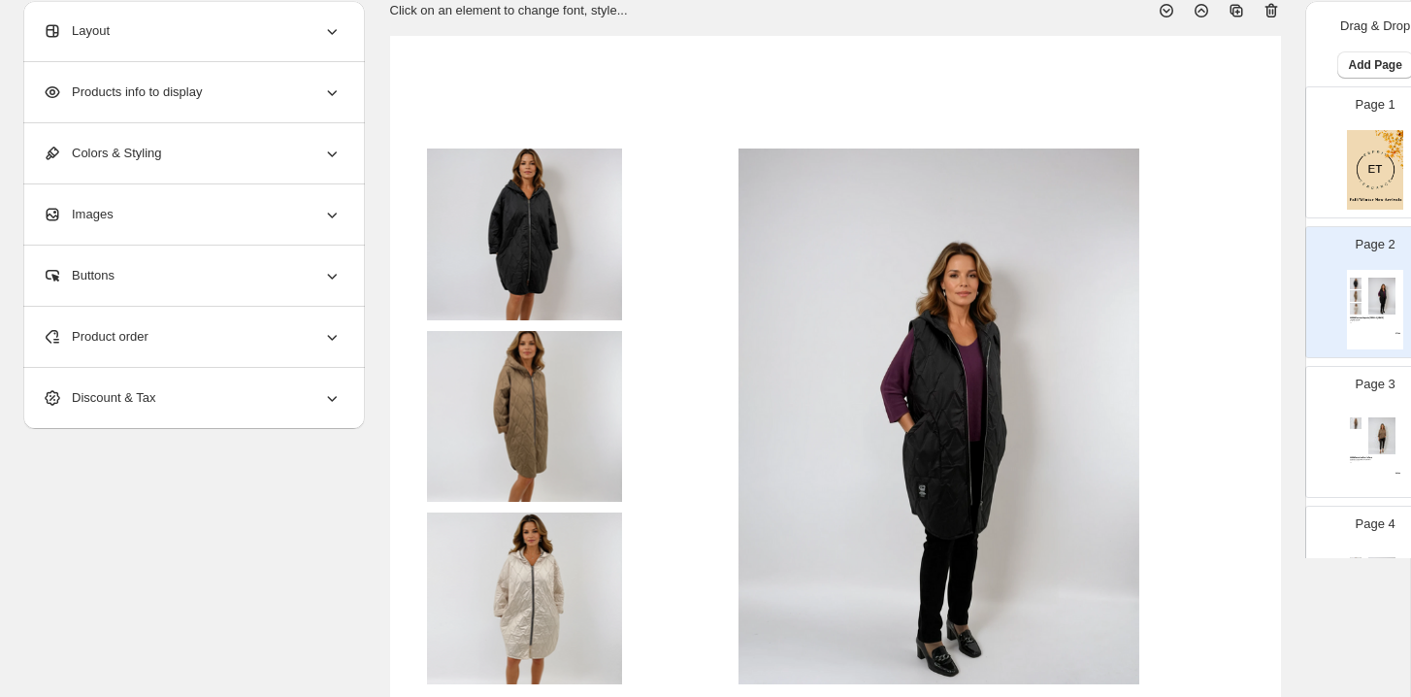
scroll to position [302, 0]
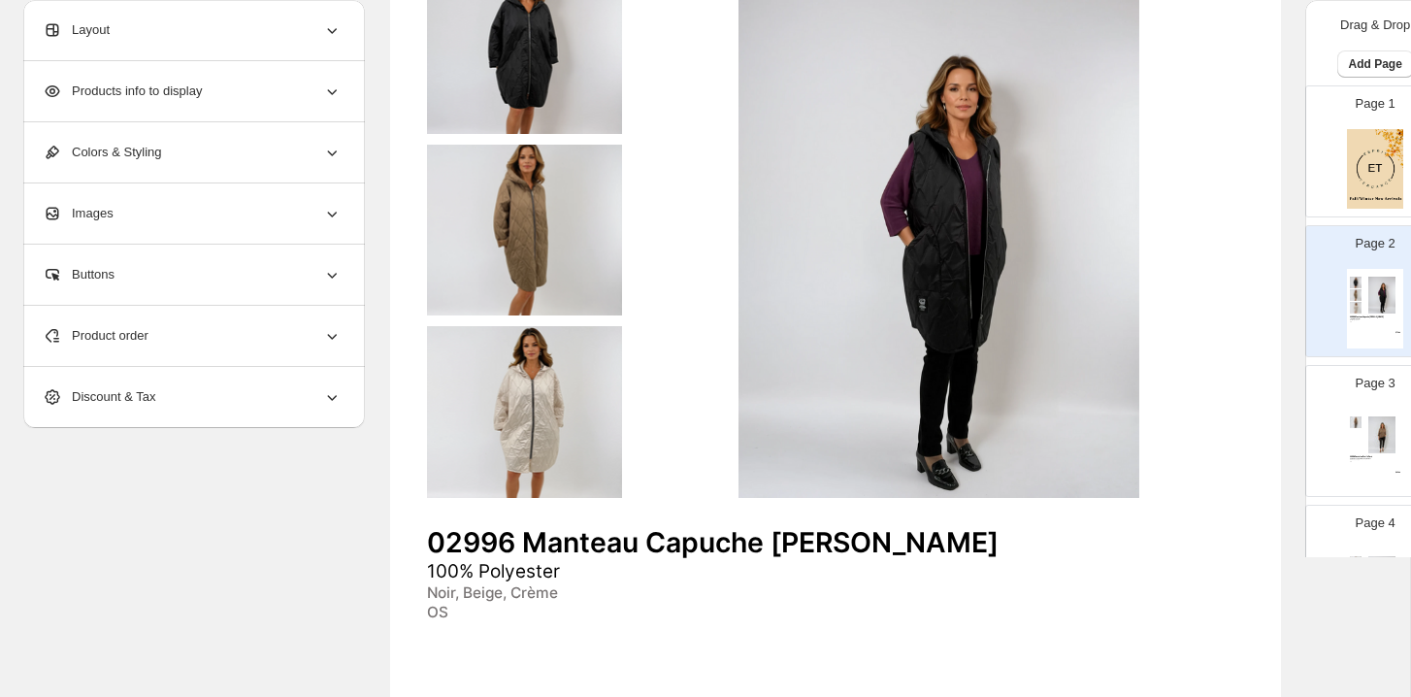
click at [581, 199] on img at bounding box center [524, 230] width 194 height 171
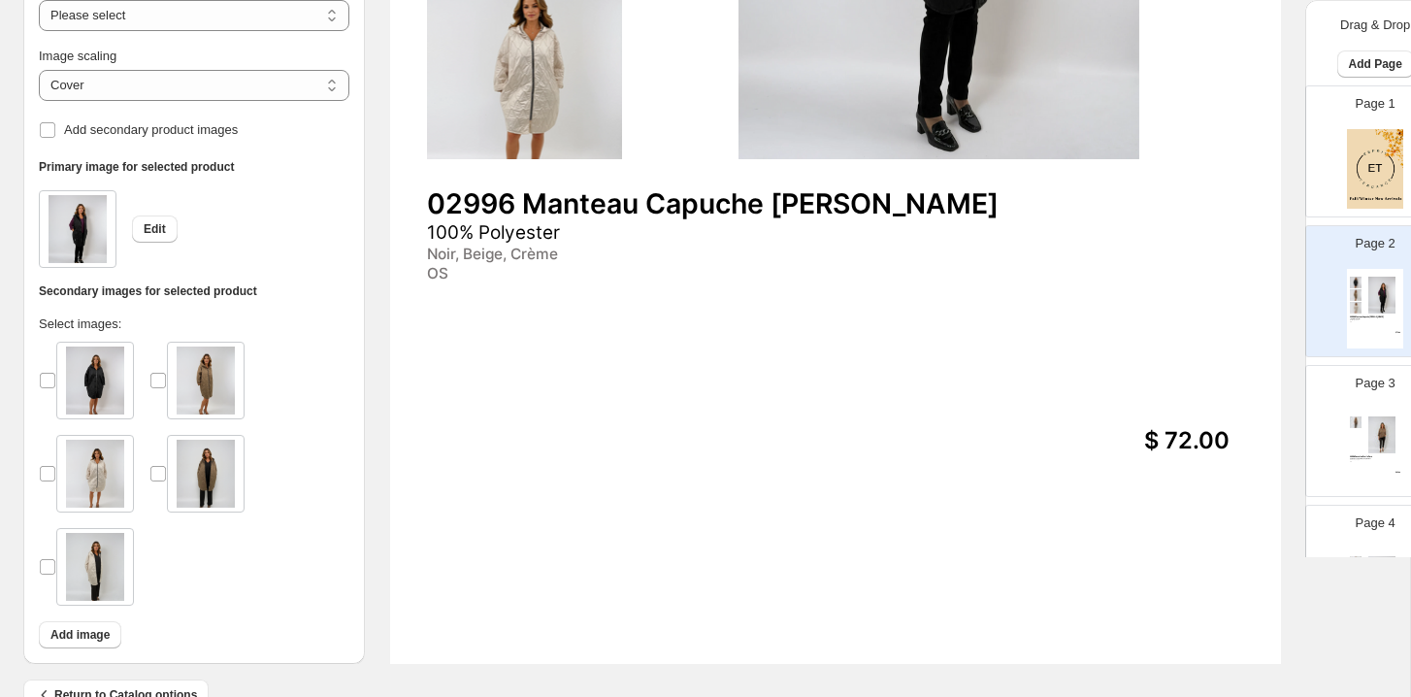
scroll to position [686, 0]
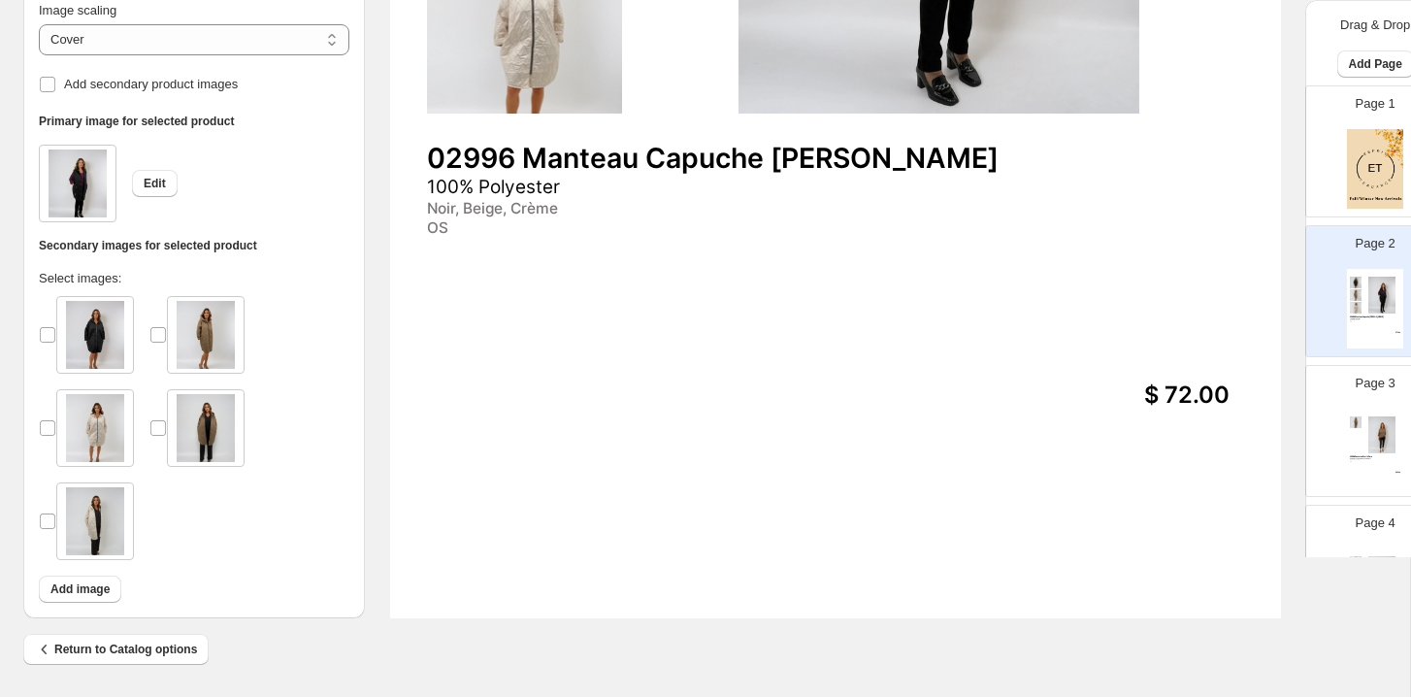
click at [61, 333] on div at bounding box center [95, 335] width 78 height 78
click at [207, 386] on div at bounding box center [194, 436] width 311 height 280
click at [207, 446] on img at bounding box center [206, 428] width 58 height 68
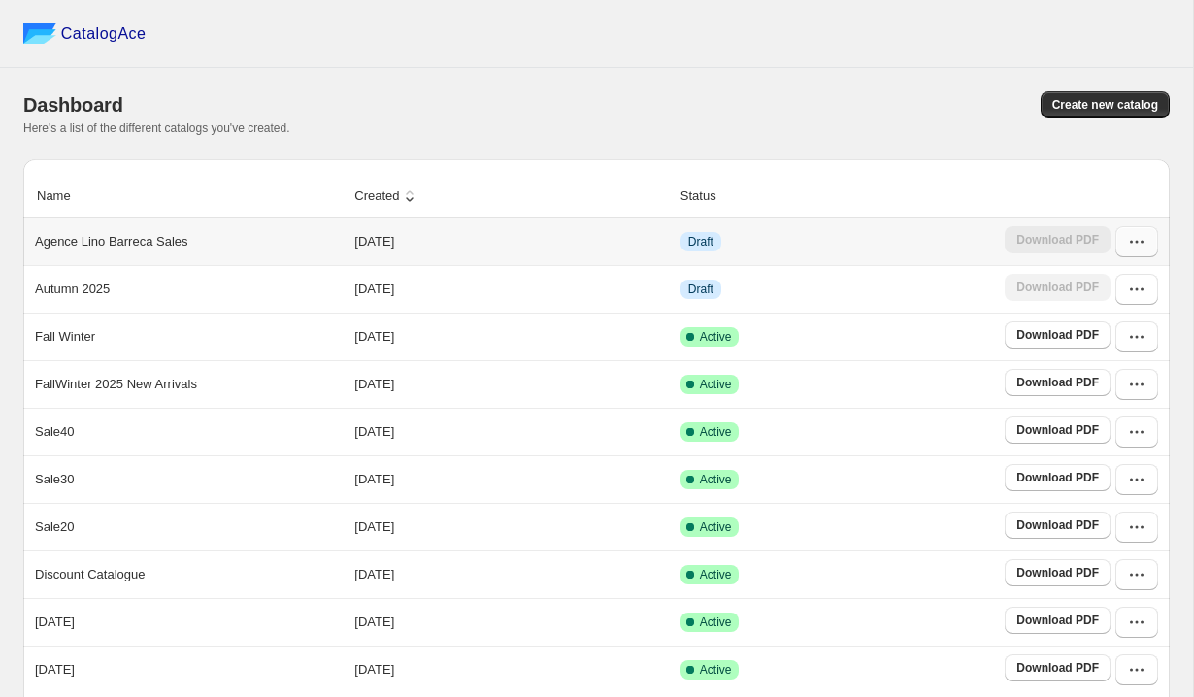
click at [1142, 247] on icon "button" at bounding box center [1136, 241] width 19 height 19
click at [1107, 383] on span "Edit" at bounding box center [1118, 383] width 100 height 19
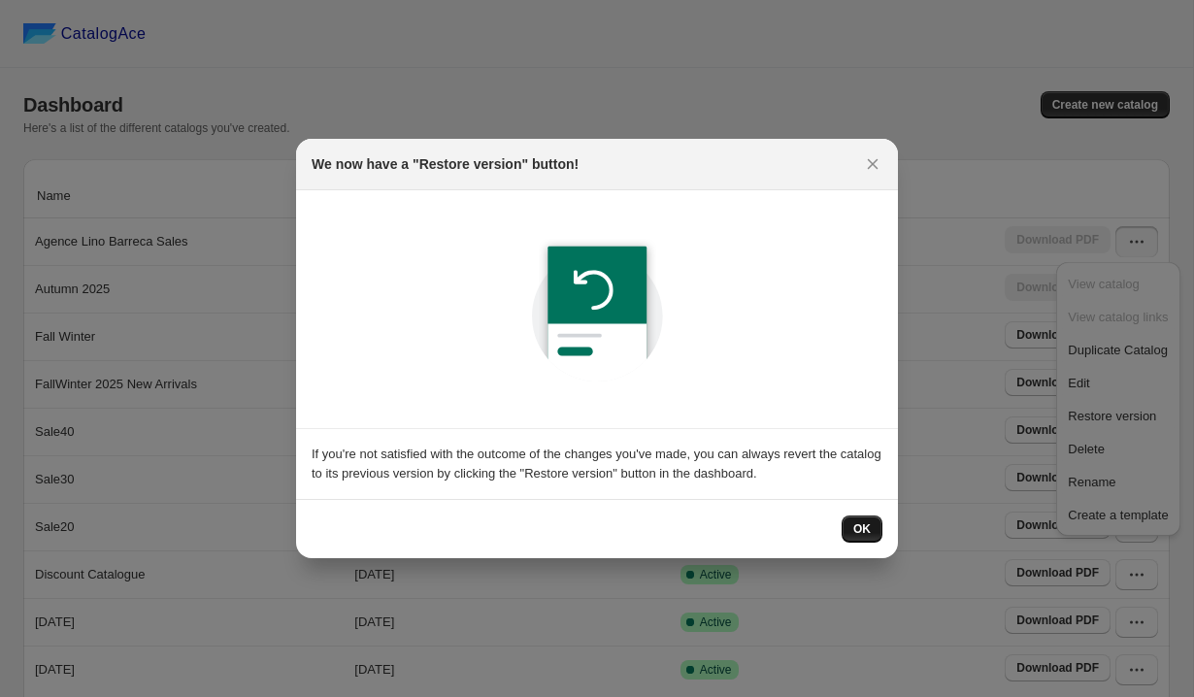
click at [868, 526] on span "OK" at bounding box center [861, 529] width 17 height 16
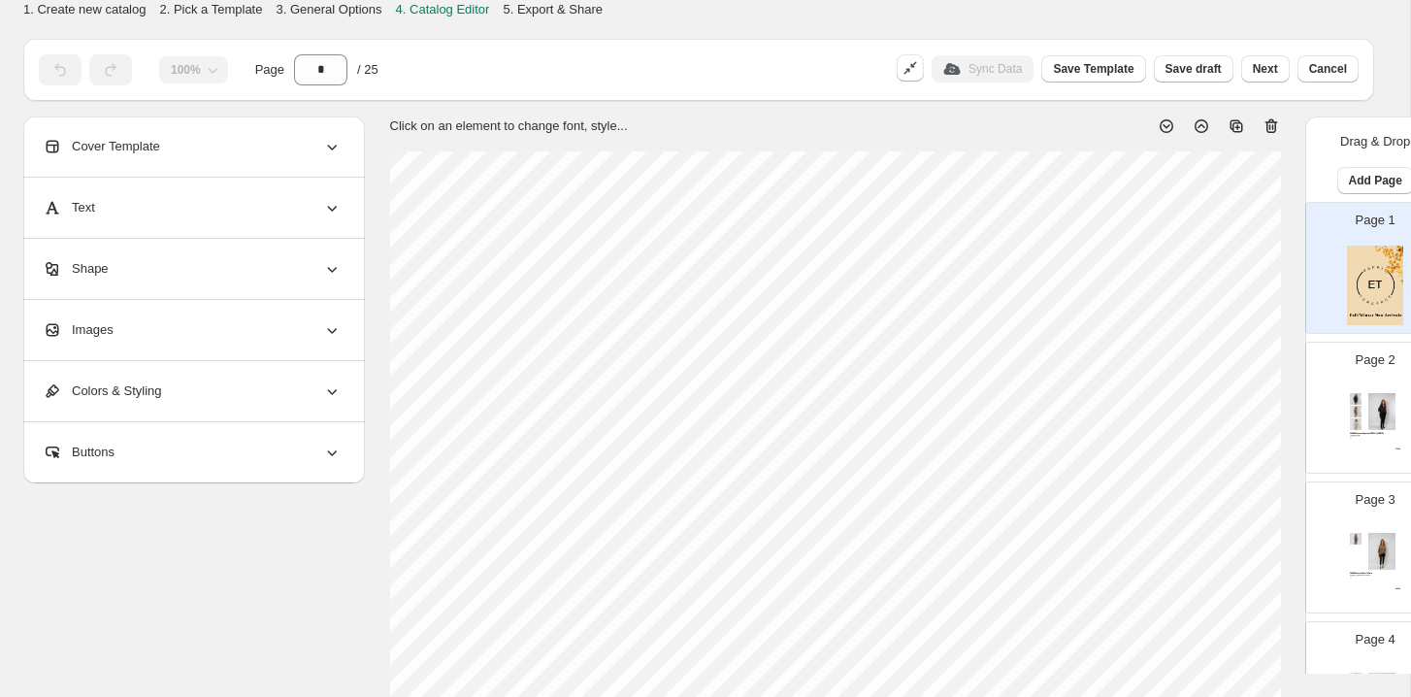
click at [1193, 407] on img at bounding box center [1356, 412] width 13 height 12
type input "*"
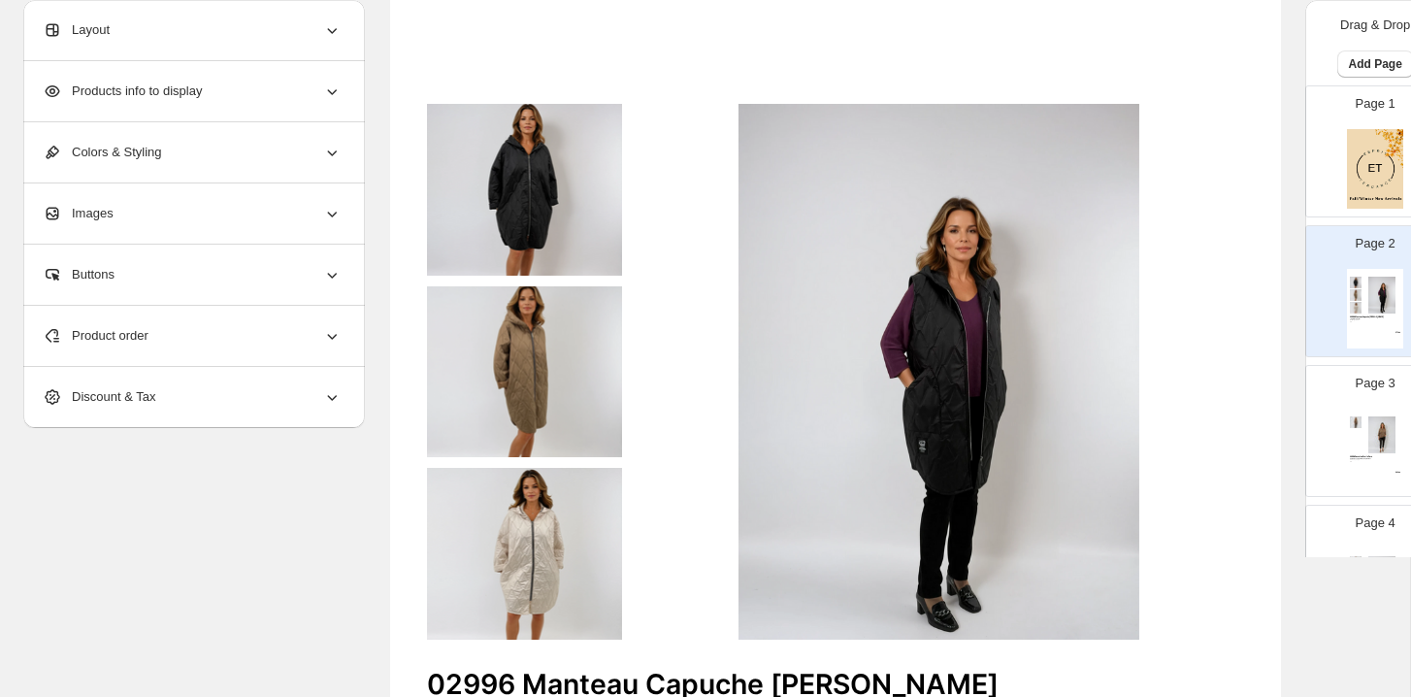
scroll to position [216, 0]
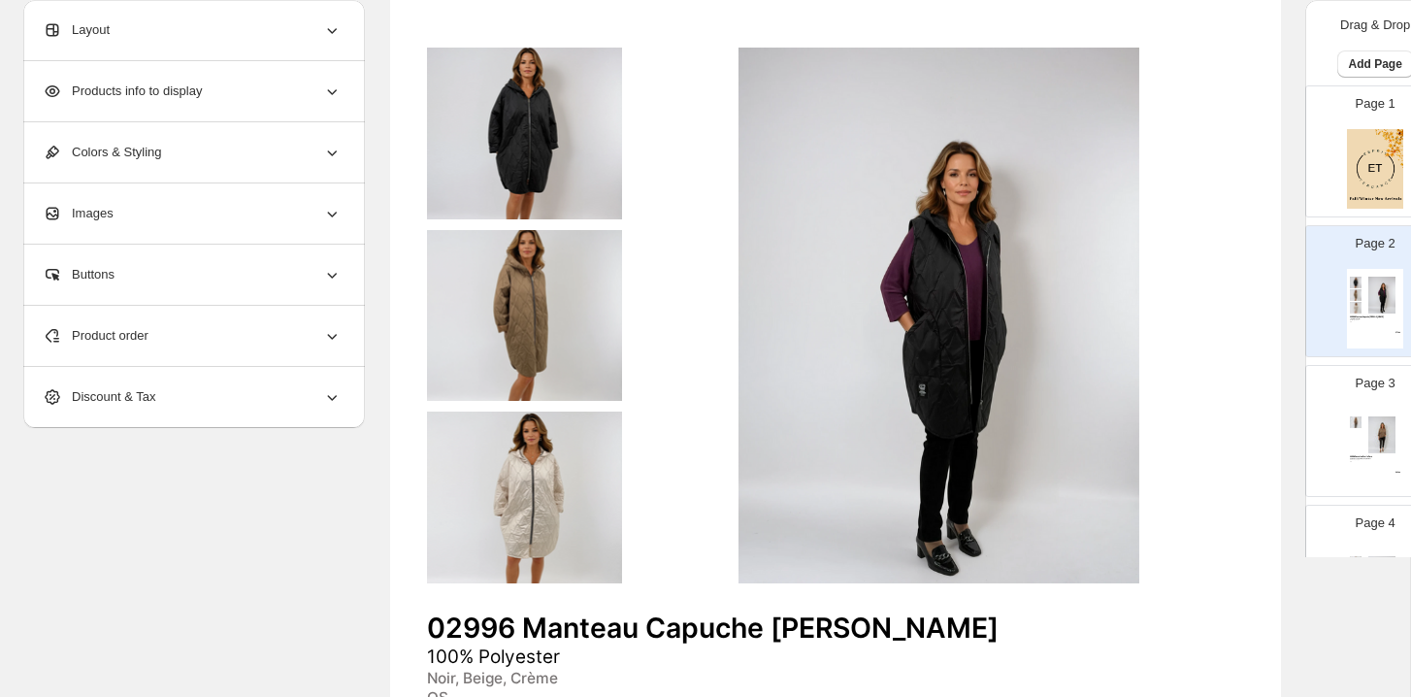
click at [518, 185] on img at bounding box center [524, 133] width 194 height 171
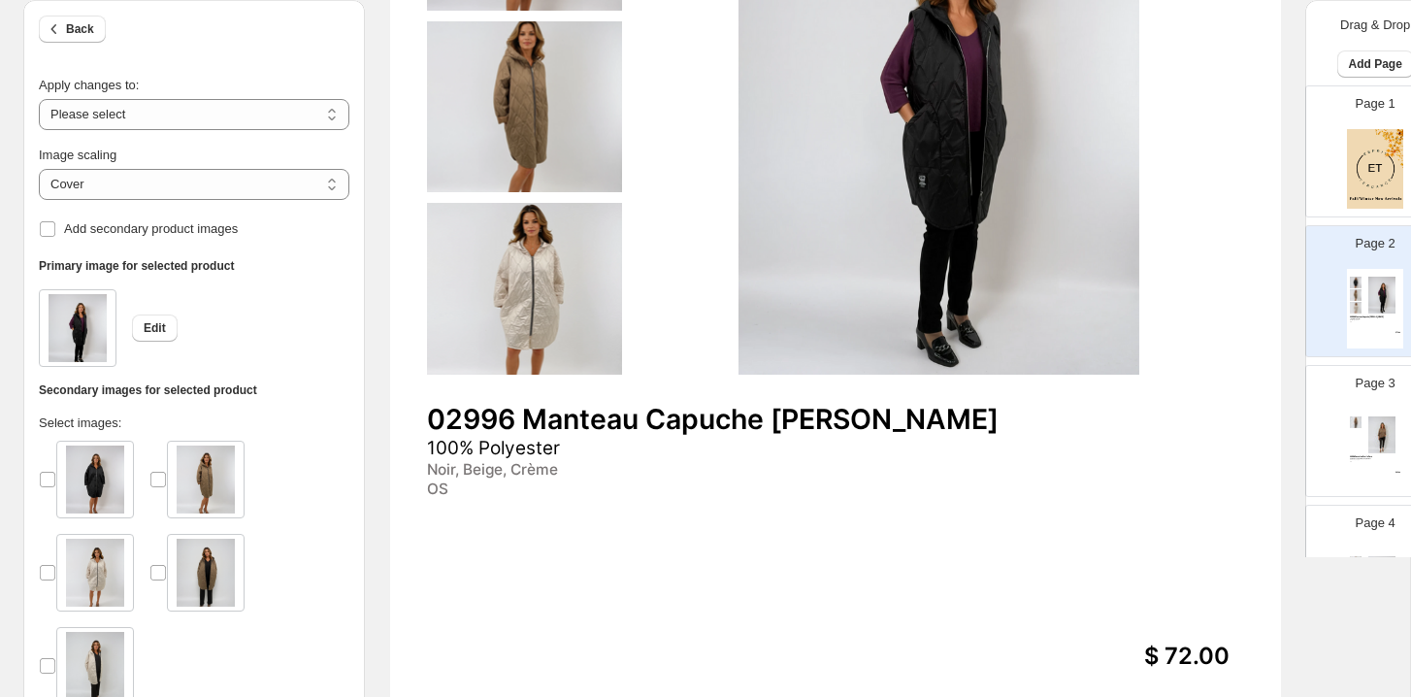
scroll to position [458, 0]
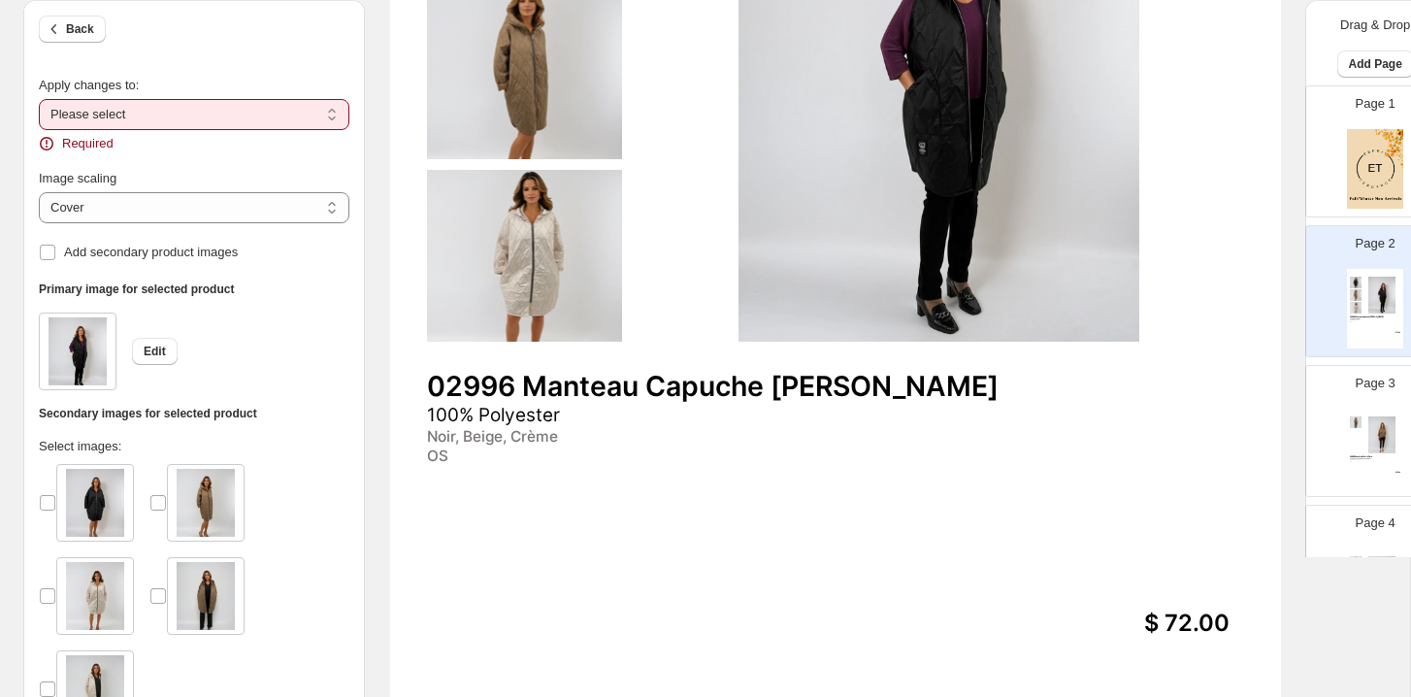
click at [212, 122] on select "**********" at bounding box center [194, 114] width 311 height 31
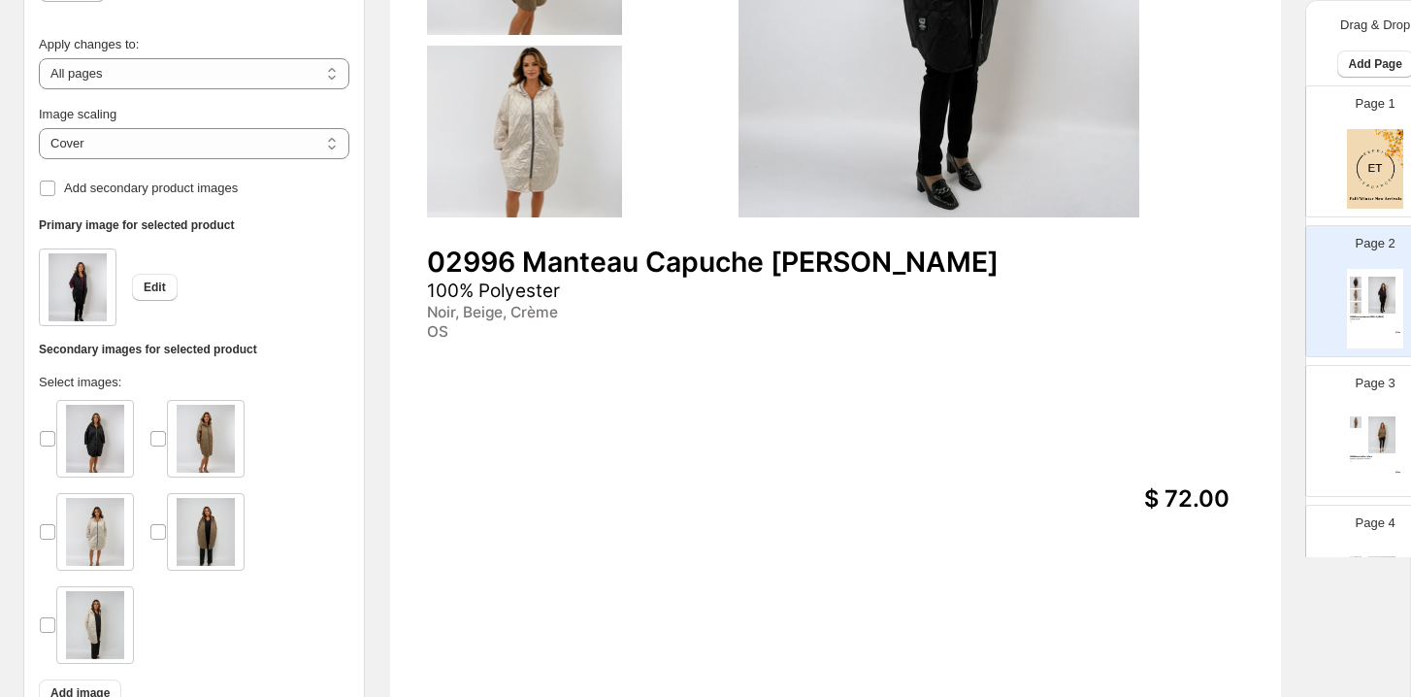
scroll to position [628, 0]
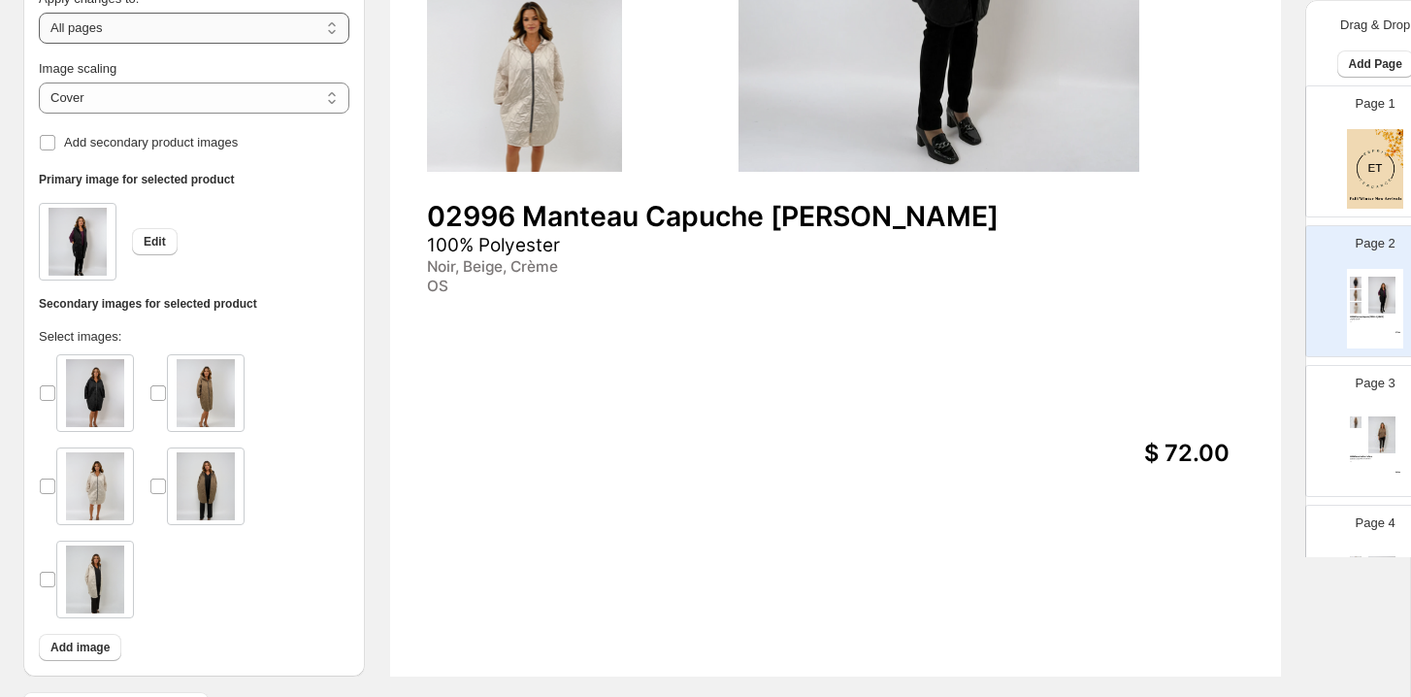
click at [220, 41] on select "**********" at bounding box center [194, 28] width 311 height 31
select select "**********"
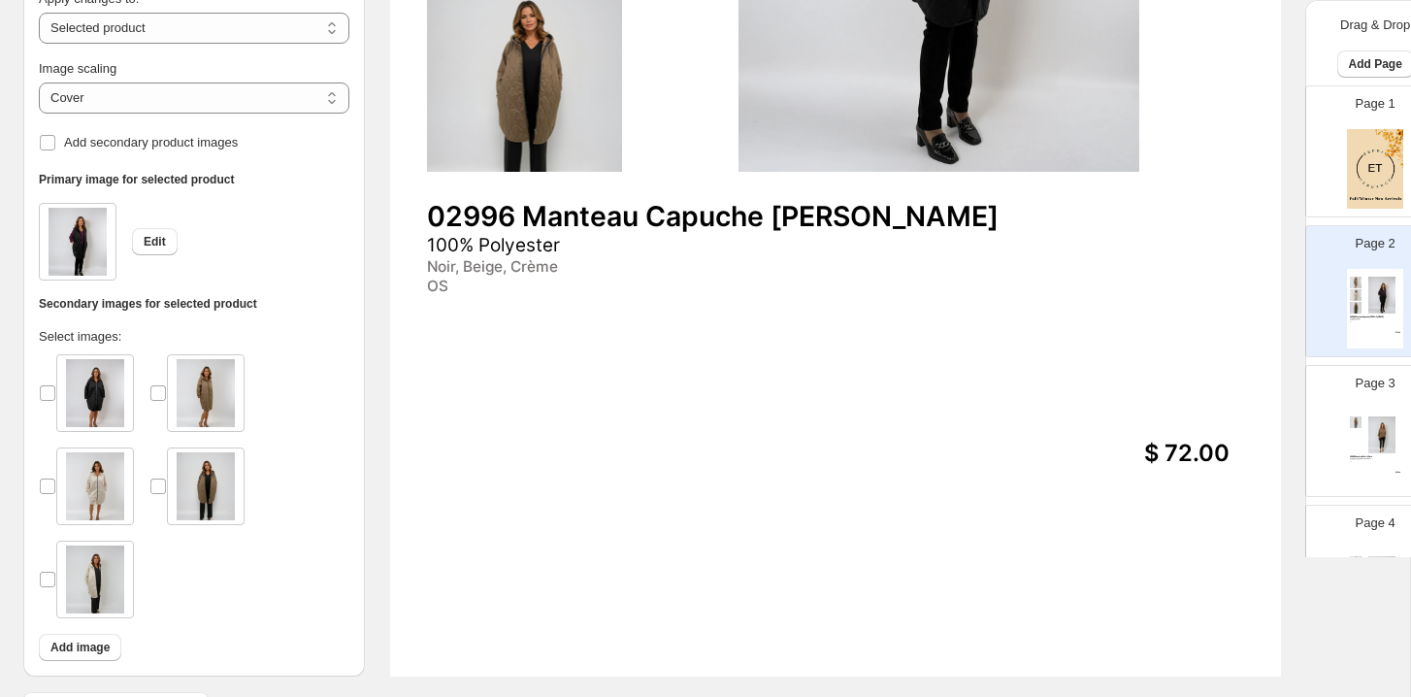
click at [57, 481] on div at bounding box center [95, 486] width 78 height 78
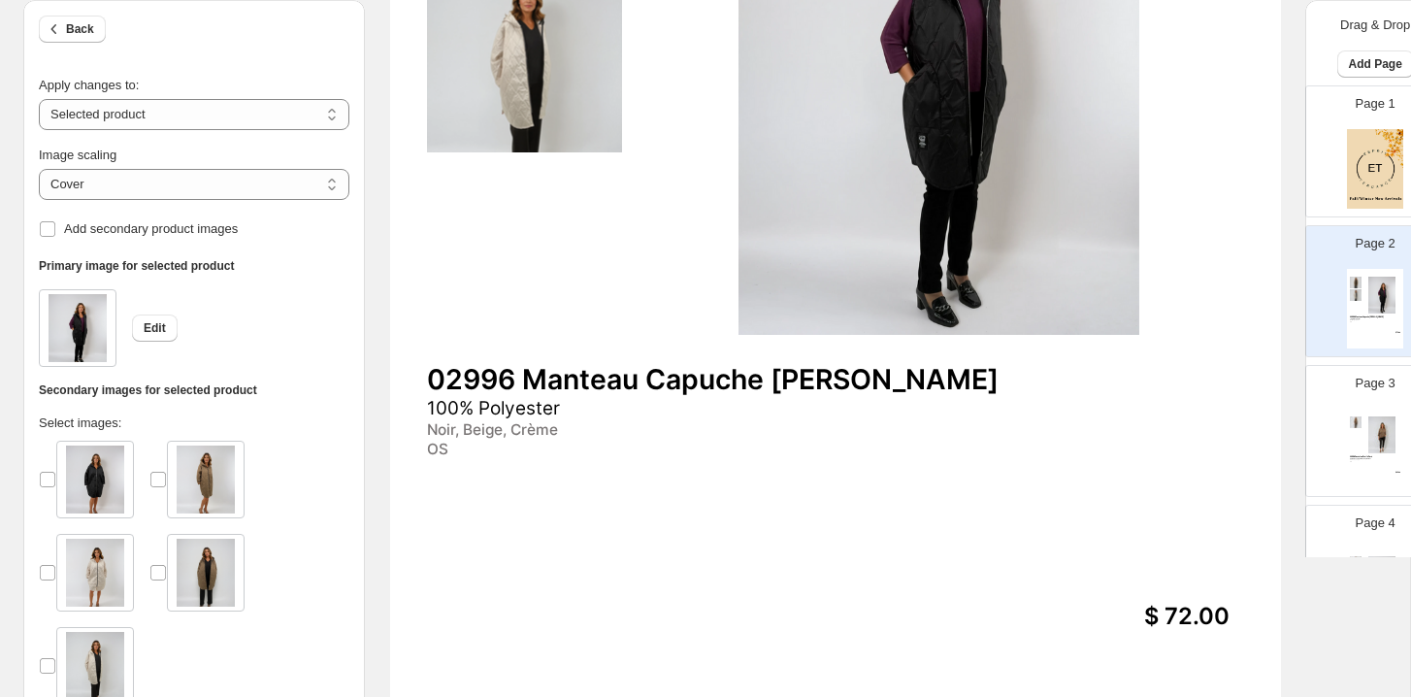
scroll to position [0, 0]
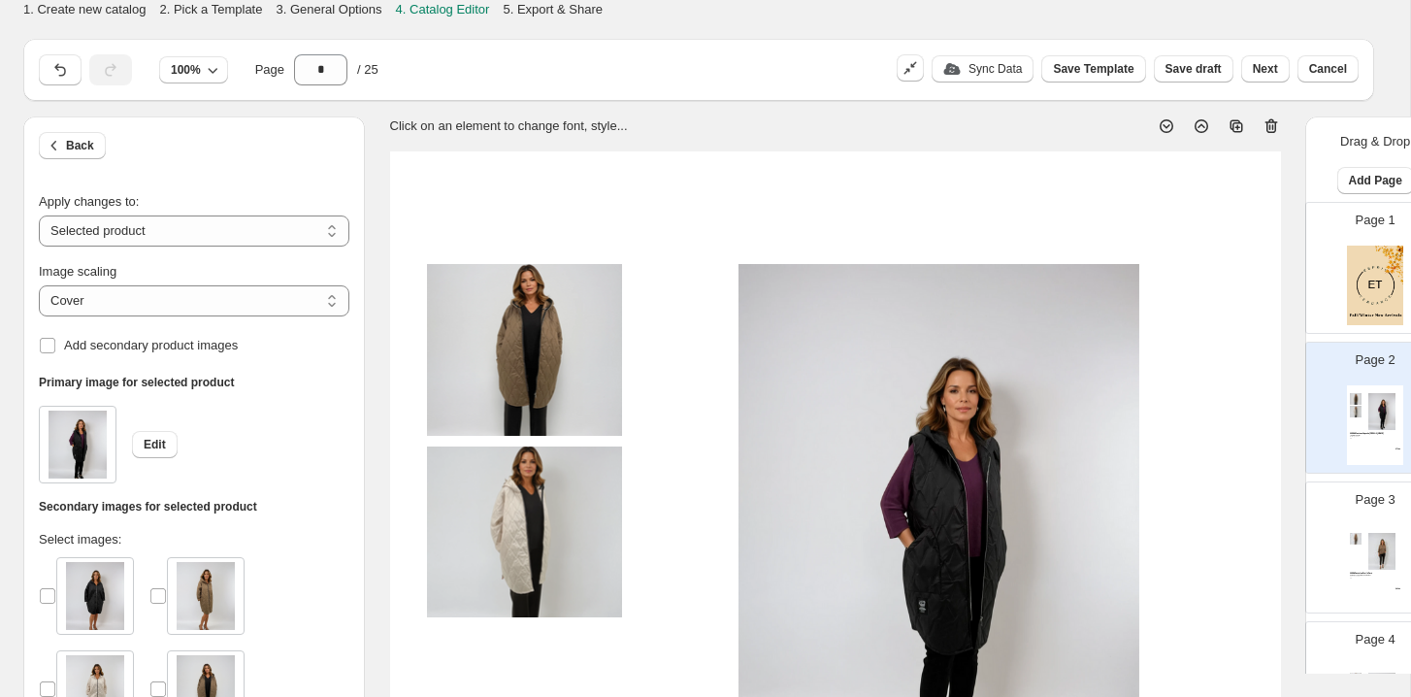
click at [1193, 501] on p "Page 3" at bounding box center [1376, 499] width 40 height 19
type input "*"
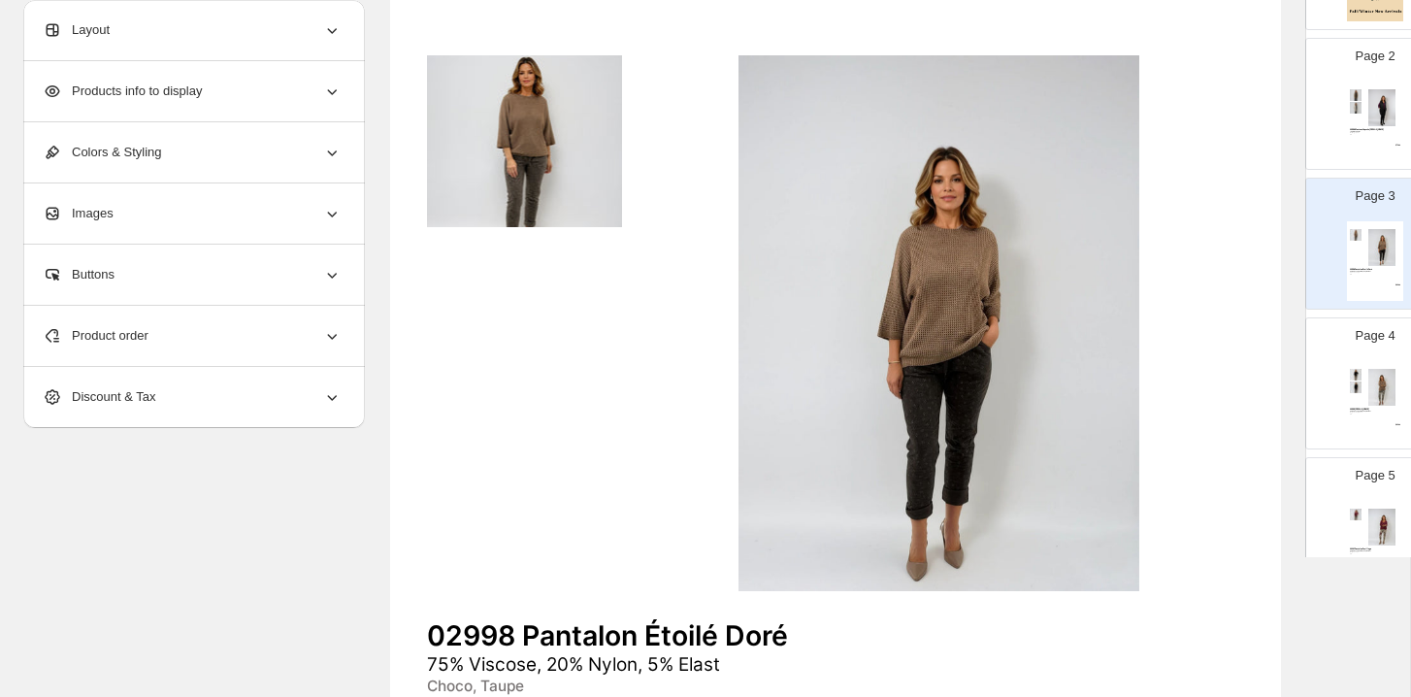
scroll to position [365, 0]
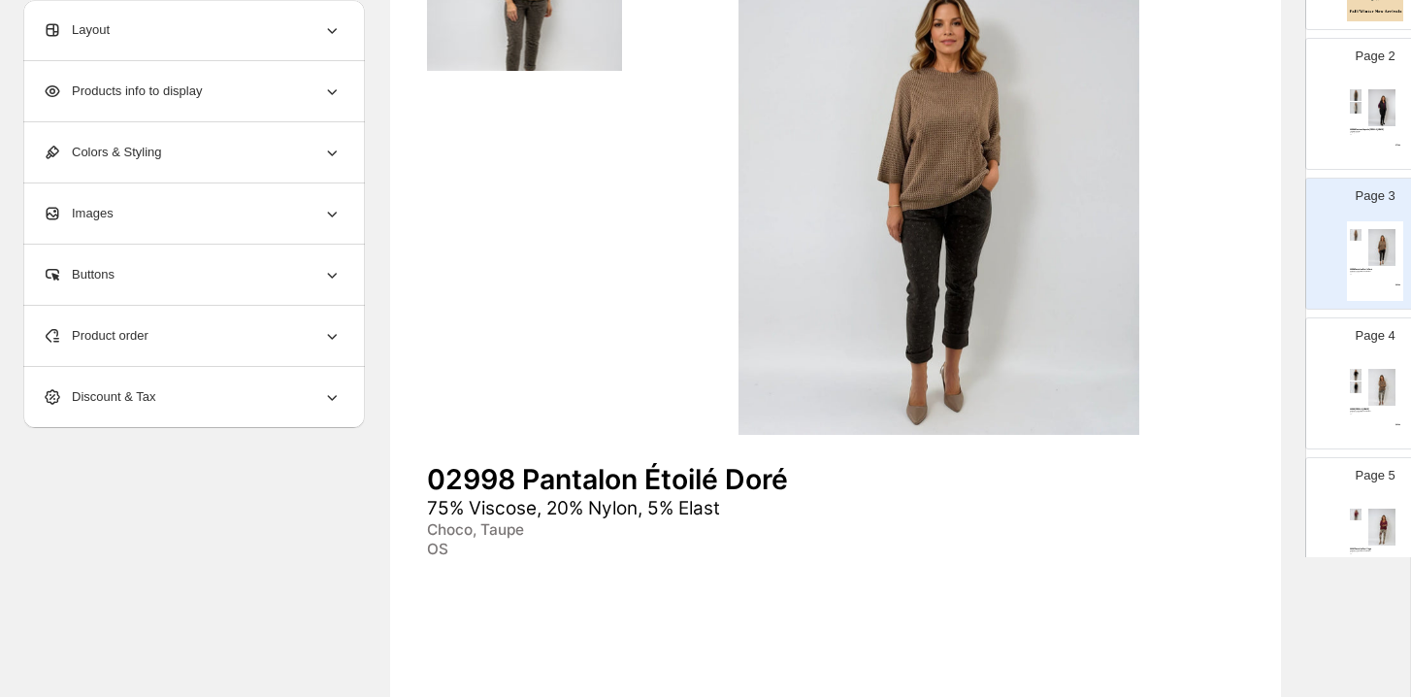
click at [648, 274] on img at bounding box center [939, 166] width 609 height 535
select select "*******"
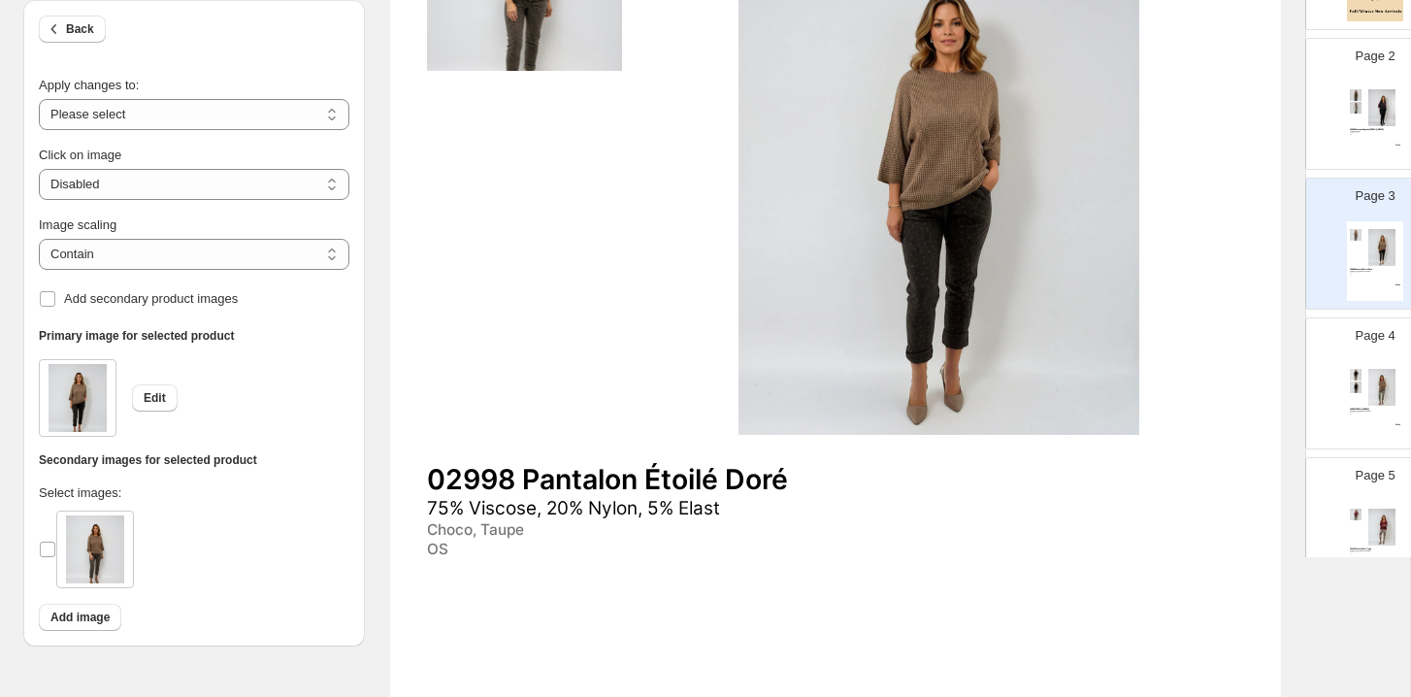
click at [1193, 365] on div "02999 Pantalon Léo Floral 75% Viscose, 20% Nylon, 5% Elast Beige, Camel, Choco …" at bounding box center [1375, 401] width 56 height 80
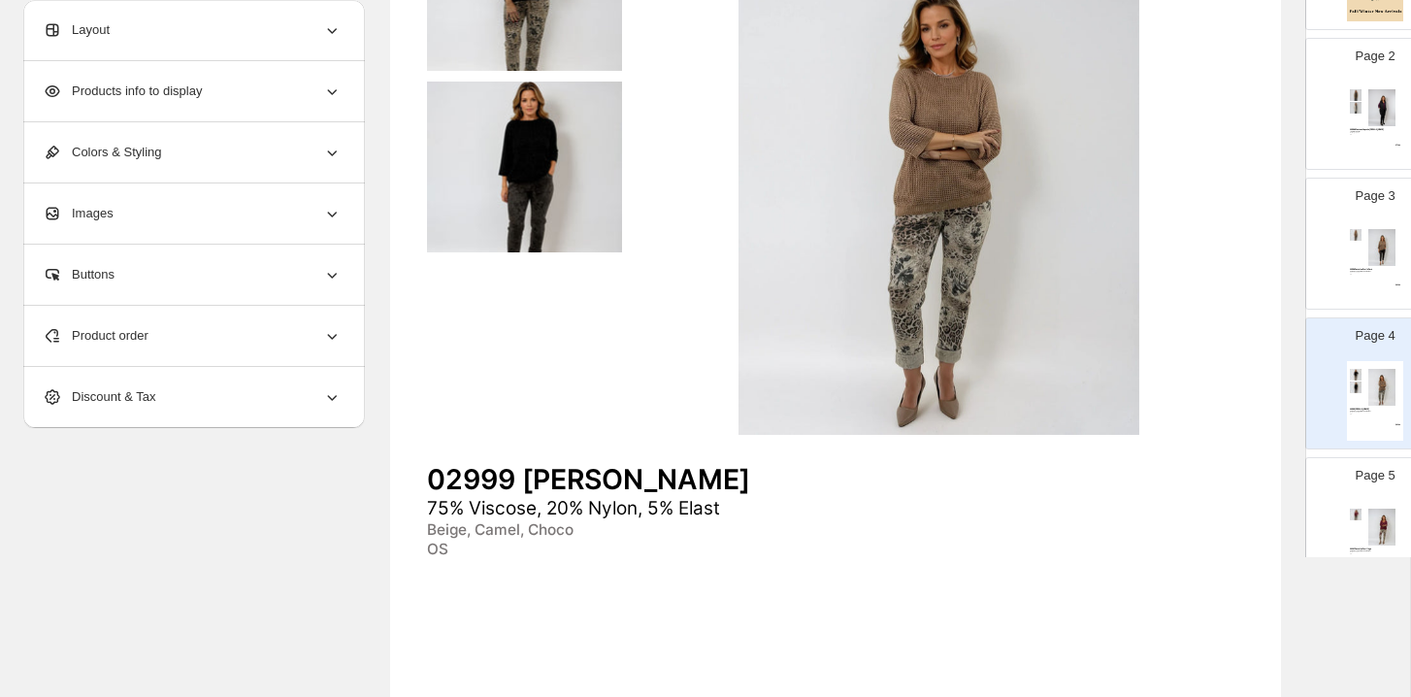
click at [1193, 457] on div "Page 5 03001 Pantalon Feuillage 75% Viscose, 20% Nylon, 5% Elast Beige, Taupe O…" at bounding box center [1368, 515] width 122 height 130
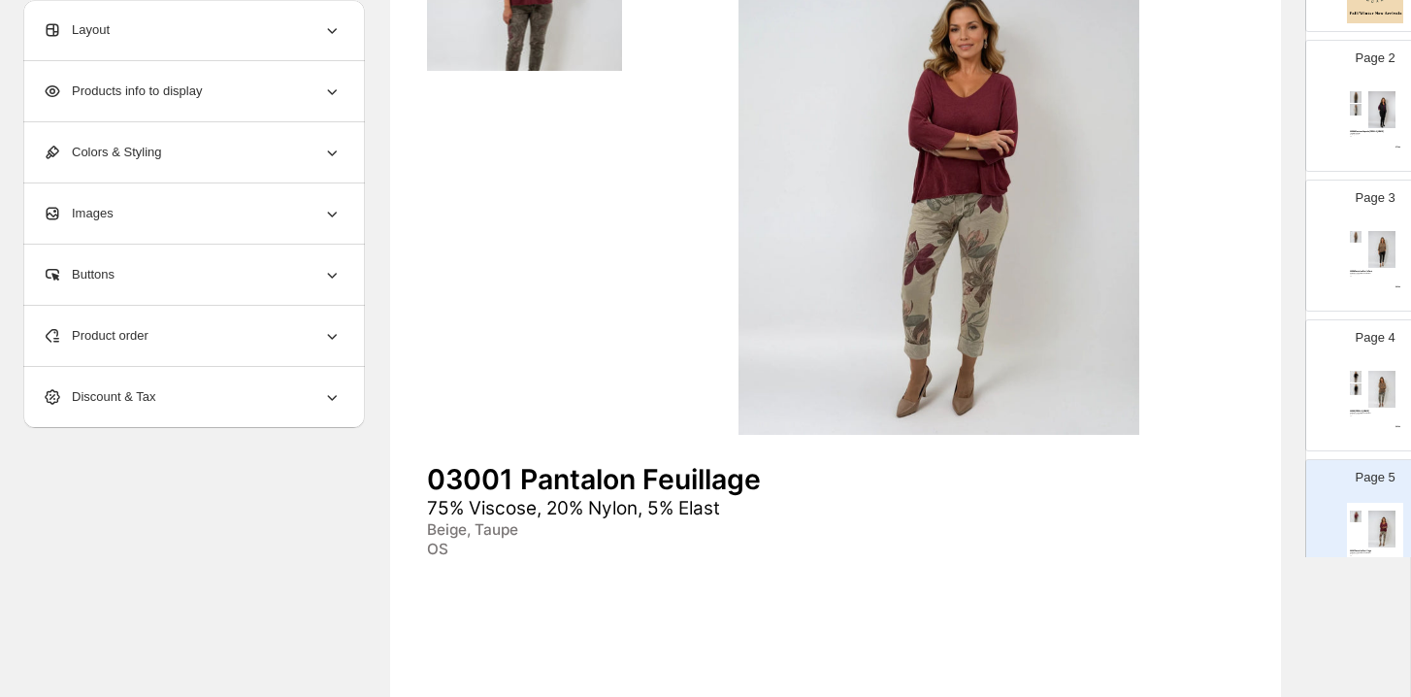
scroll to position [326, 0]
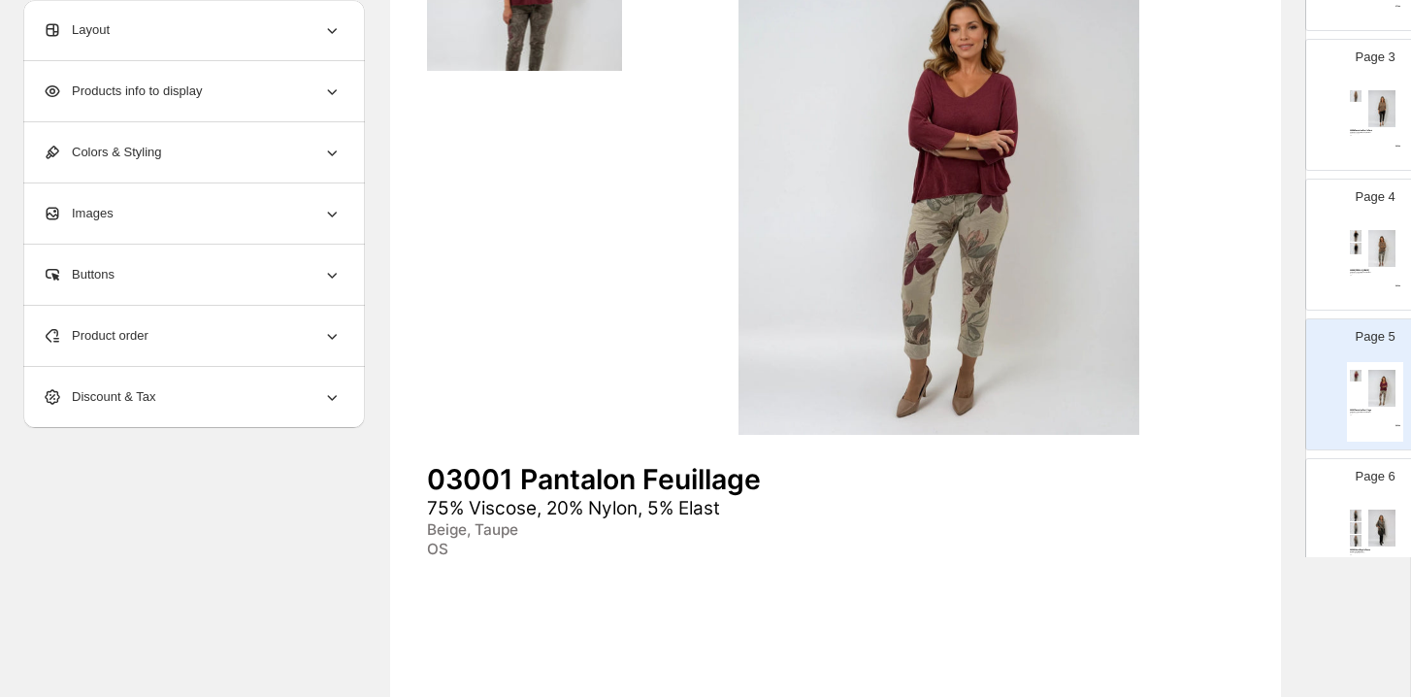
click at [1193, 471] on p "Page 6" at bounding box center [1376, 476] width 40 height 19
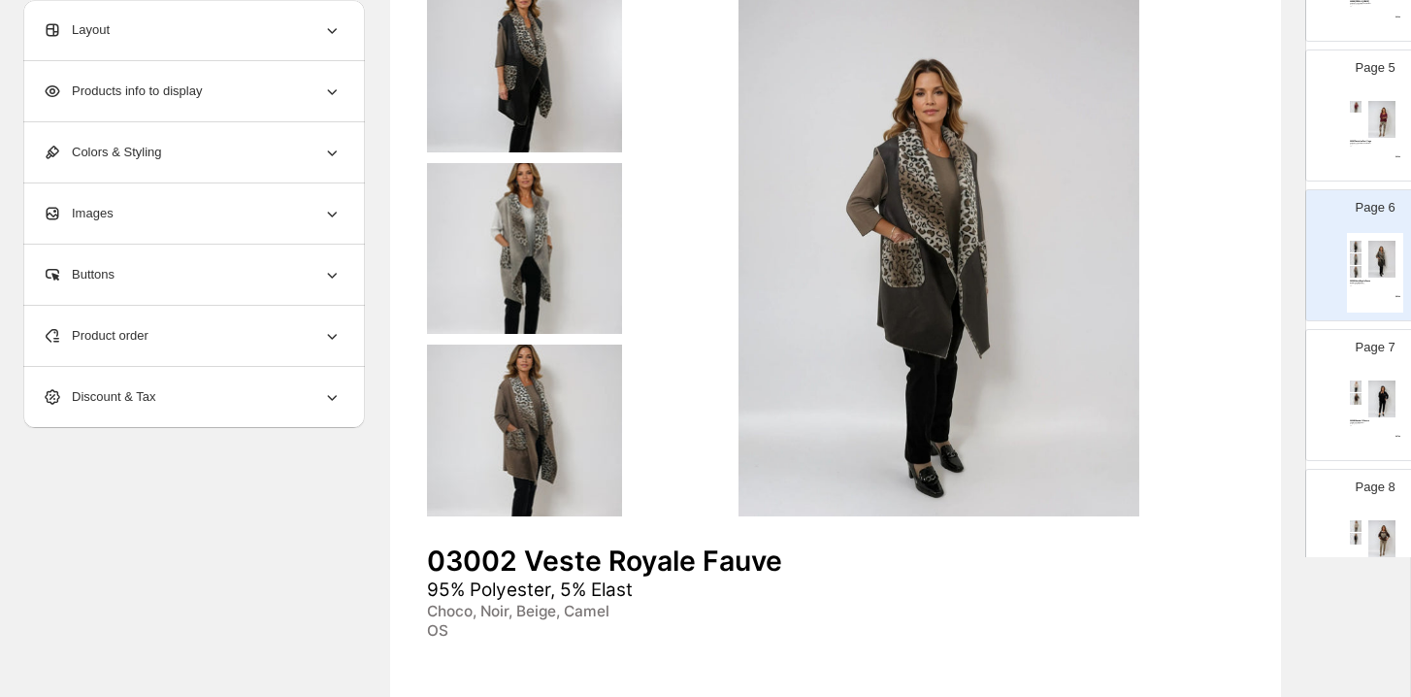
scroll to position [716, 0]
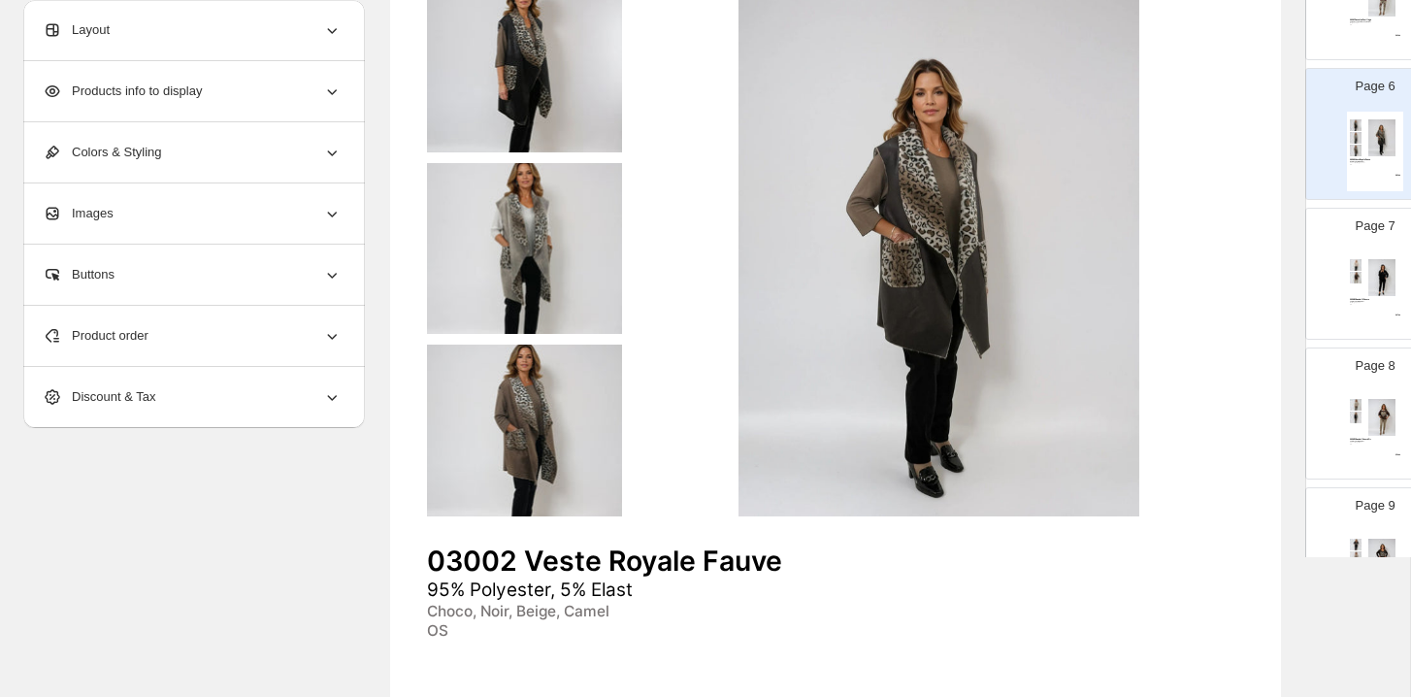
click at [1193, 312] on div "03004 Chandail 3 Cœurs 45% Polyester, 5% Elast Noir, Beige, Choco OS $ 47.00" at bounding box center [1375, 291] width 56 height 80
type input "*"
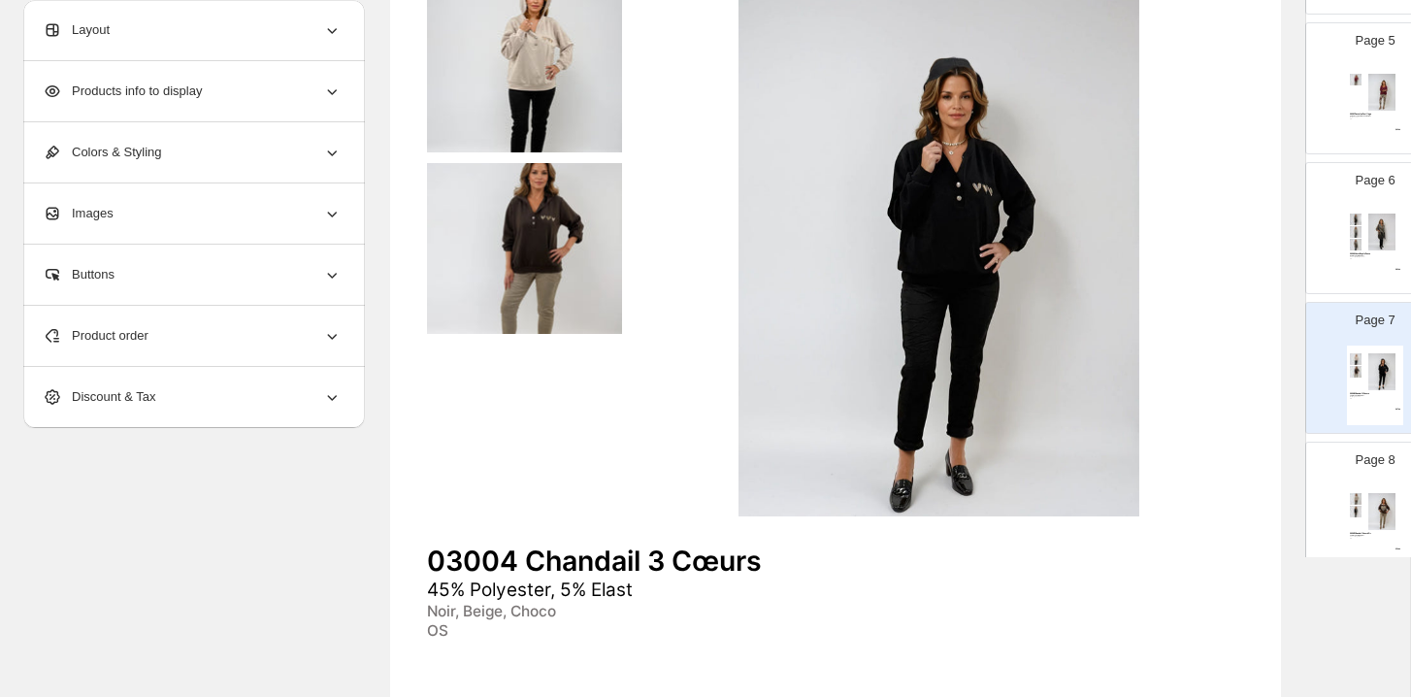
scroll to position [606, 0]
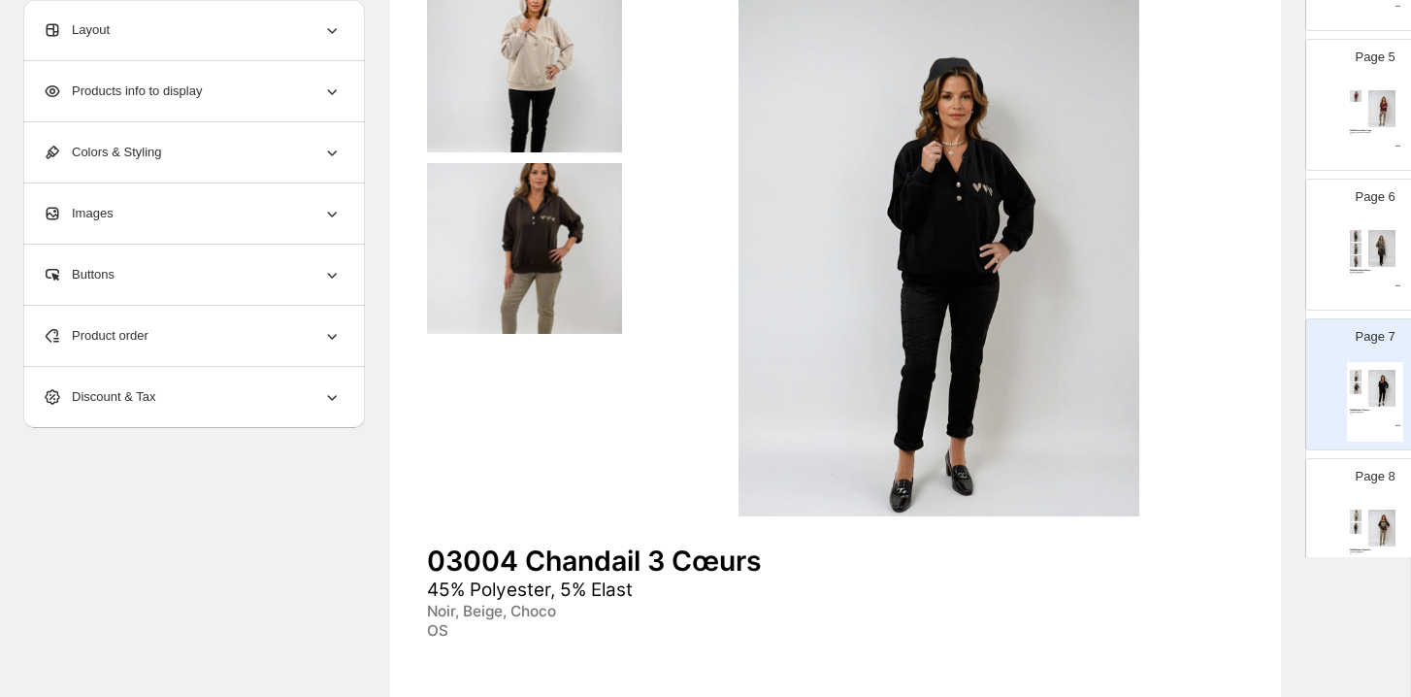
click at [1029, 260] on img at bounding box center [939, 248] width 609 height 535
select select "*******"
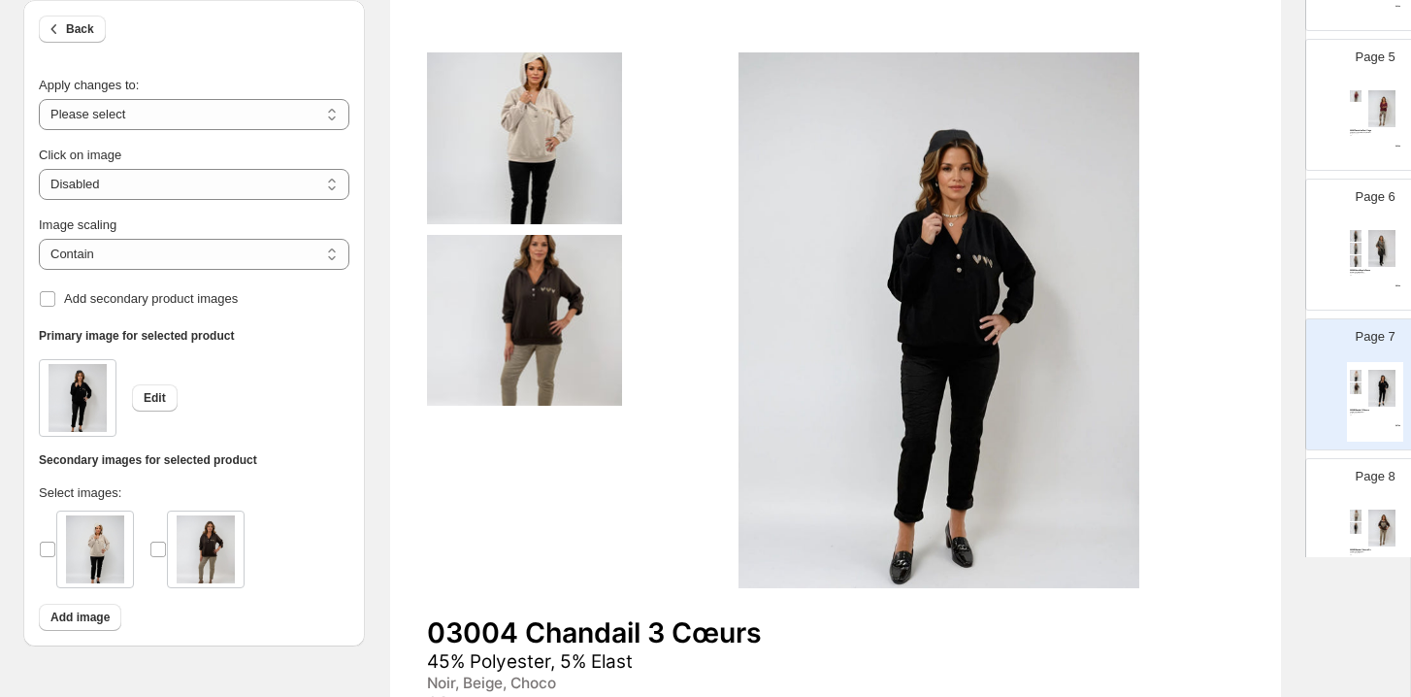
scroll to position [279, 0]
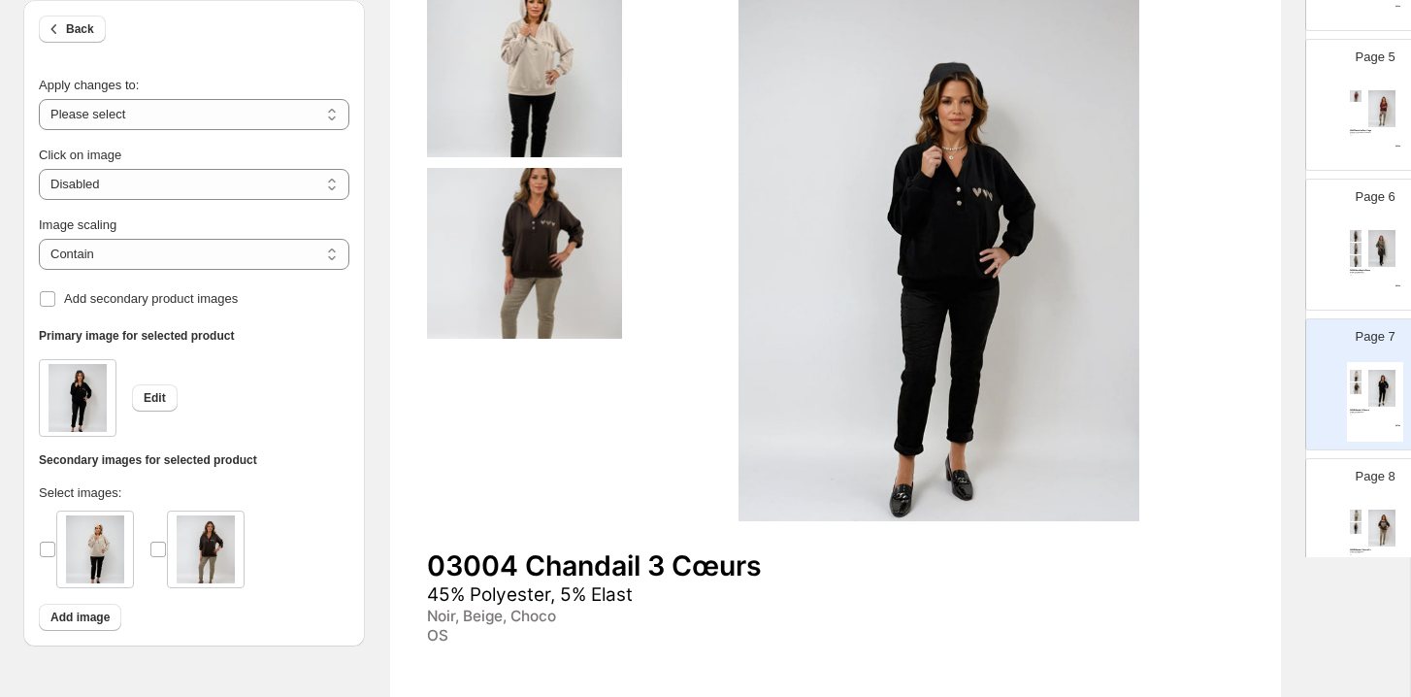
click at [817, 350] on img at bounding box center [939, 252] width 609 height 535
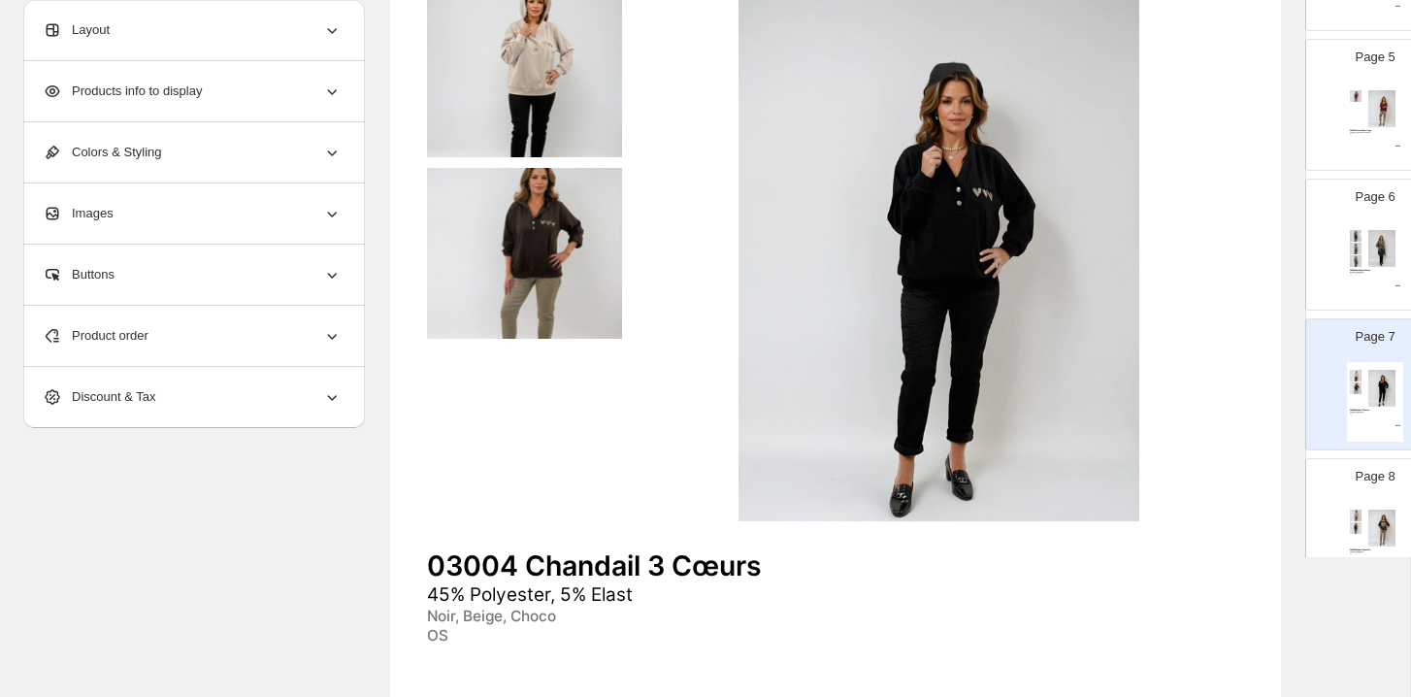
click at [817, 350] on img at bounding box center [939, 252] width 609 height 535
select select "*******"
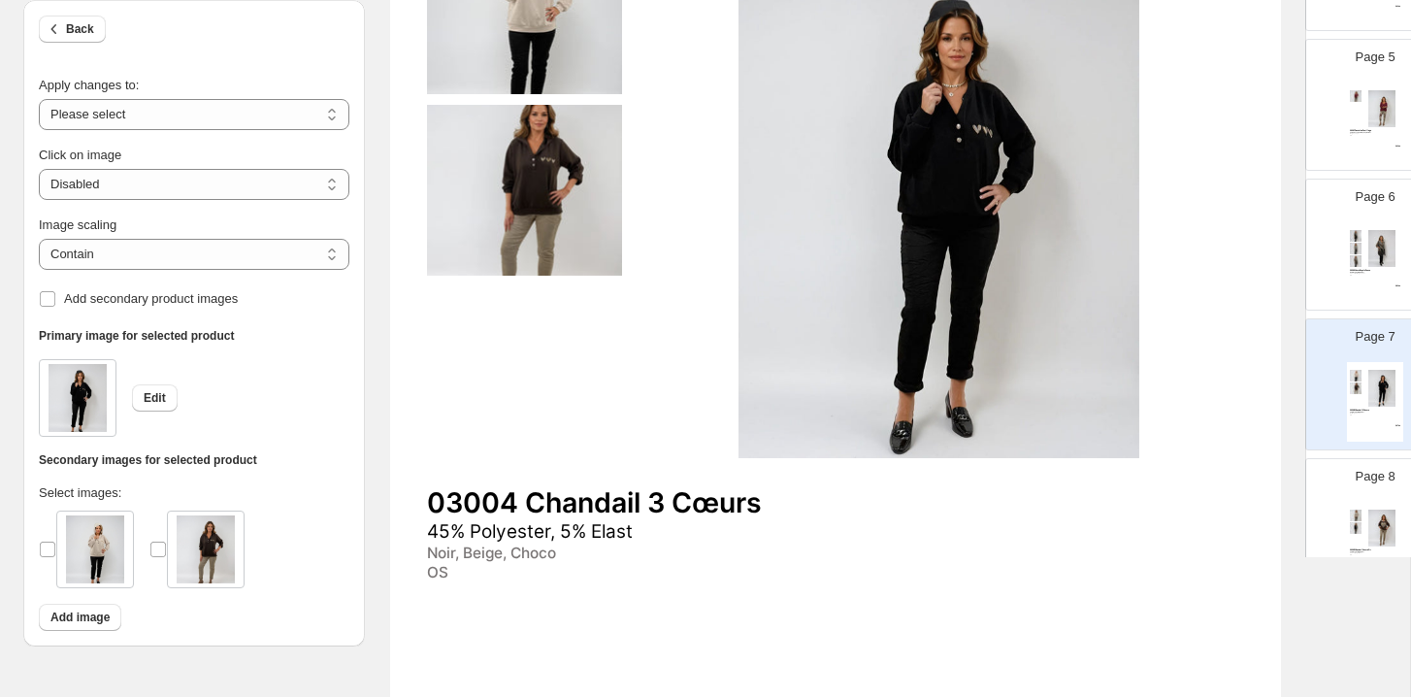
scroll to position [355, 0]
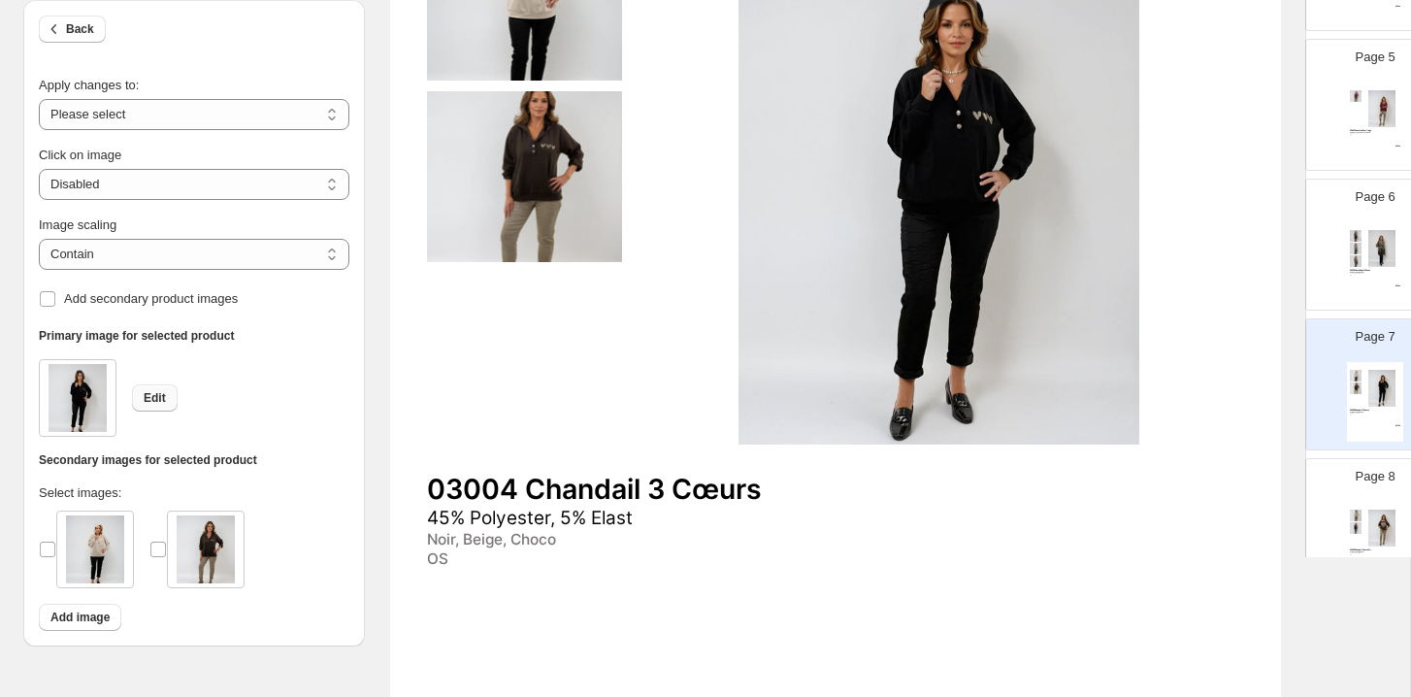
click at [158, 406] on button "Edit" at bounding box center [155, 397] width 46 height 27
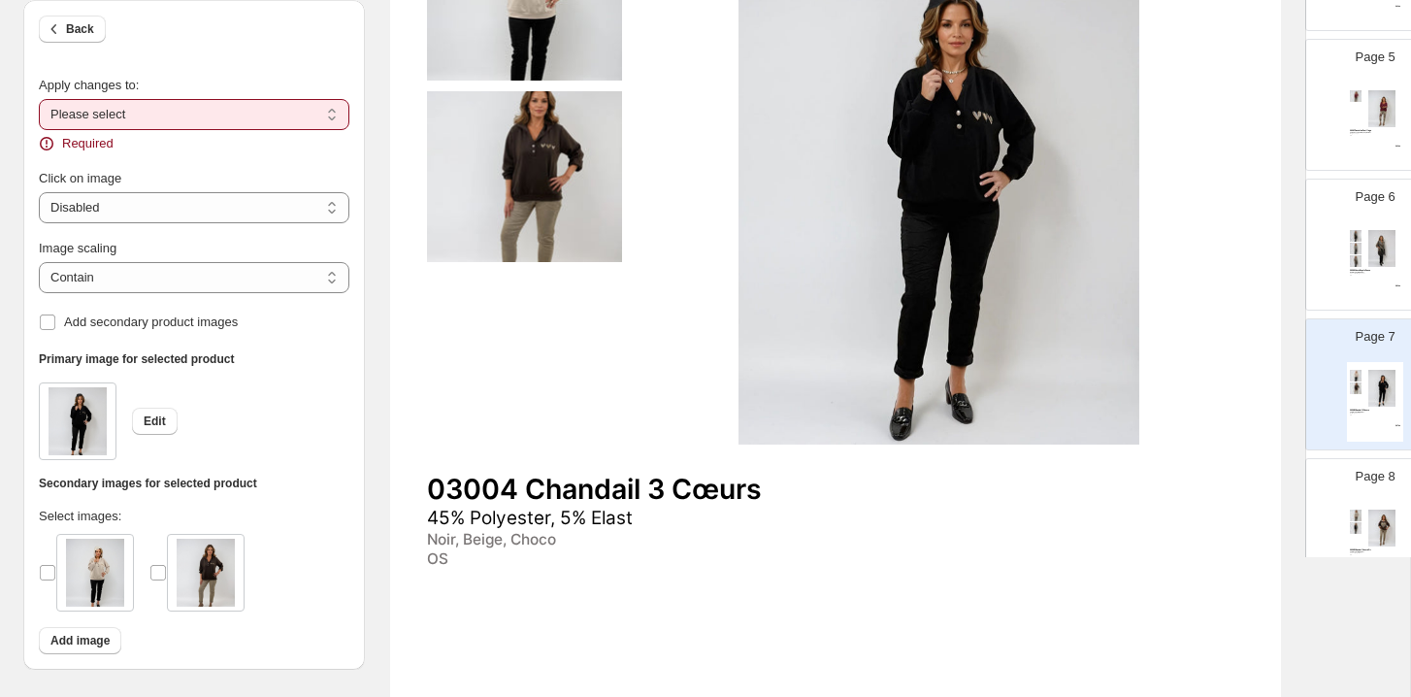
click at [221, 124] on select "**********" at bounding box center [194, 114] width 311 height 31
select select "**********"
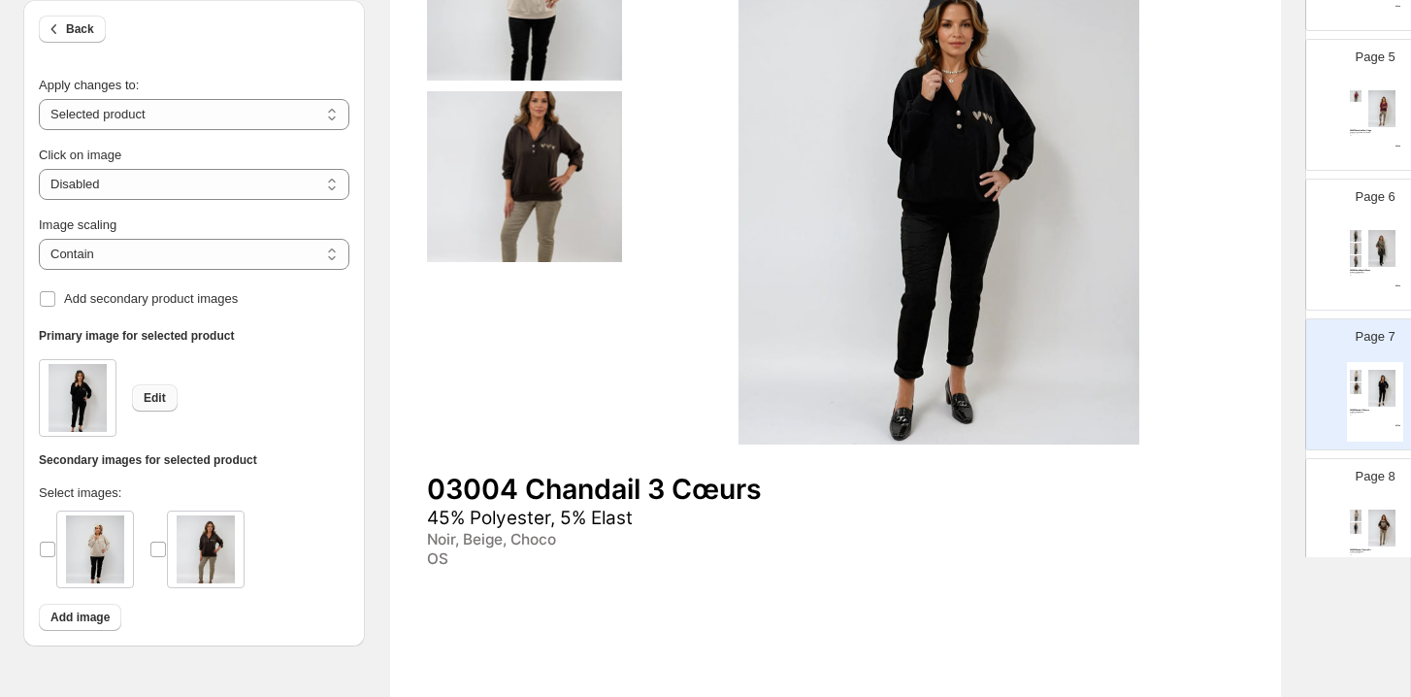
click at [161, 406] on button "Edit" at bounding box center [155, 397] width 46 height 27
click at [99, 394] on img at bounding box center [78, 398] width 58 height 68
click at [191, 549] on img at bounding box center [206, 549] width 58 height 68
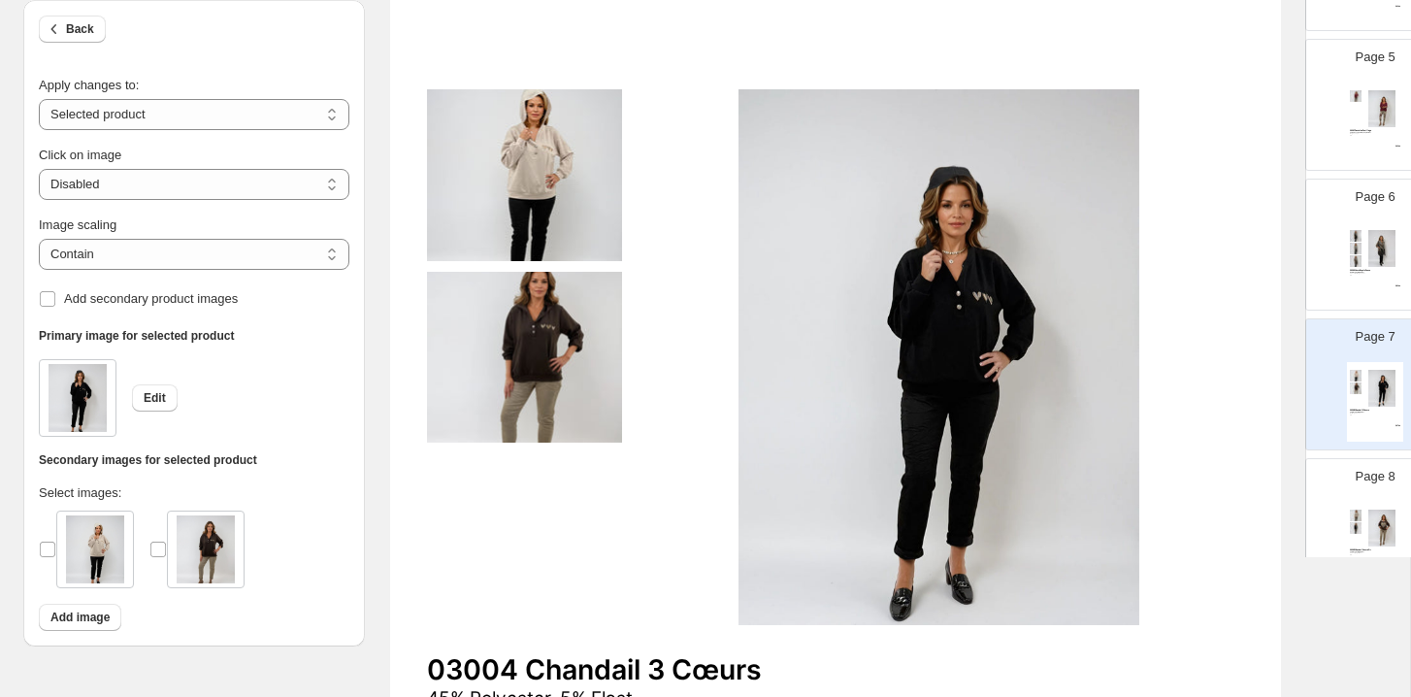
scroll to position [209, 0]
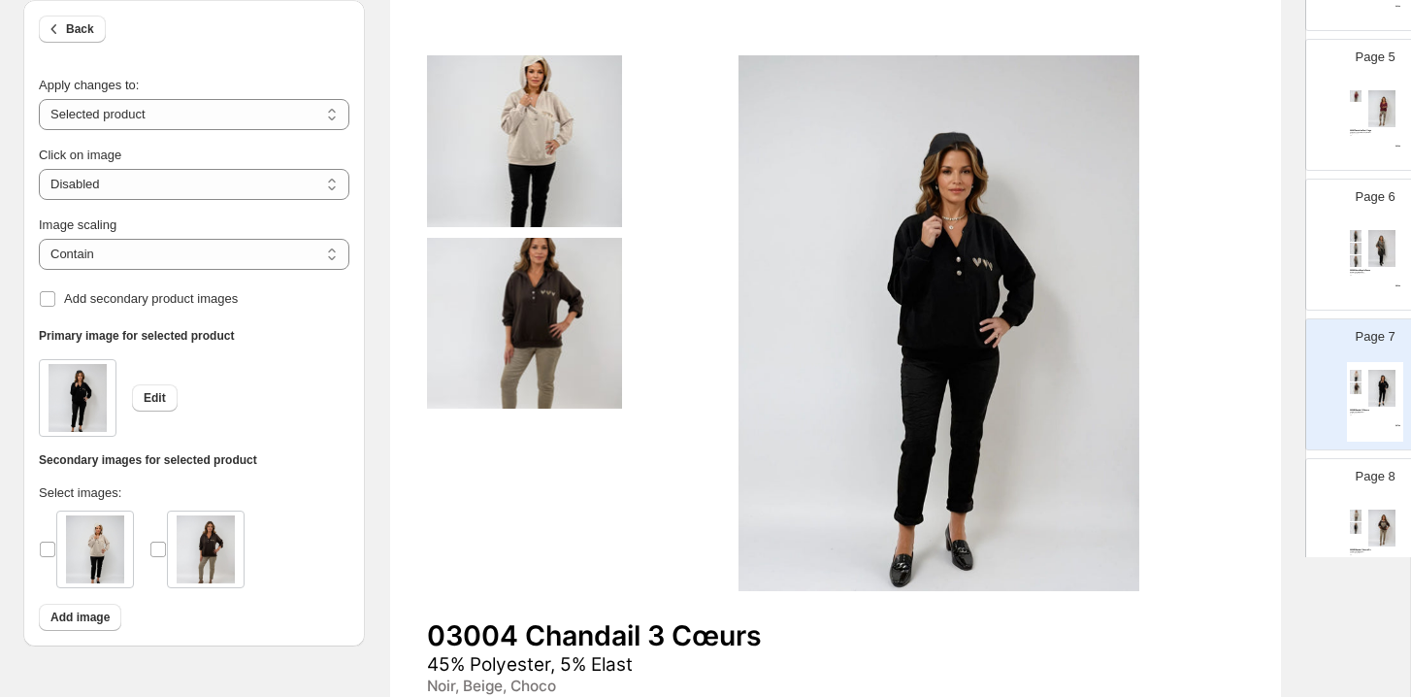
click at [1193, 404] on img at bounding box center [1382, 388] width 39 height 37
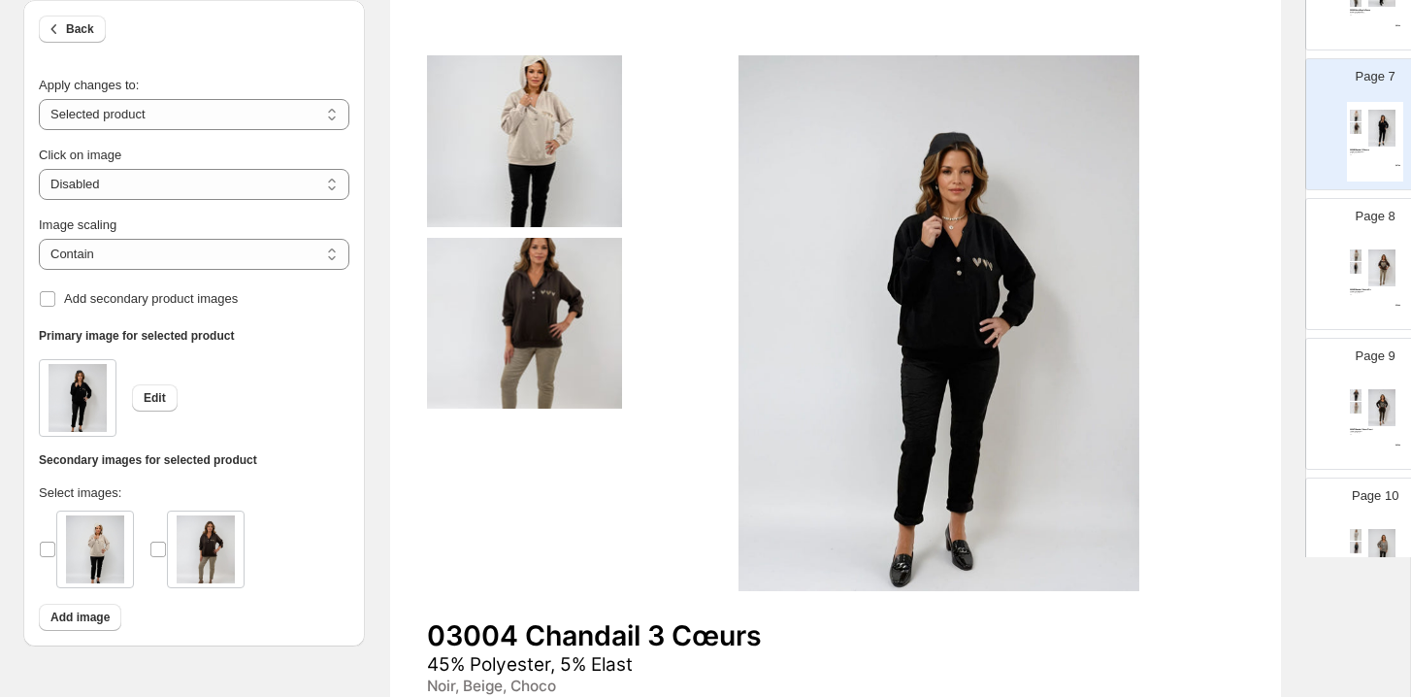
click at [1193, 271] on img at bounding box center [1382, 267] width 39 height 37
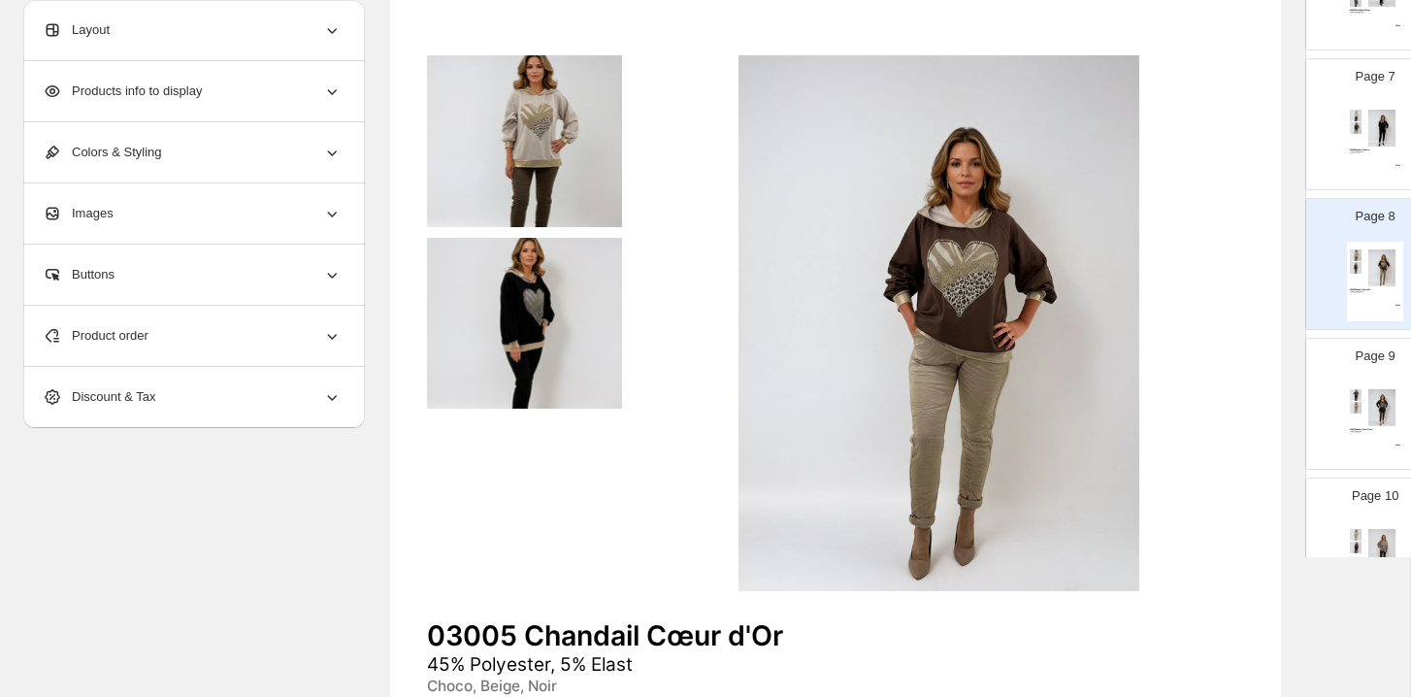
click at [1193, 384] on div "03007 Chandail Cœur Fleuri 10% Nylom, 5% Elast Choco, Noir, Beige OS $ 45.00" at bounding box center [1375, 421] width 56 height 80
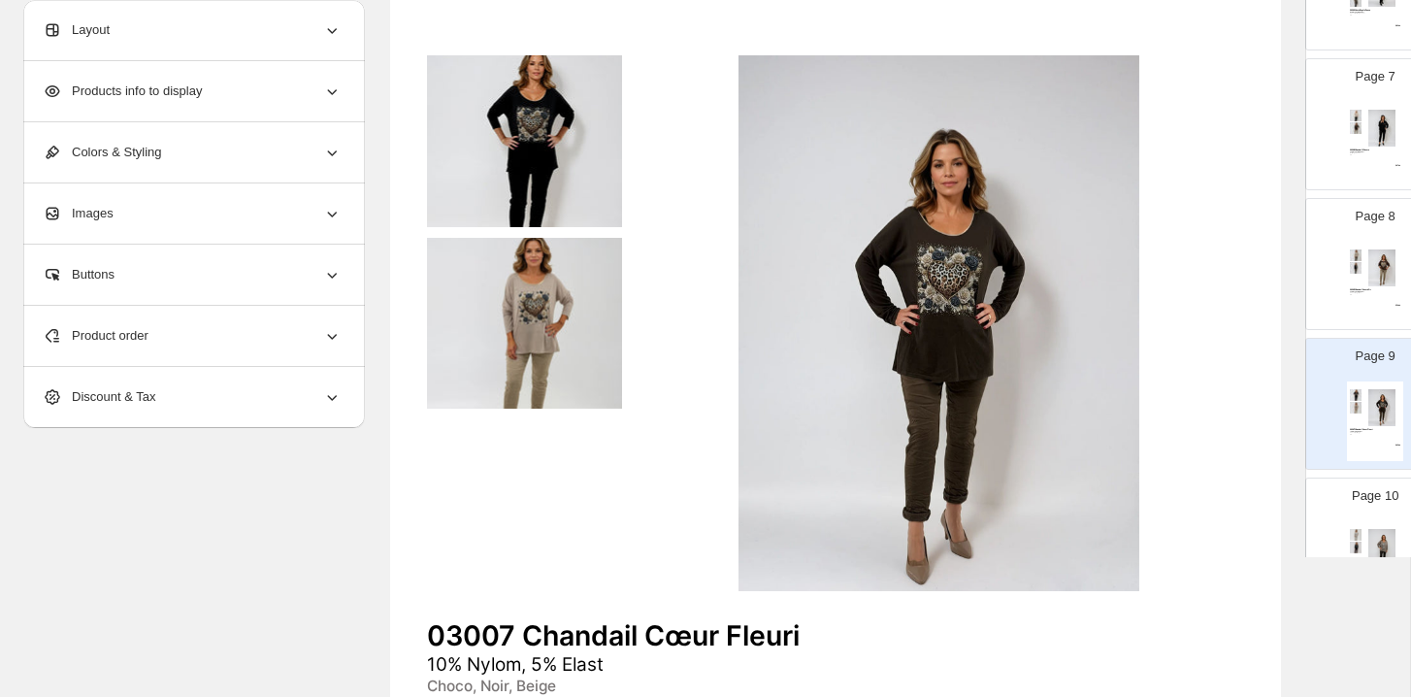
click at [1193, 479] on div "Page 10 03009 Chandail Snoopy 50% Viscose, 45% Polyester, 5% Elast Fango, Beige…" at bounding box center [1368, 536] width 122 height 130
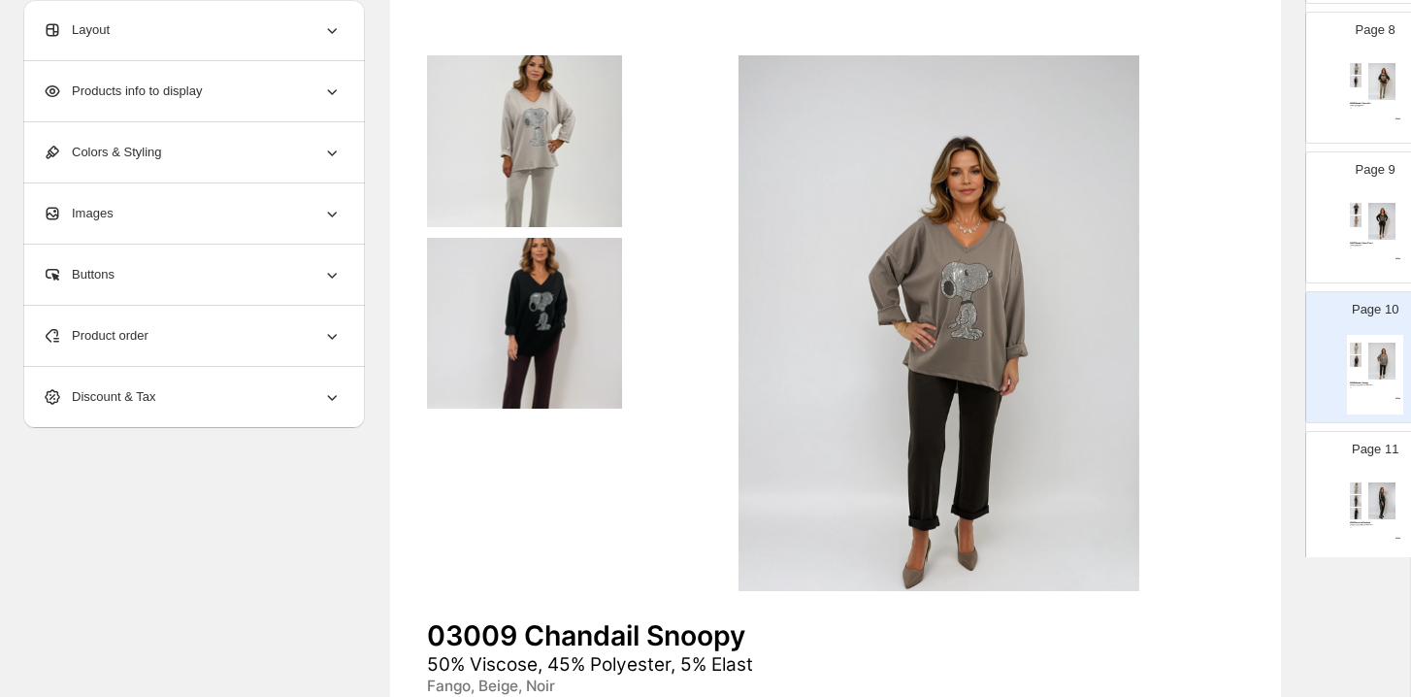
scroll to position [1116, 0]
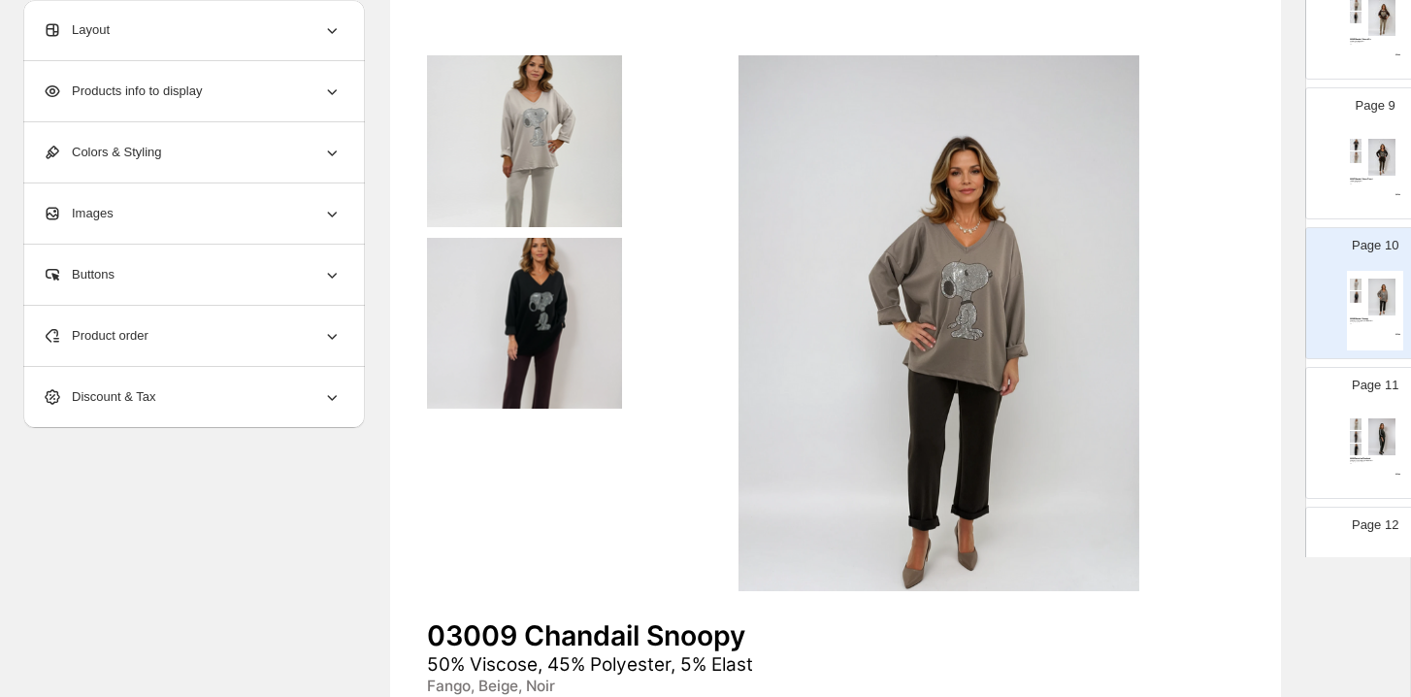
click at [1193, 435] on img at bounding box center [1382, 436] width 39 height 37
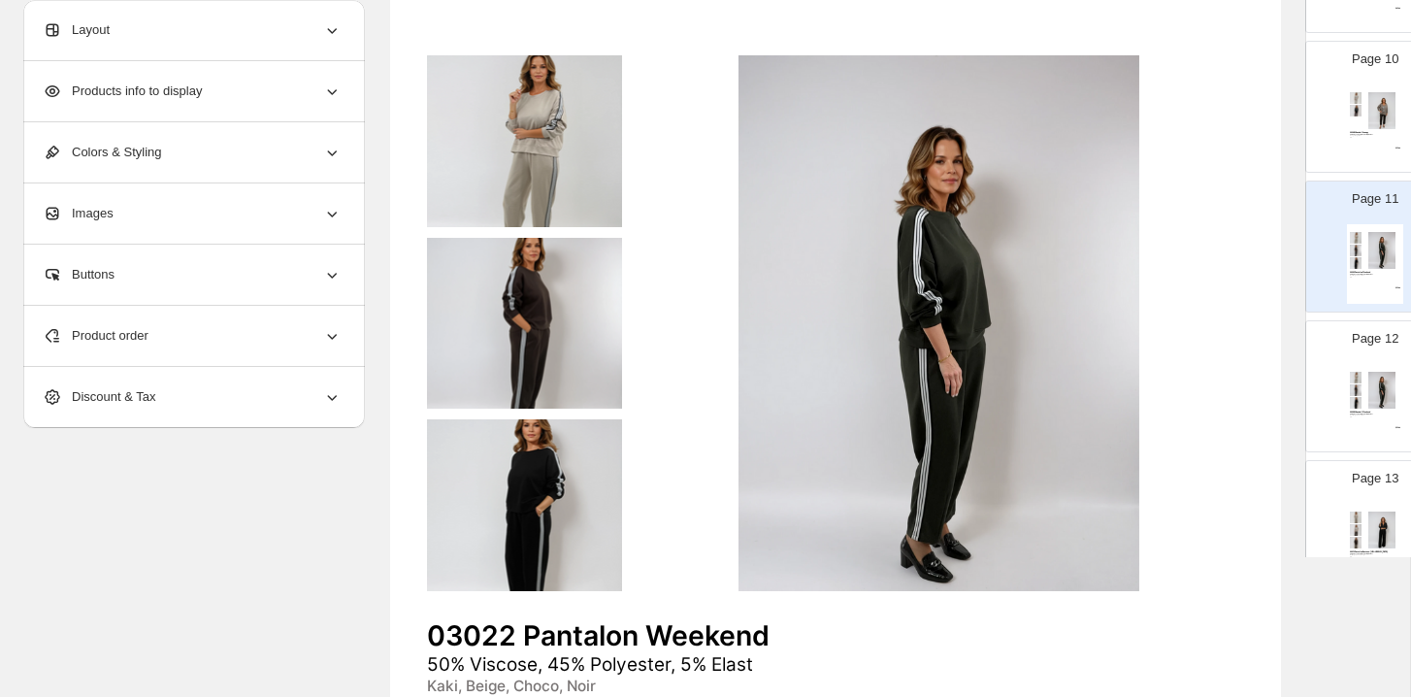
scroll to position [1337, 0]
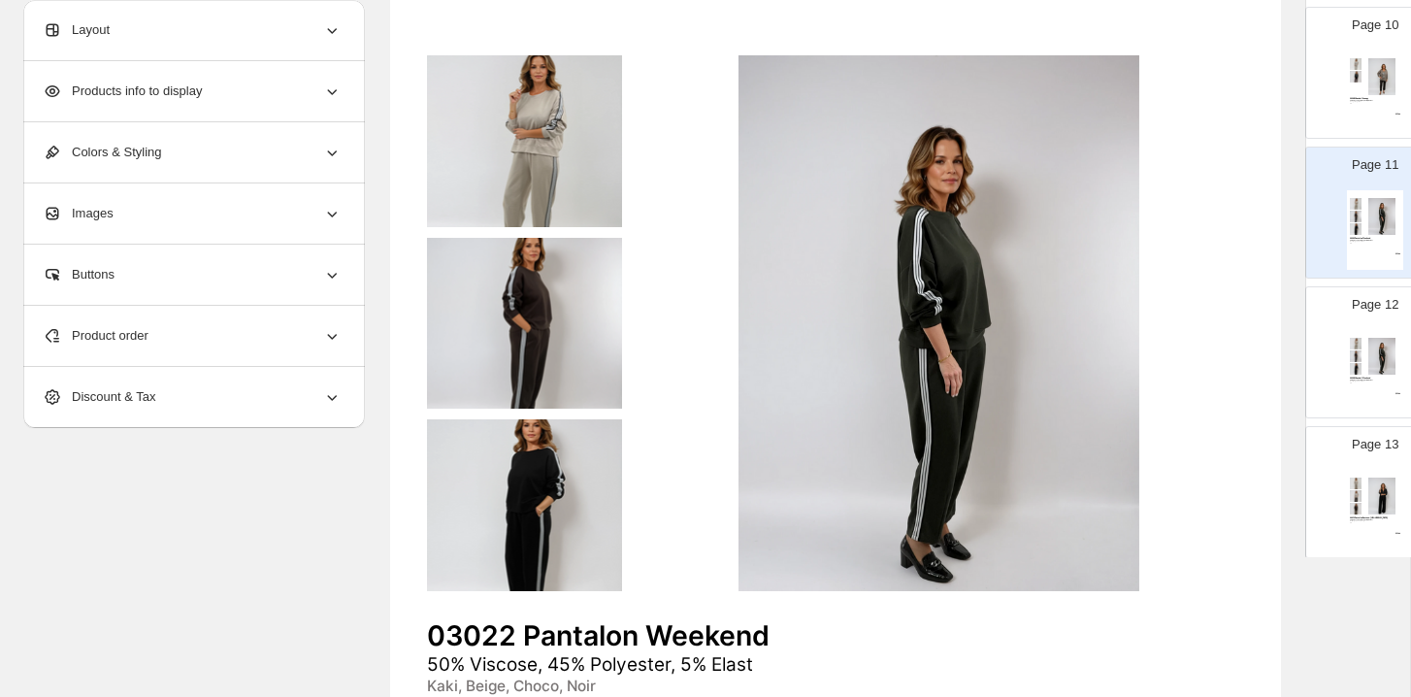
click at [1193, 371] on img at bounding box center [1382, 356] width 39 height 37
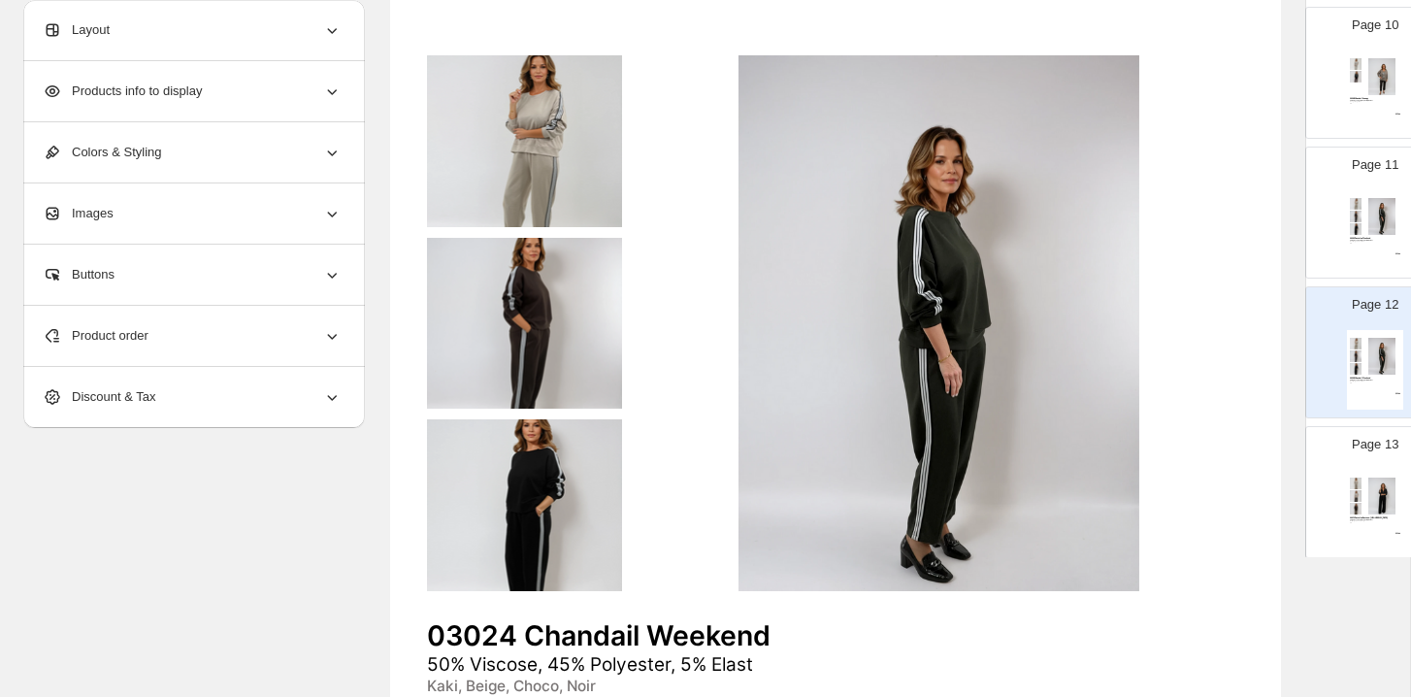
click at [1193, 474] on div "03013 Pantalon Boutons-Bois 50% Viscose, 45% Polyester, 5% Elast Noir, Beige, C…" at bounding box center [1375, 510] width 56 height 80
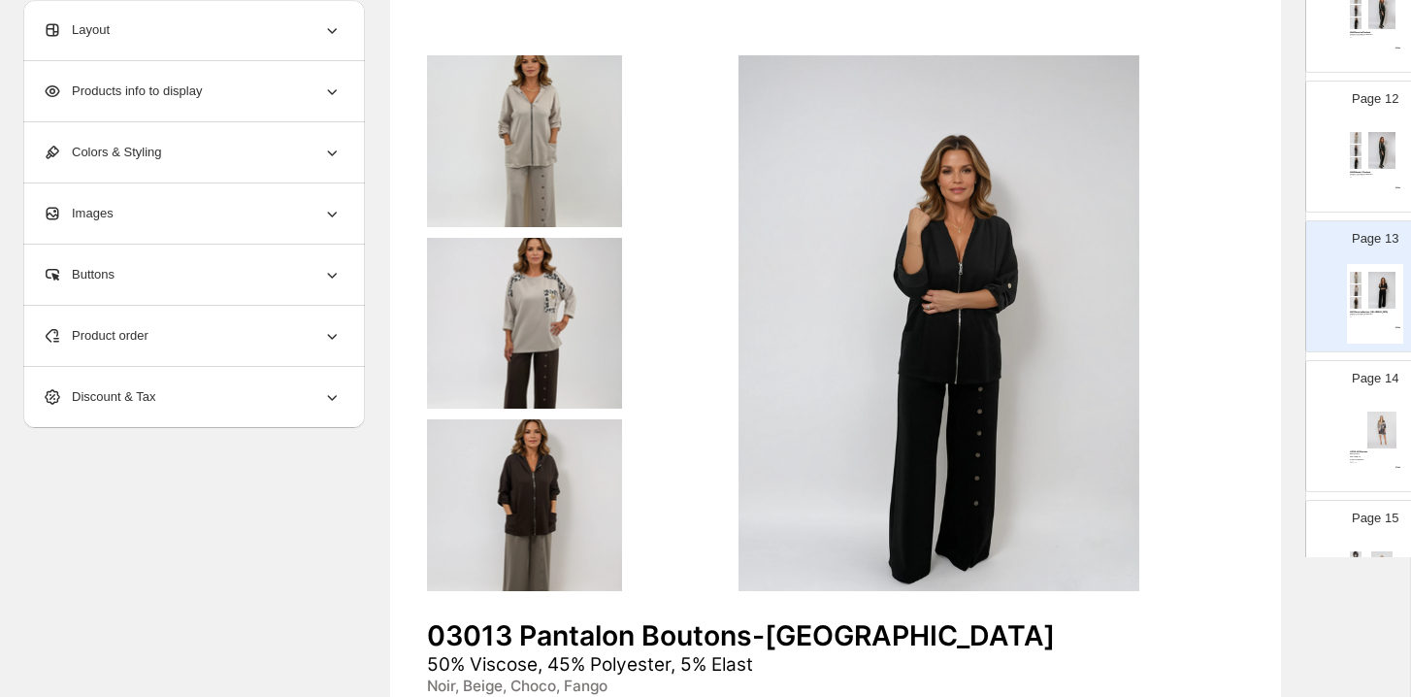
scroll to position [1557, 0]
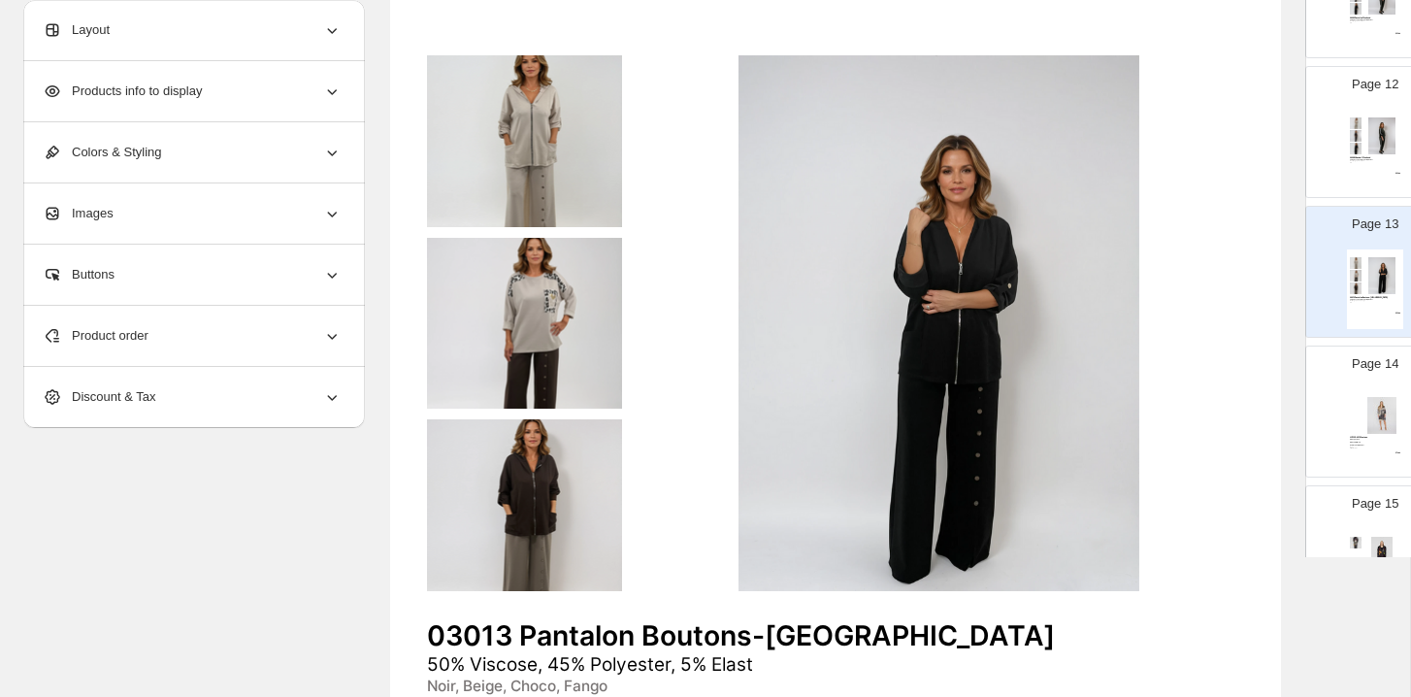
click at [1193, 414] on img at bounding box center [1382, 415] width 39 height 37
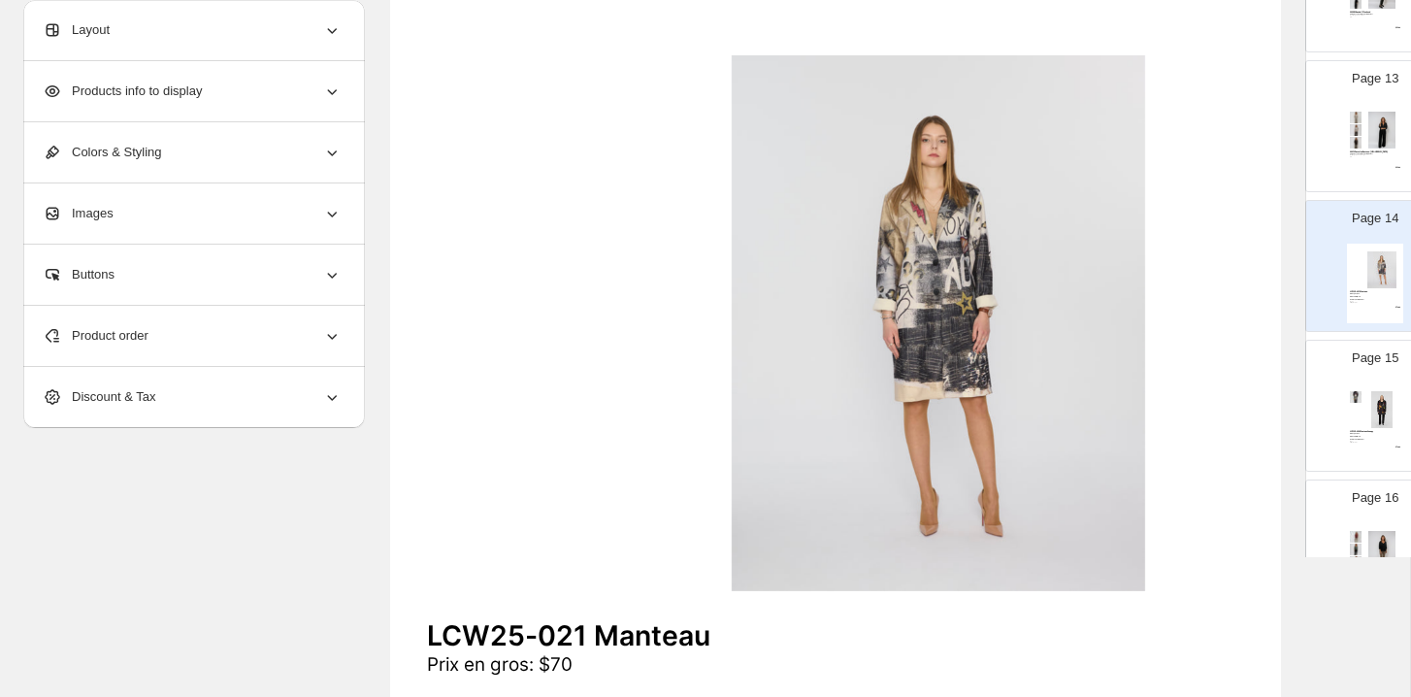
scroll to position [1730, 0]
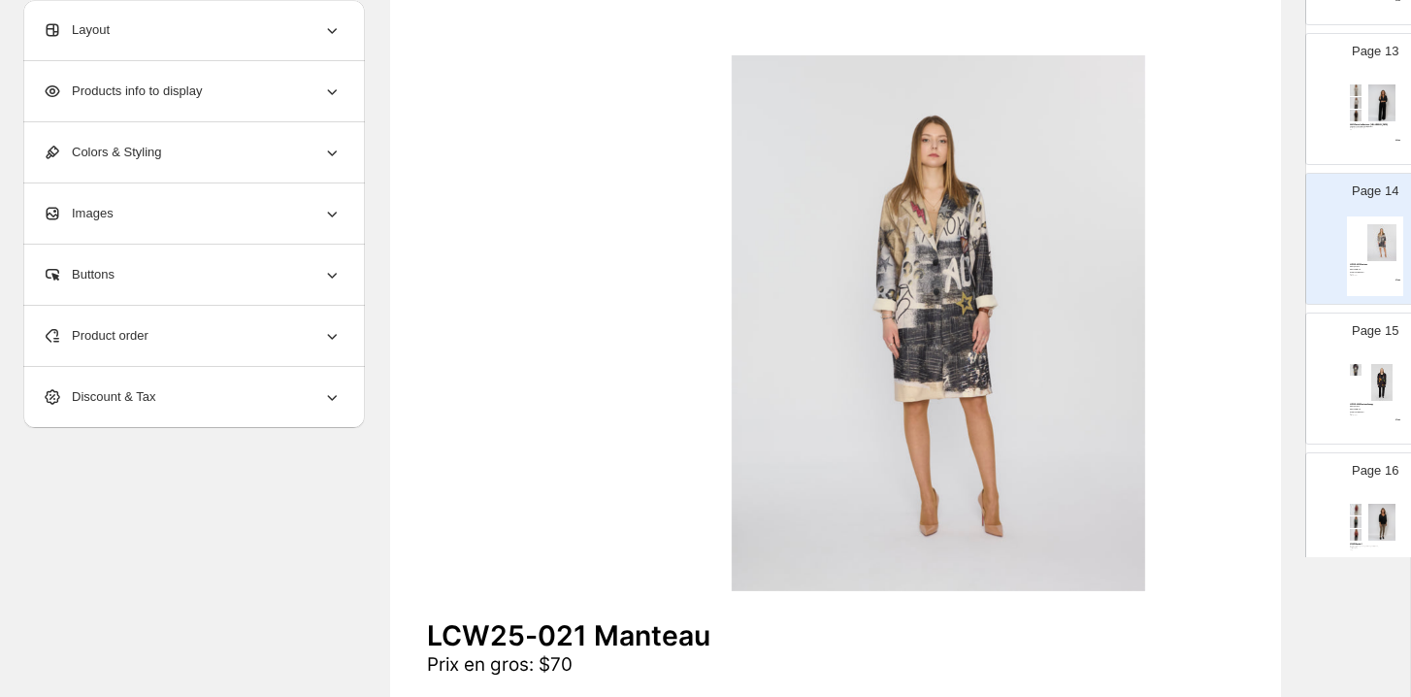
click at [1193, 147] on div "03013 Pantalon Boutons-Bois 50% Viscose, 45% Polyester, 5% Elast Noir, Beige, C…" at bounding box center [1375, 117] width 56 height 80
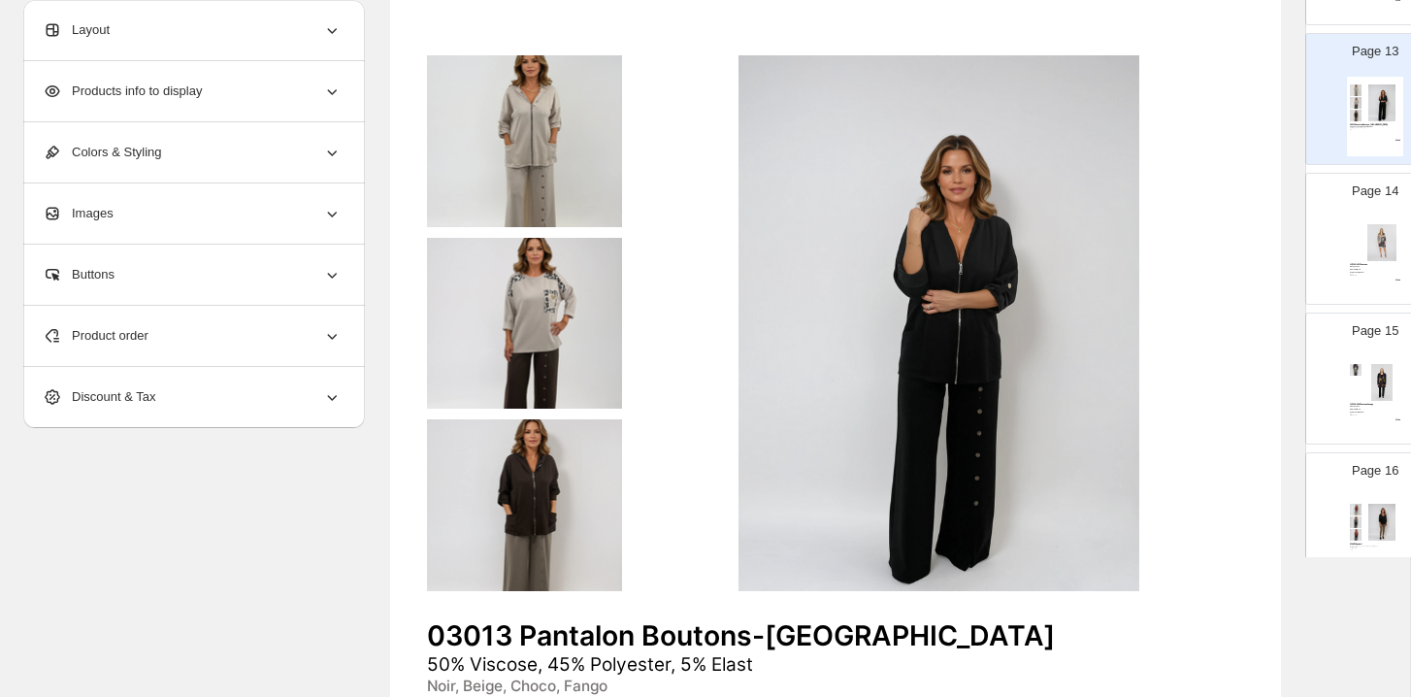
click at [1193, 275] on div "LCW25-021 Manteau Prix en gros: $70 Prix ​​en détail: $169 95% Polyester, 5% El…" at bounding box center [1375, 269] width 51 height 13
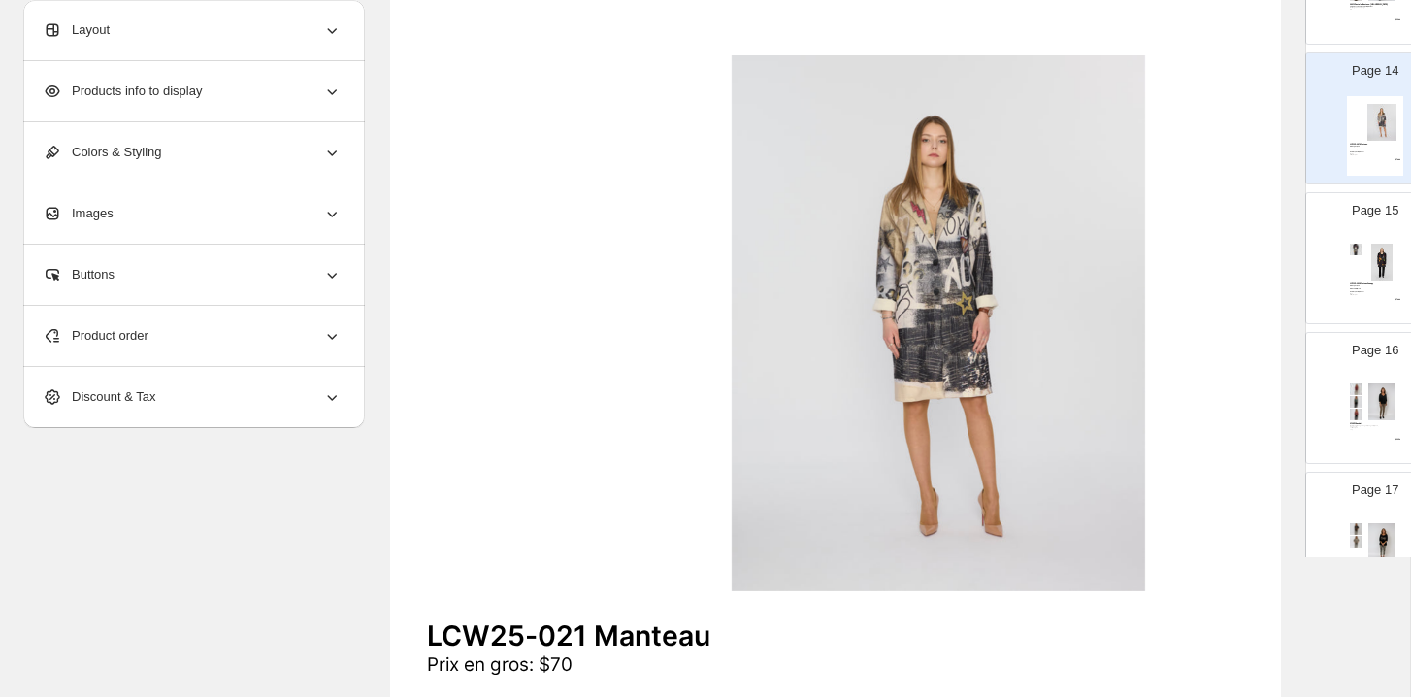
scroll to position [1872, 0]
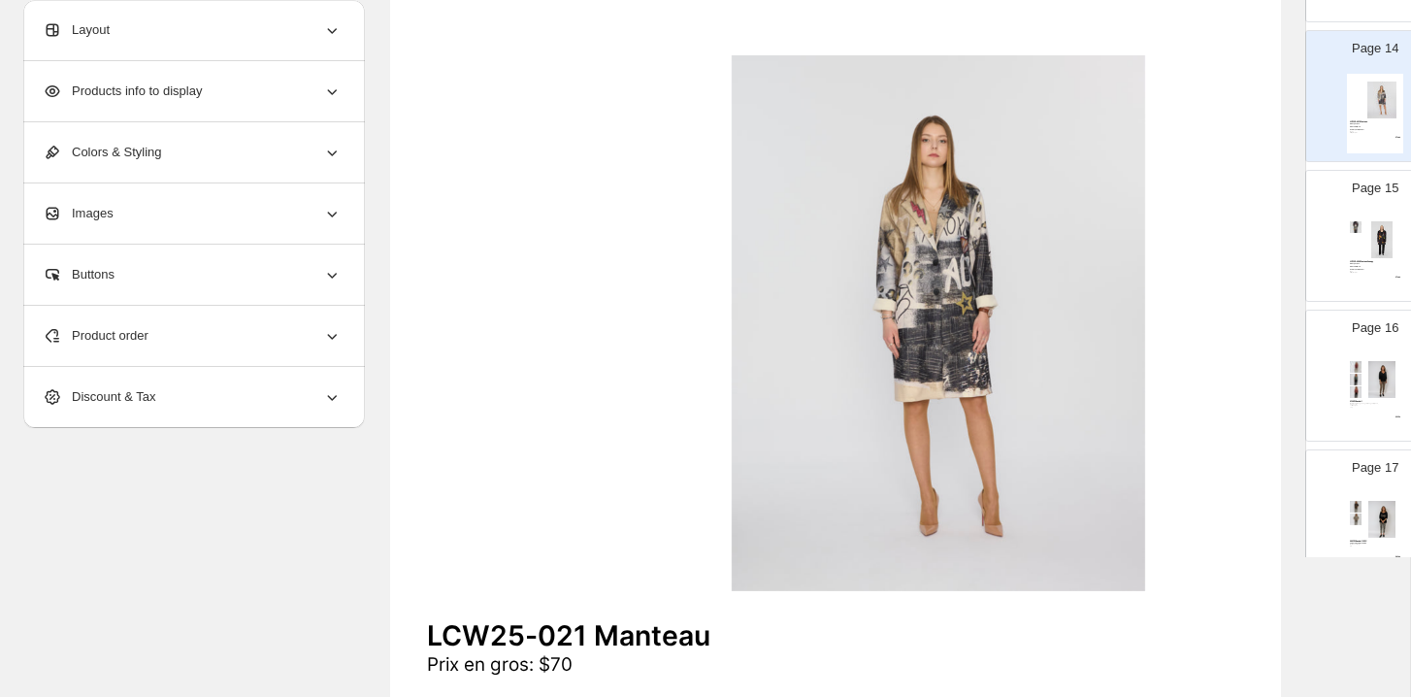
click at [1193, 245] on img at bounding box center [1382, 239] width 39 height 37
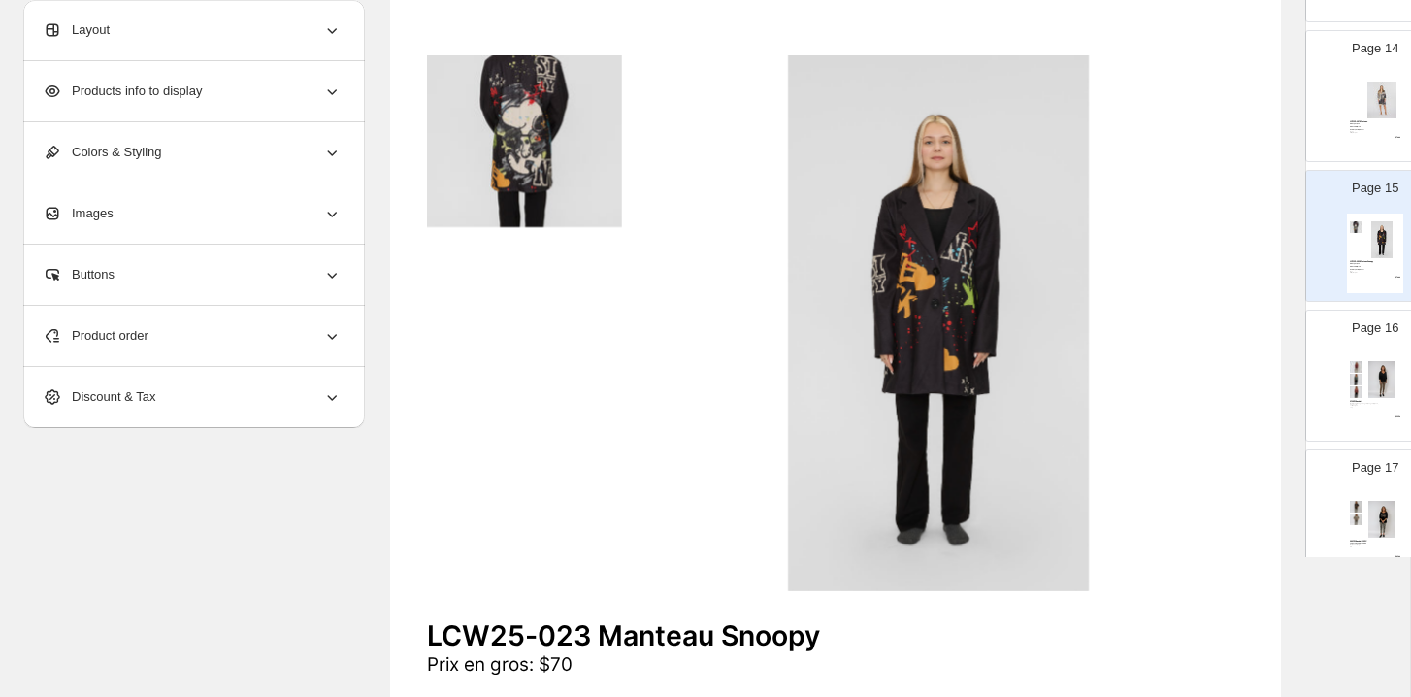
click at [1193, 375] on img at bounding box center [1382, 379] width 39 height 37
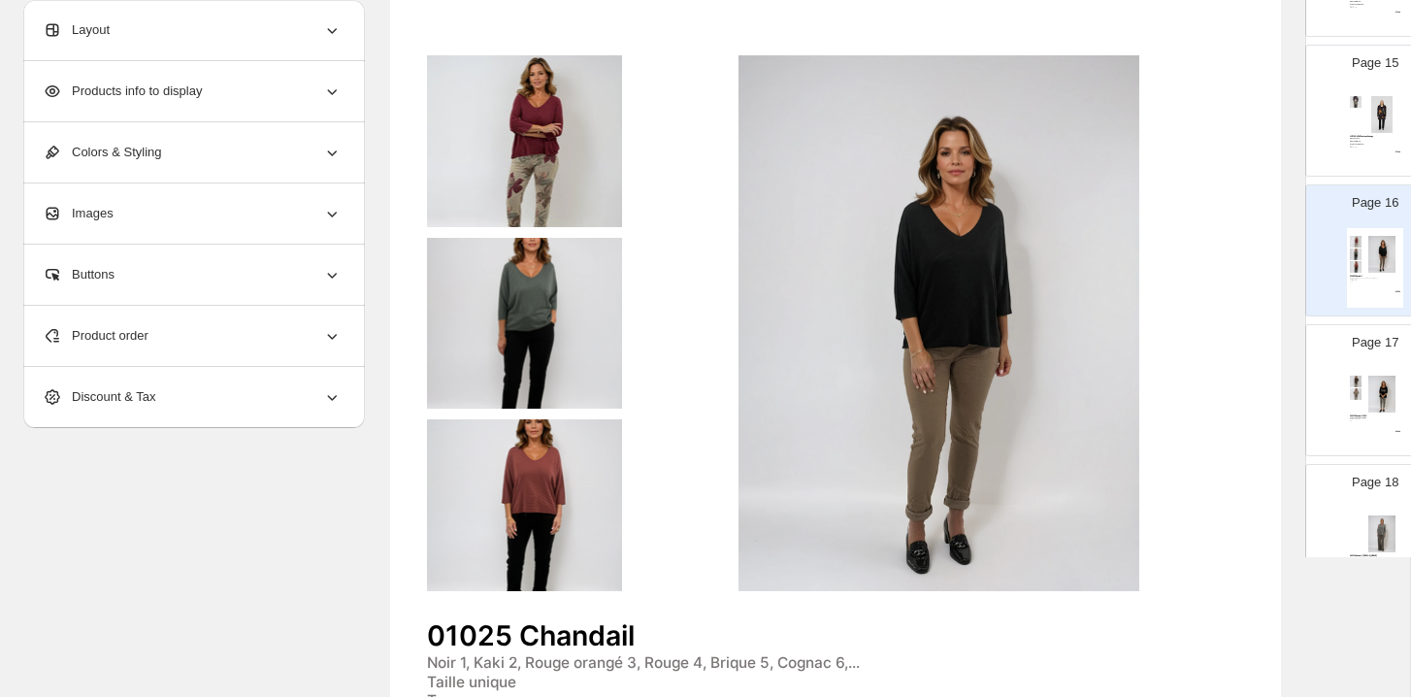
scroll to position [2017, 0]
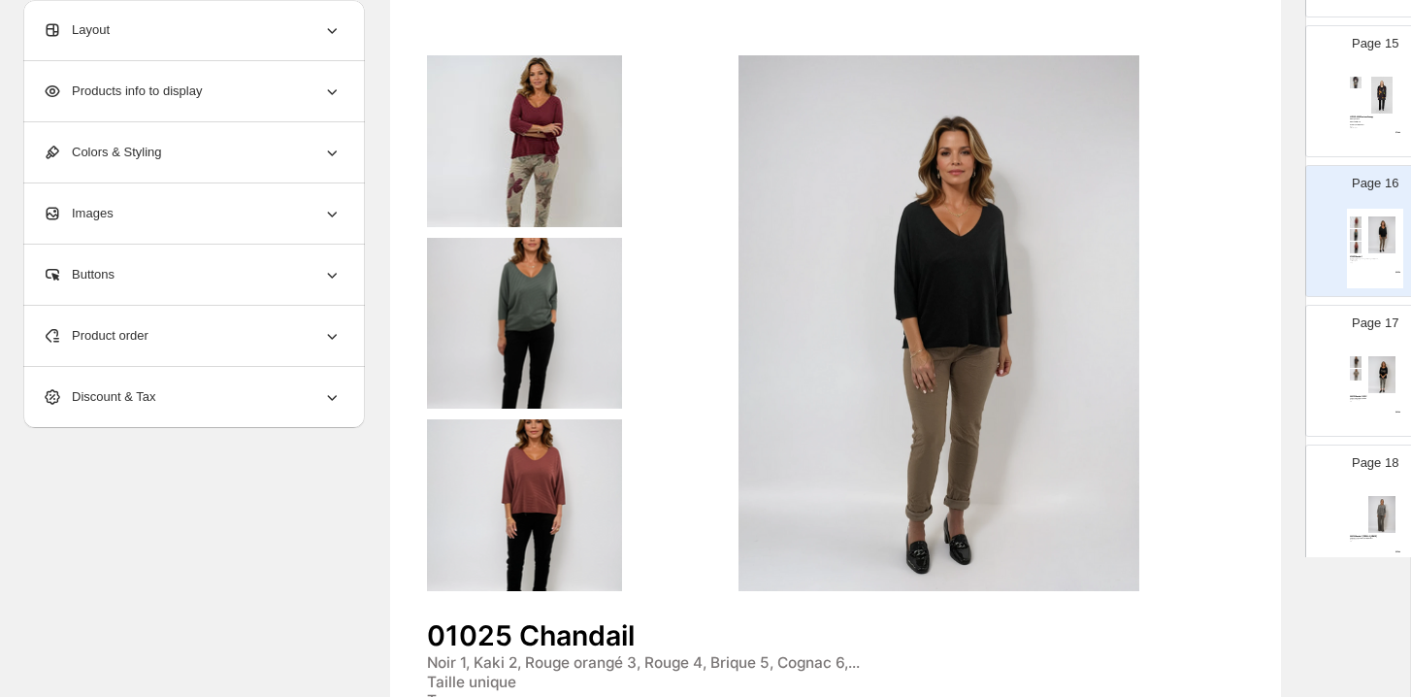
click at [1193, 356] on img at bounding box center [1382, 374] width 39 height 37
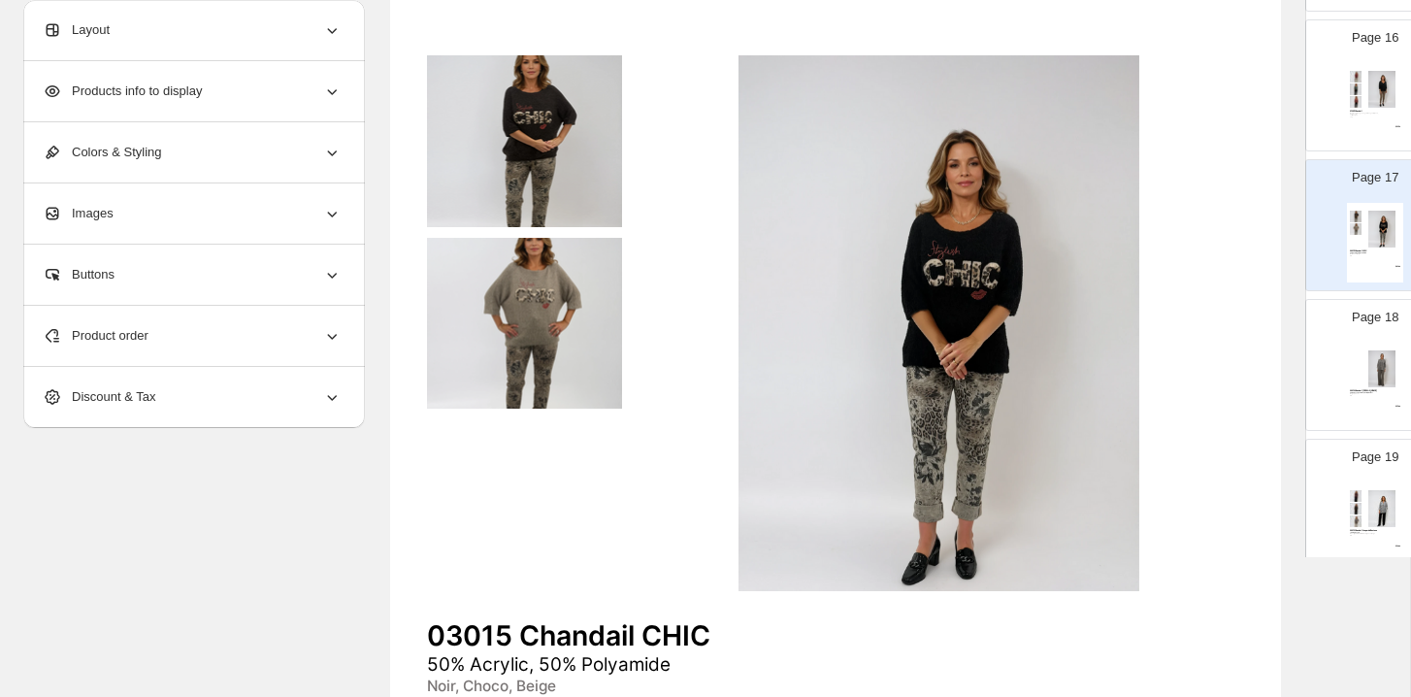
scroll to position [2164, 0]
click at [1193, 356] on img at bounding box center [1382, 367] width 39 height 37
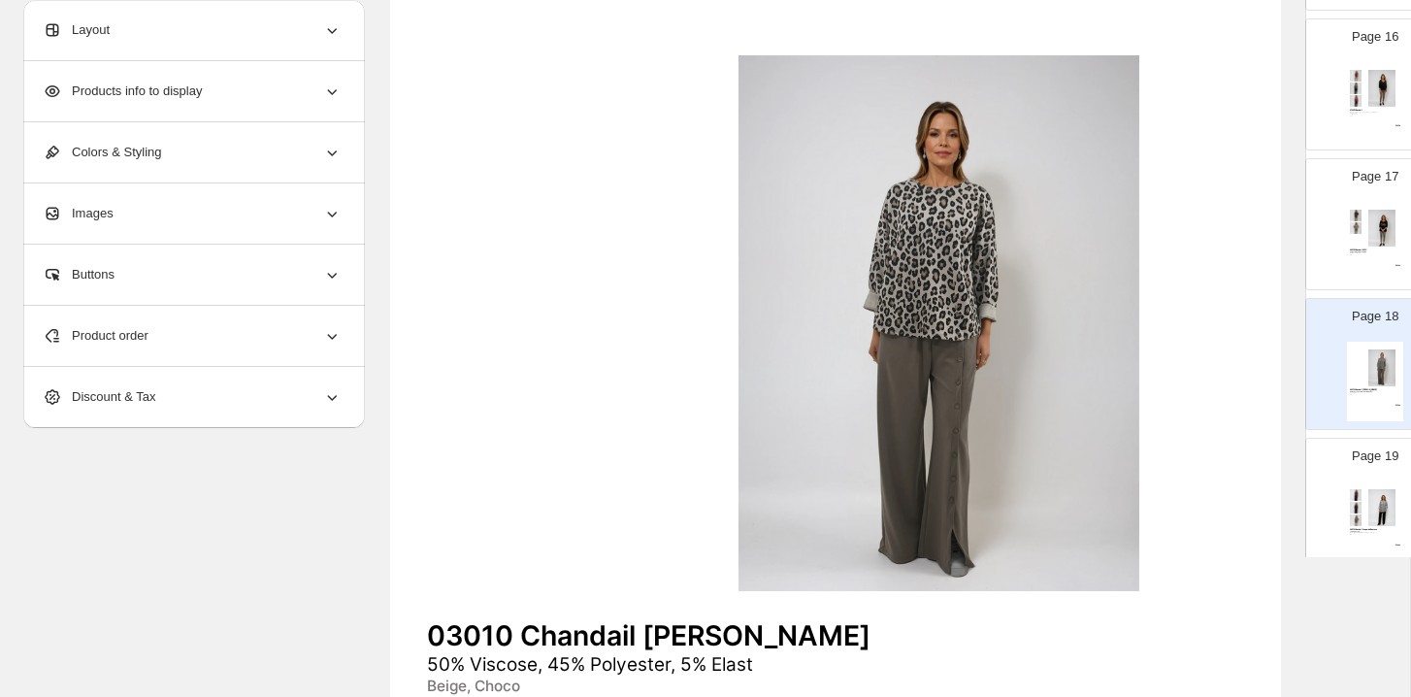
click at [1193, 506] on img at bounding box center [1382, 507] width 39 height 37
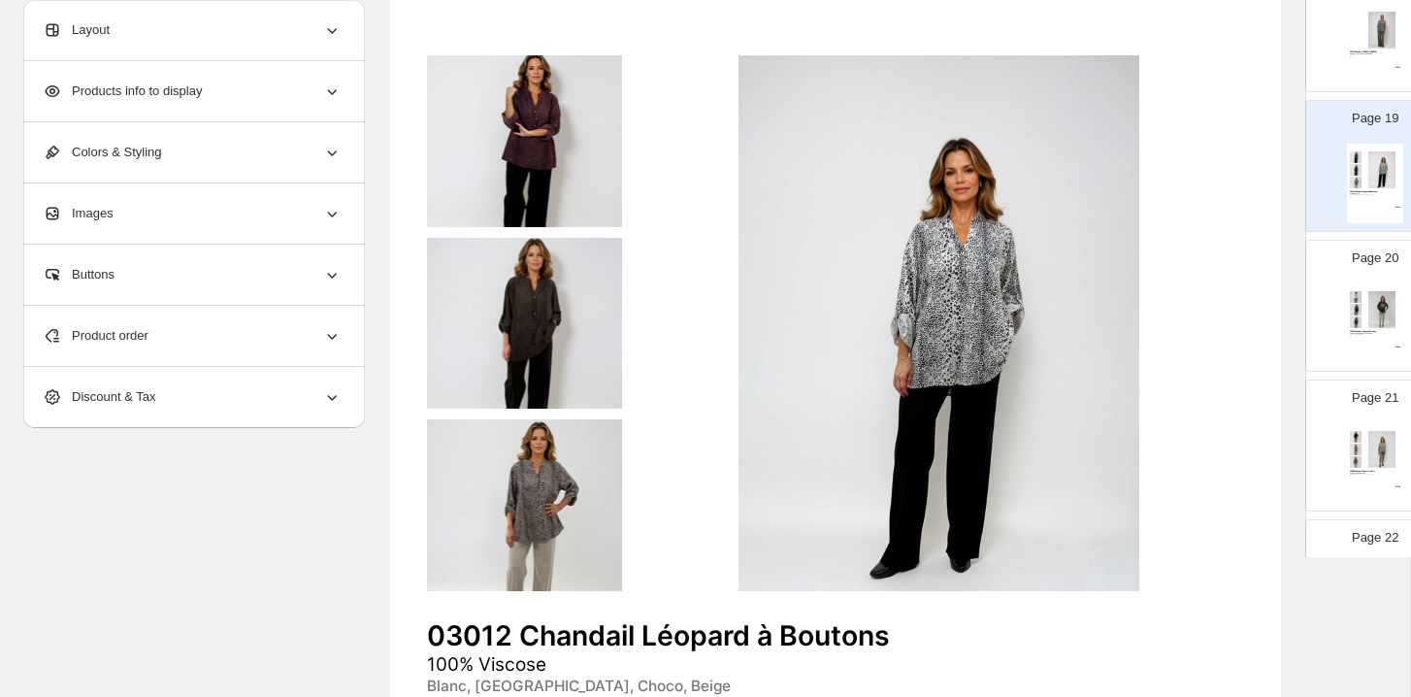
scroll to position [2510, 0]
click at [1193, 275] on div "03025 Chandail Capuche Mickey 50% Polyester, 45% Viscose, 5% Elast Choco, Blanc…" at bounding box center [1375, 315] width 56 height 80
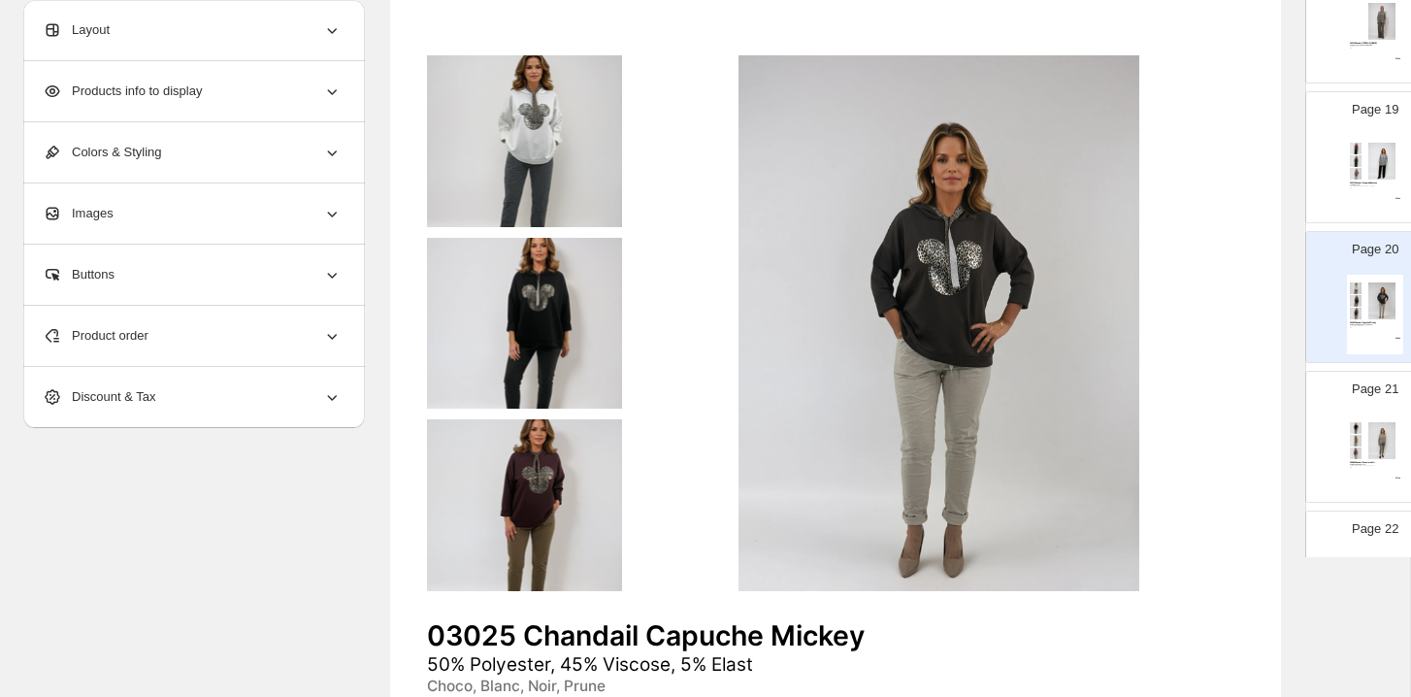
click at [1193, 359] on div "Page 20 03025 Chandail Capuche Mickey 50% Polyester, 45% Viscose, 5% Elast Choc…" at bounding box center [1376, 297] width 138 height 130
click at [1193, 457] on img at bounding box center [1382, 440] width 39 height 37
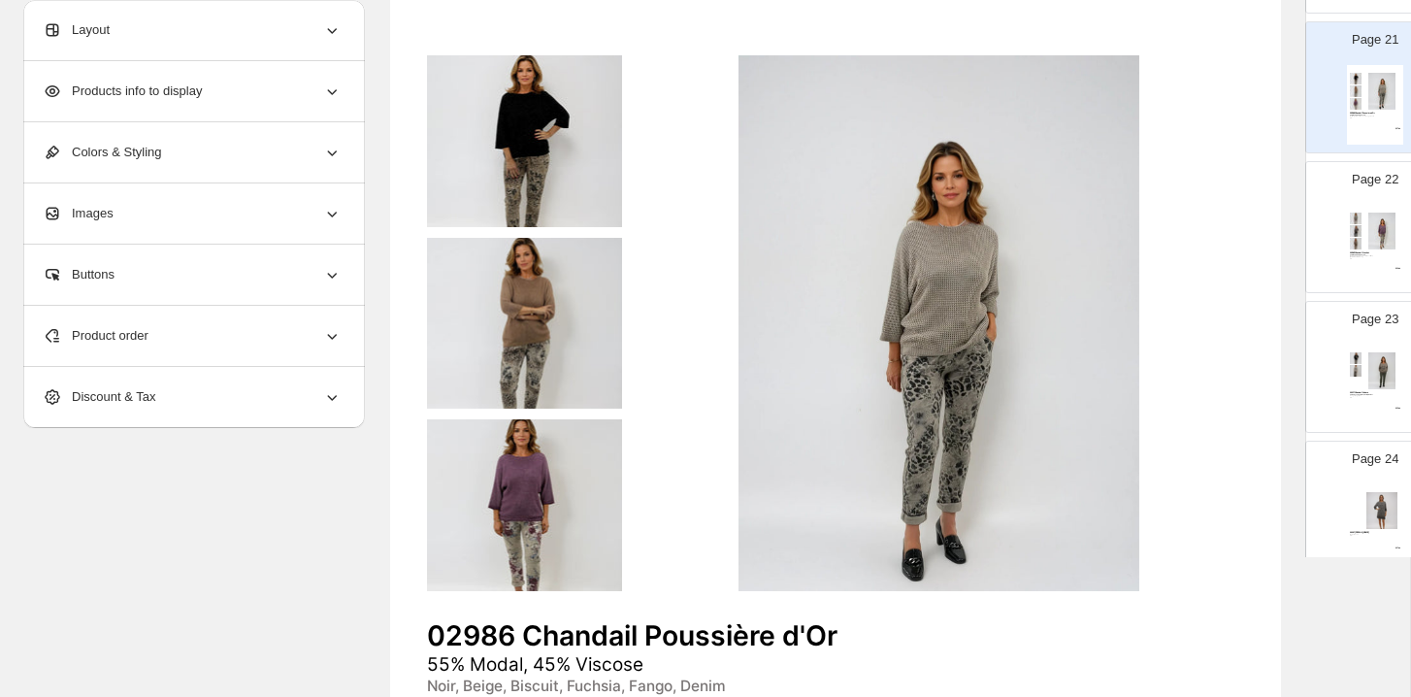
scroll to position [3064, 0]
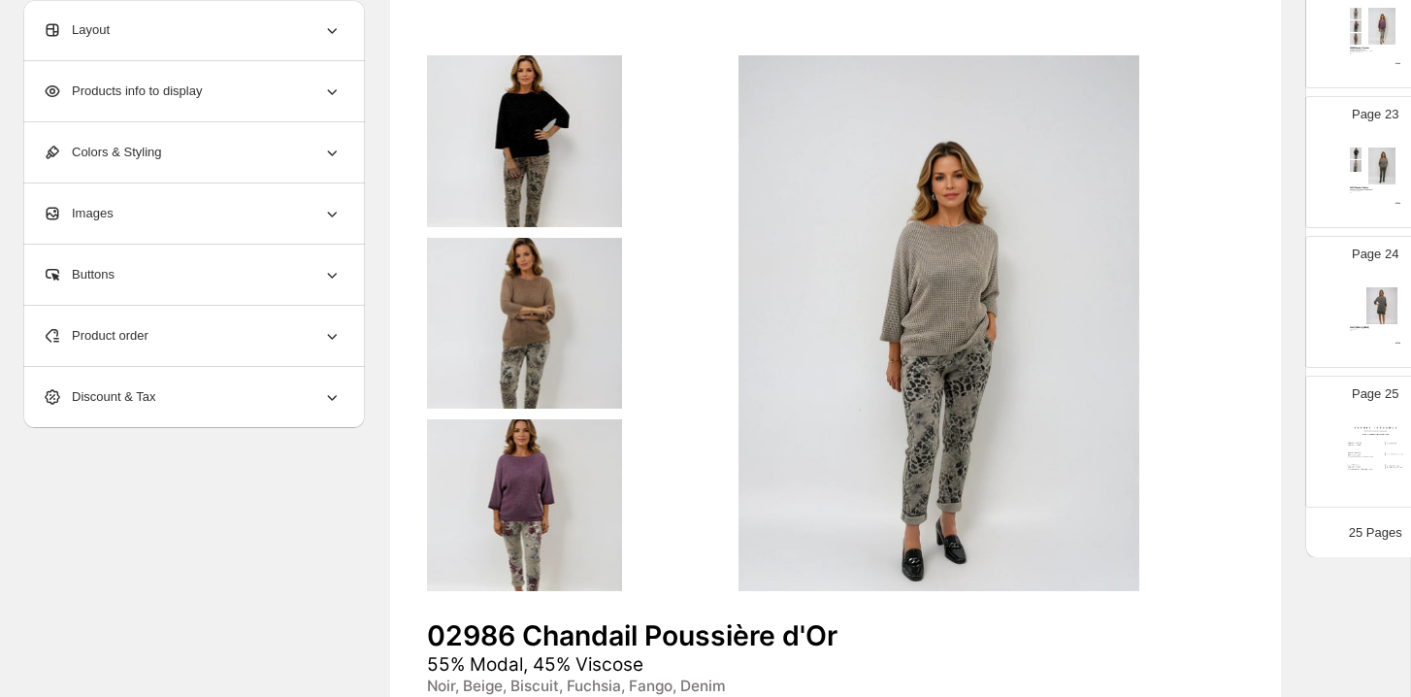
click at [1193, 54] on div "02985 Chandail Crochet 55% Modal, 45% Viscose Beige, Choco, Prune, Denim, Biscu…" at bounding box center [1375, 40] width 56 height 80
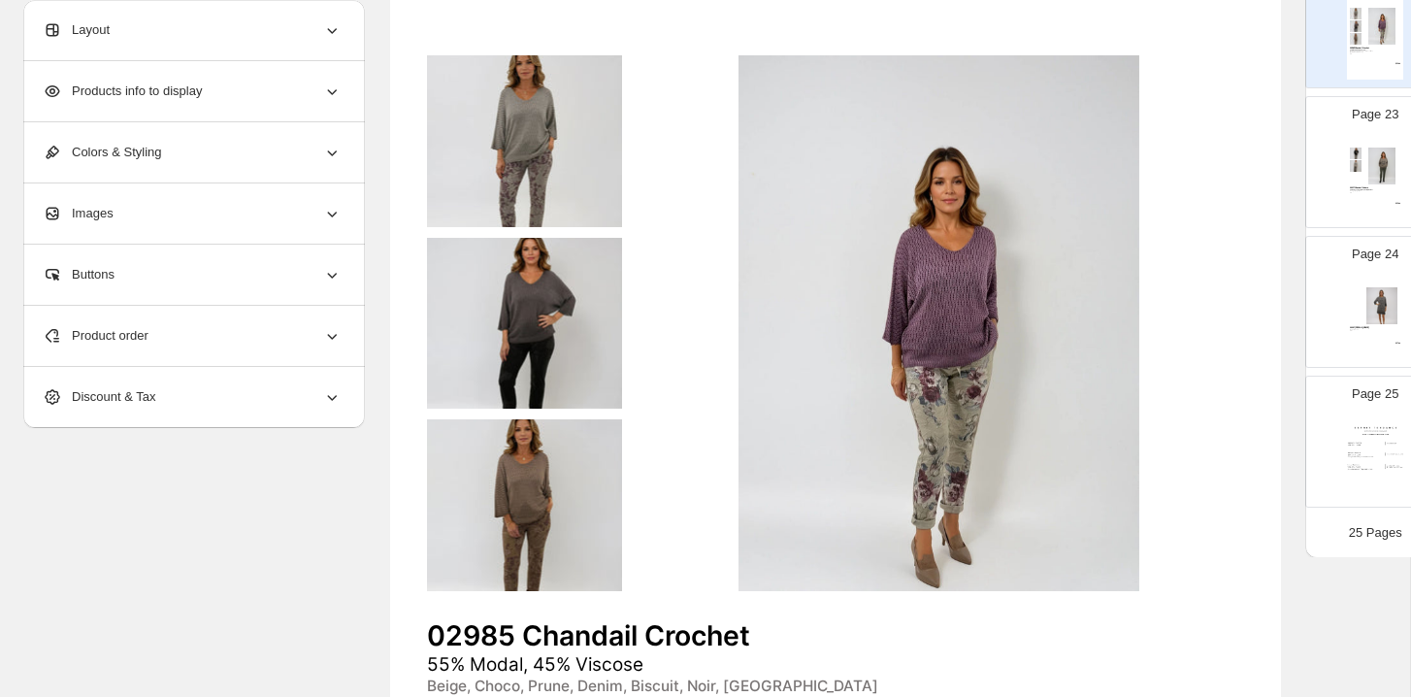
click at [1193, 161] on img at bounding box center [1382, 166] width 39 height 37
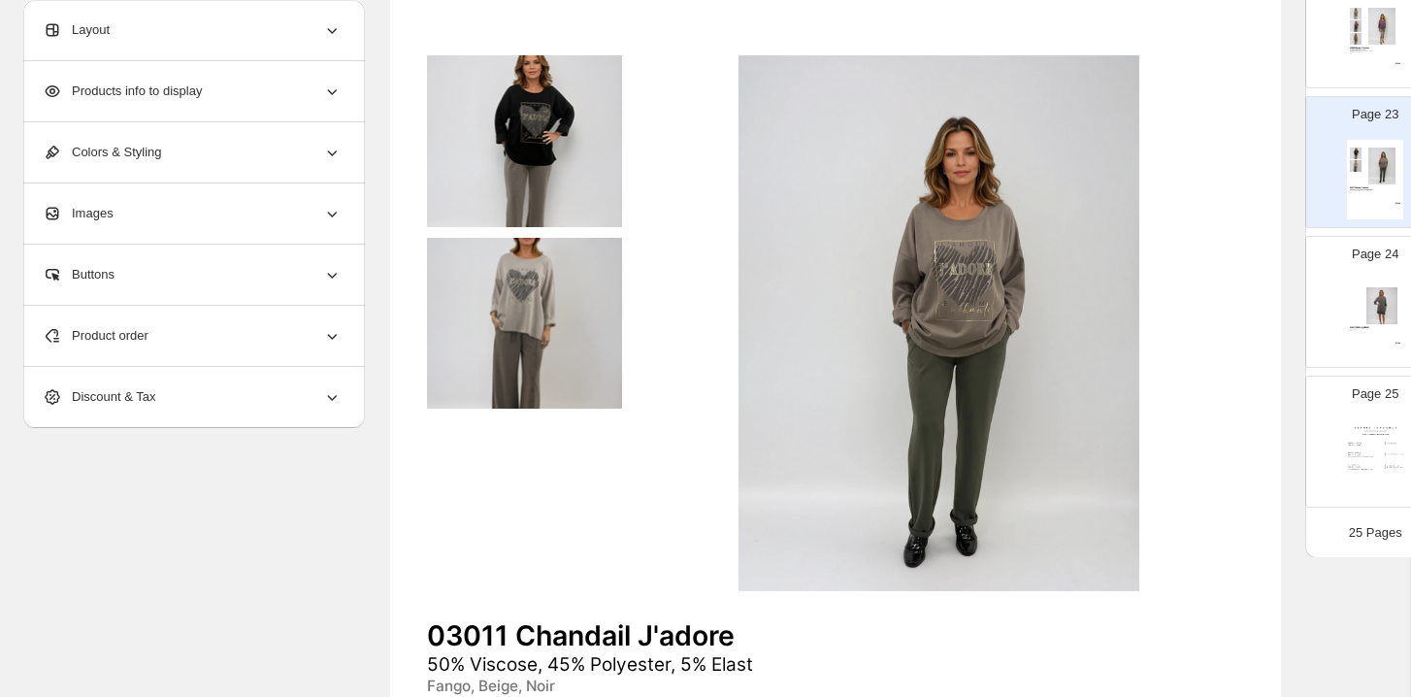
click at [1193, 291] on img at bounding box center [1382, 305] width 39 height 37
type input "**"
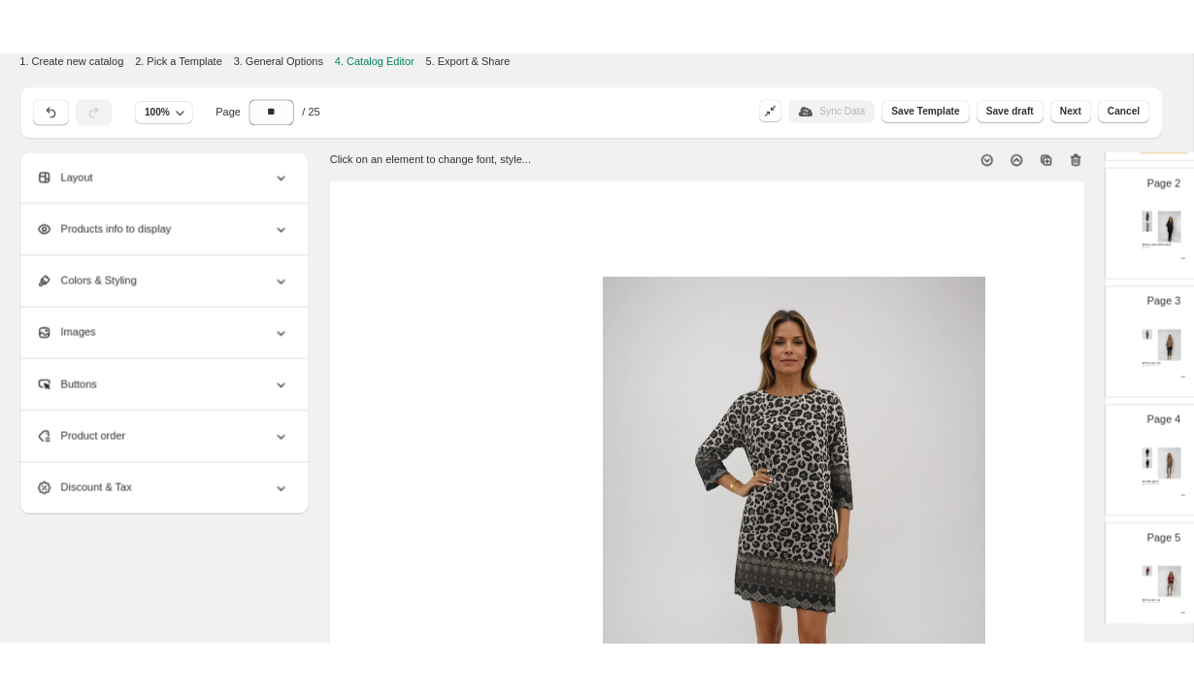
scroll to position [89, 0]
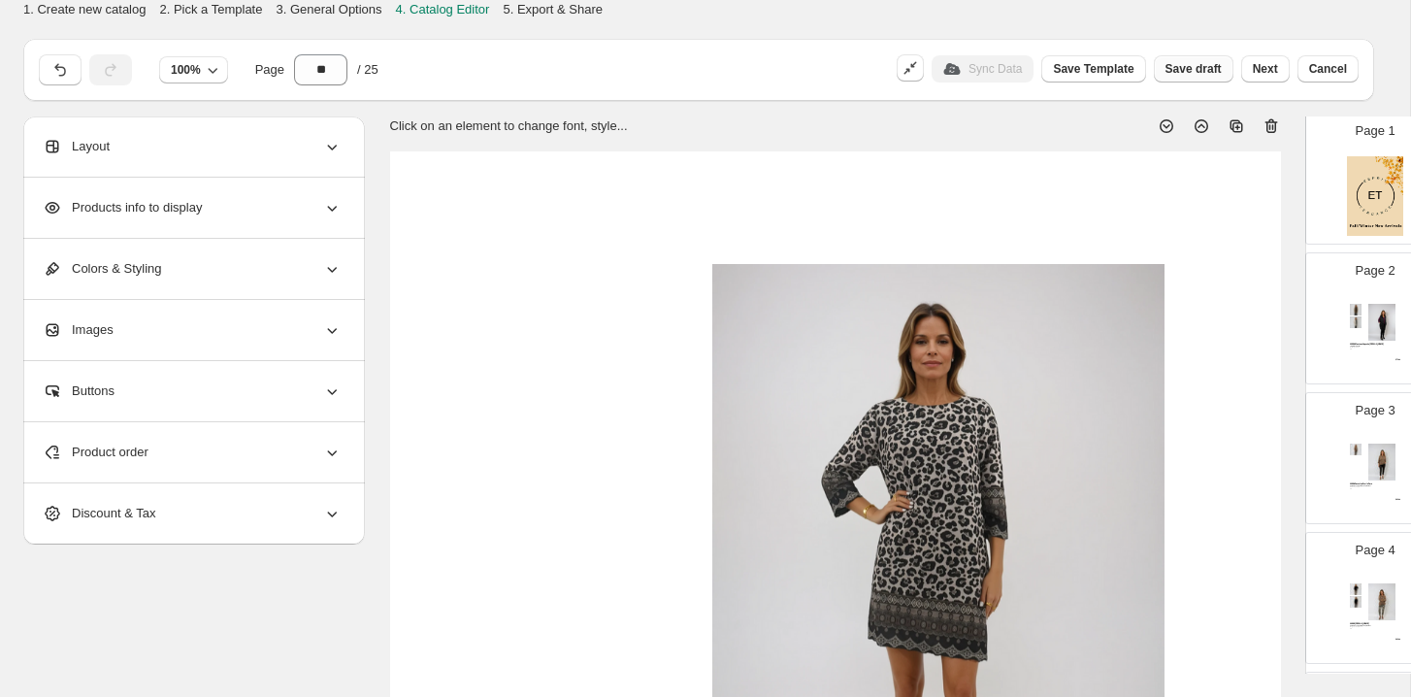
click at [1178, 72] on span "Save draft" at bounding box center [1194, 69] width 56 height 16
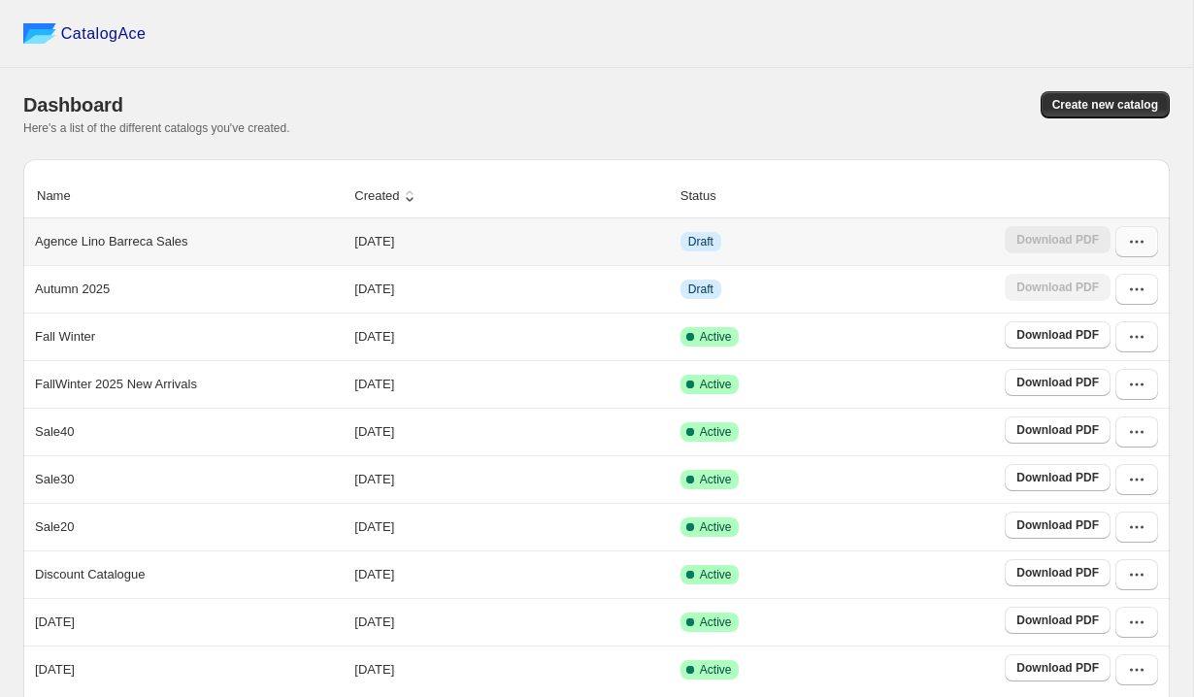
click at [1146, 244] on button "button" at bounding box center [1136, 241] width 43 height 31
click at [1090, 389] on span "Edit" at bounding box center [1118, 383] width 100 height 19
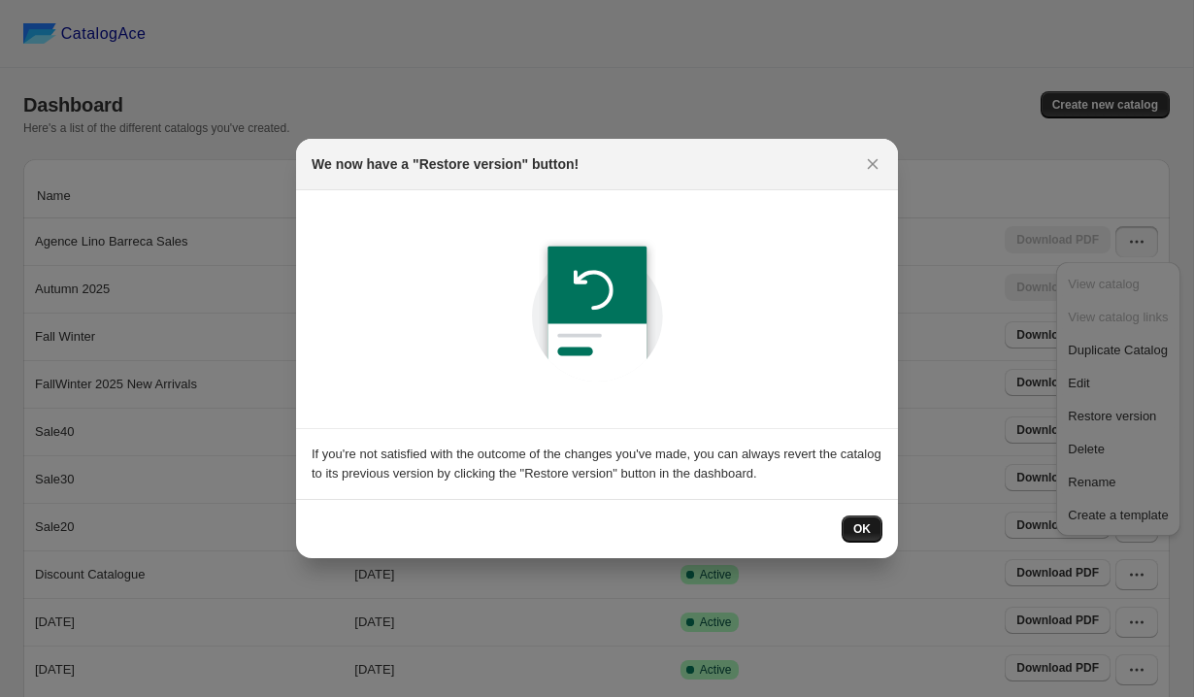
click at [867, 519] on button "OK" at bounding box center [862, 528] width 41 height 27
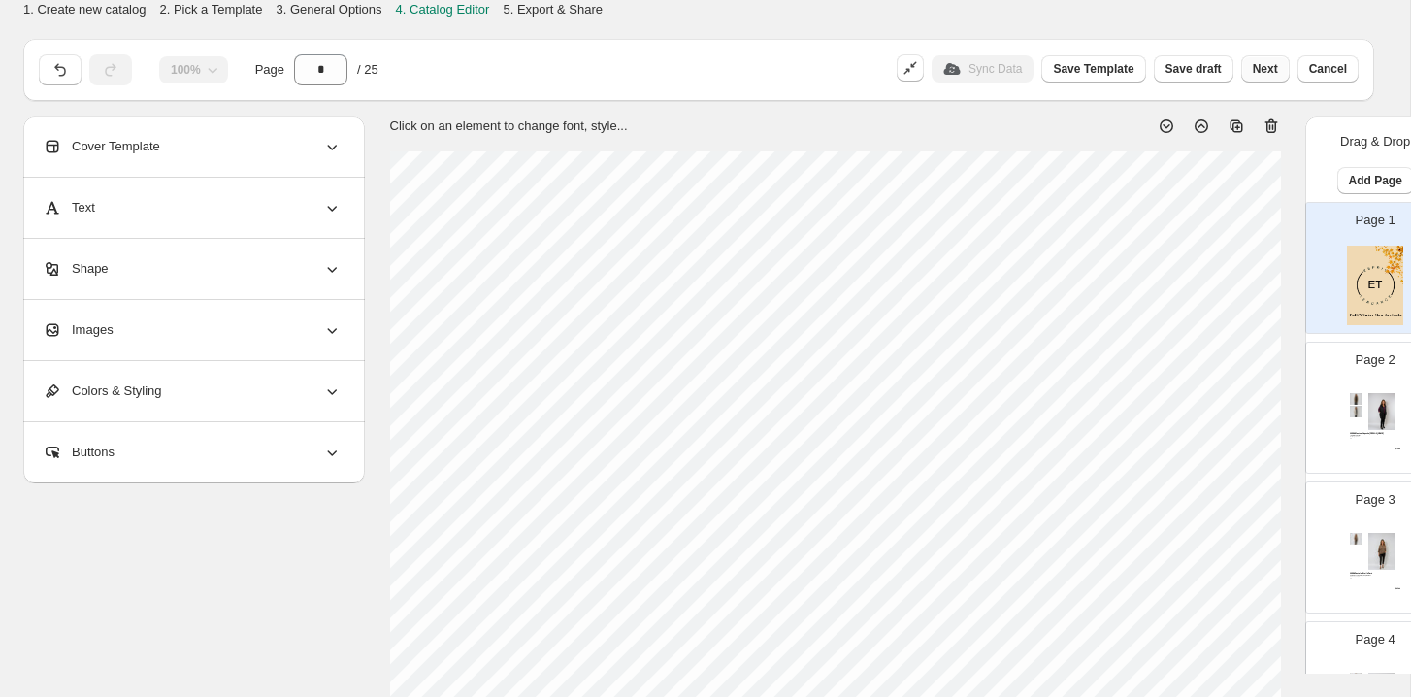
click at [1193, 71] on button "Next" at bounding box center [1265, 68] width 49 height 27
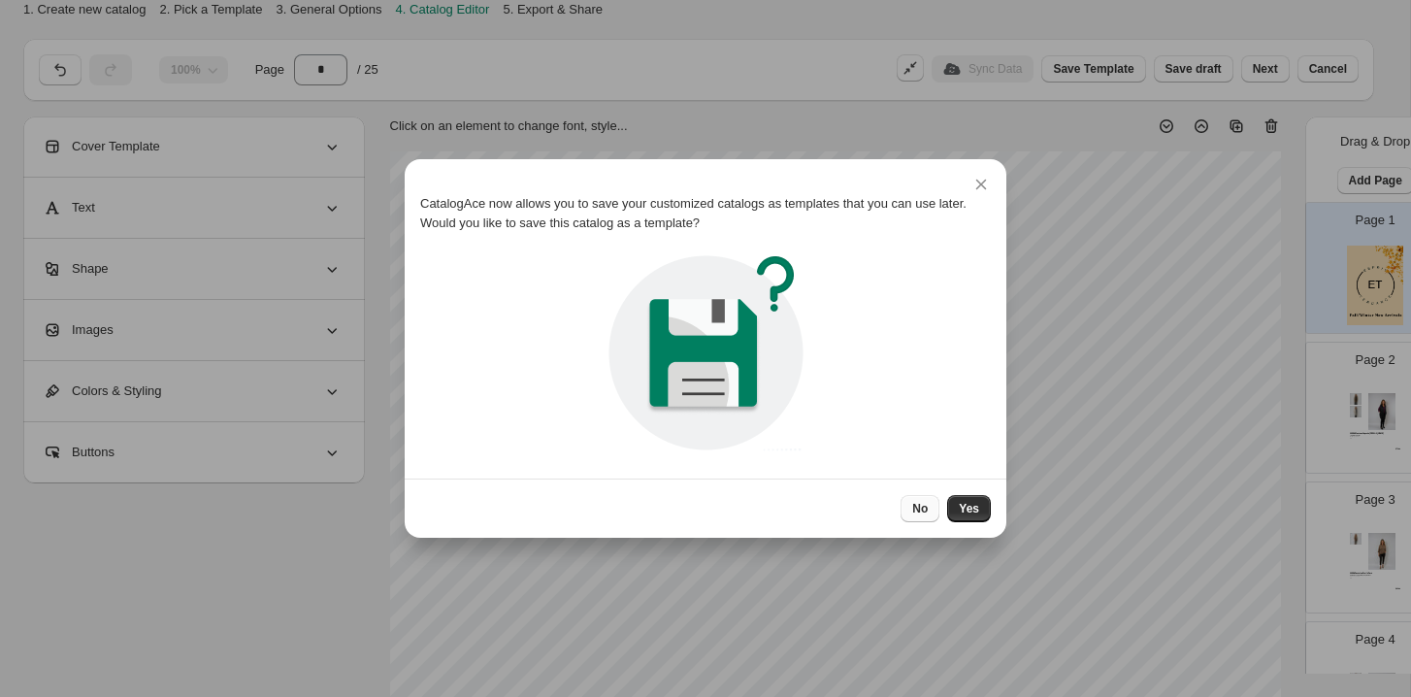
click at [929, 495] on button "No" at bounding box center [920, 508] width 39 height 27
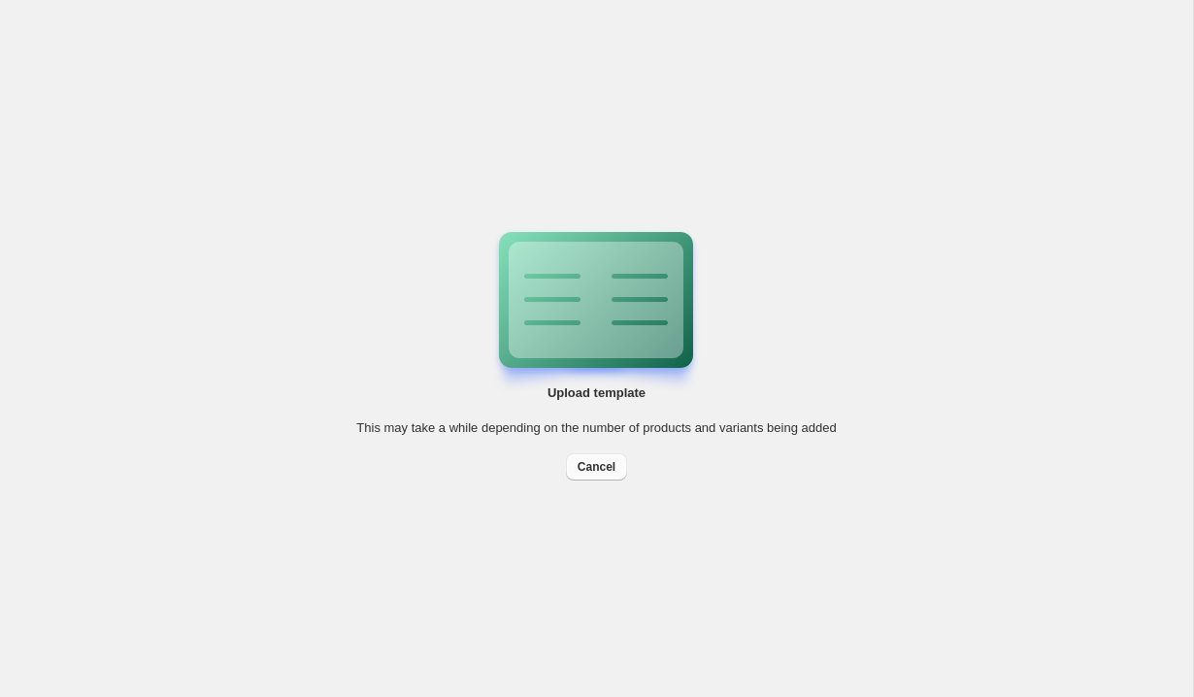
click at [604, 475] on button "Cancel" at bounding box center [596, 466] width 61 height 27
